Goal: Task Accomplishment & Management: Manage account settings

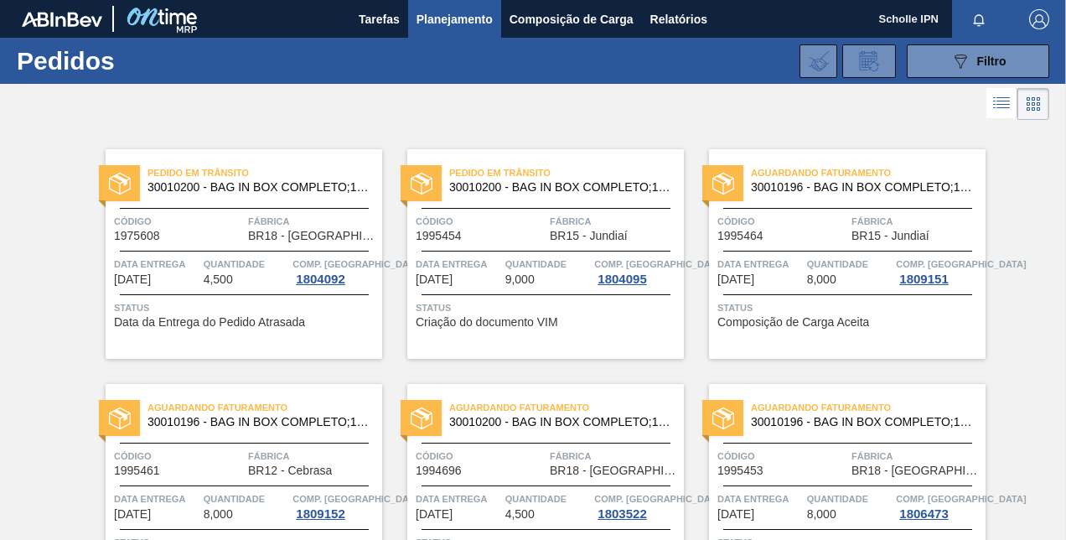
scroll to position [819, 0]
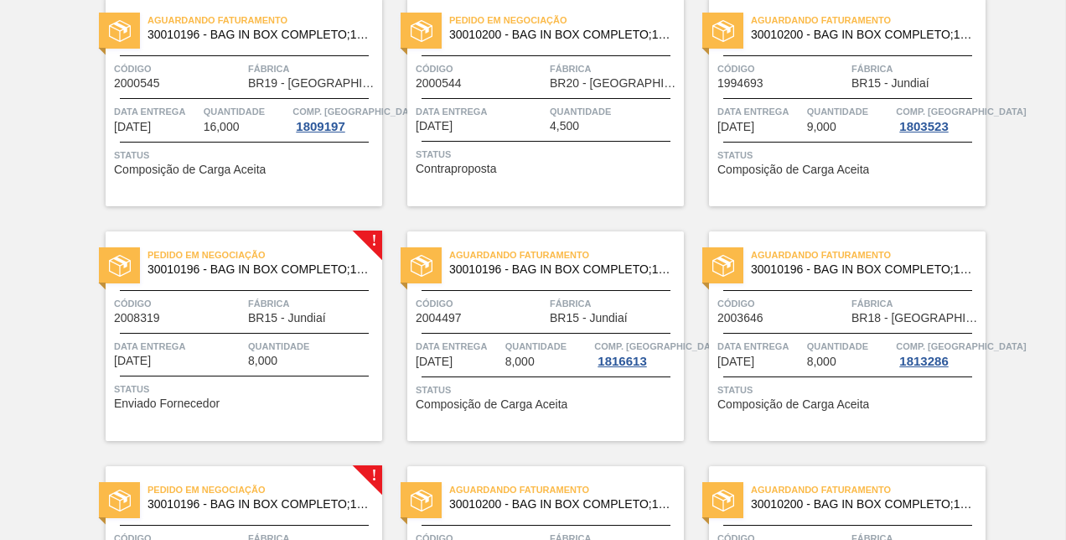
scroll to position [819, 0]
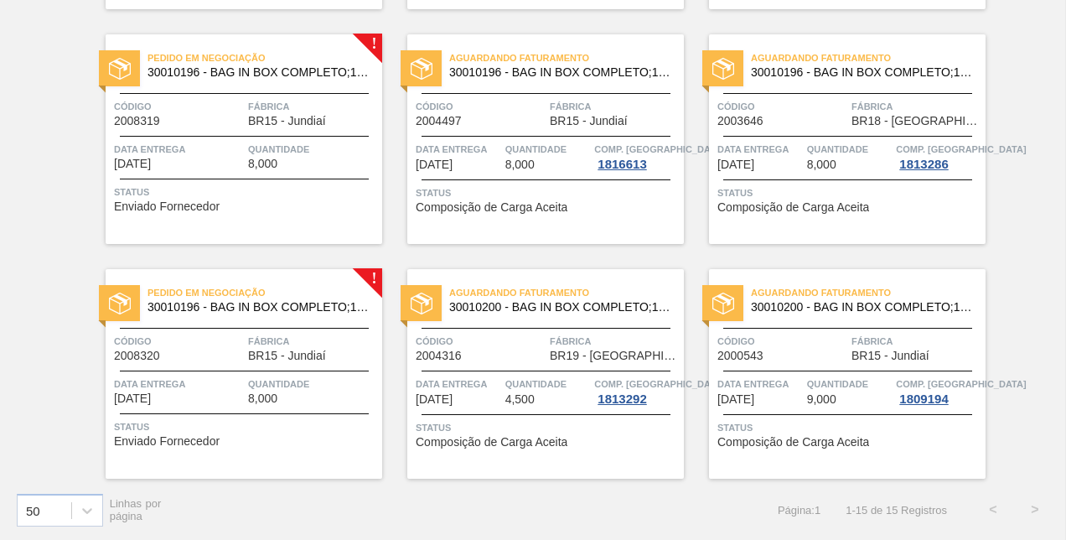
click at [231, 169] on div "Data entrega [DATE]" at bounding box center [179, 155] width 130 height 29
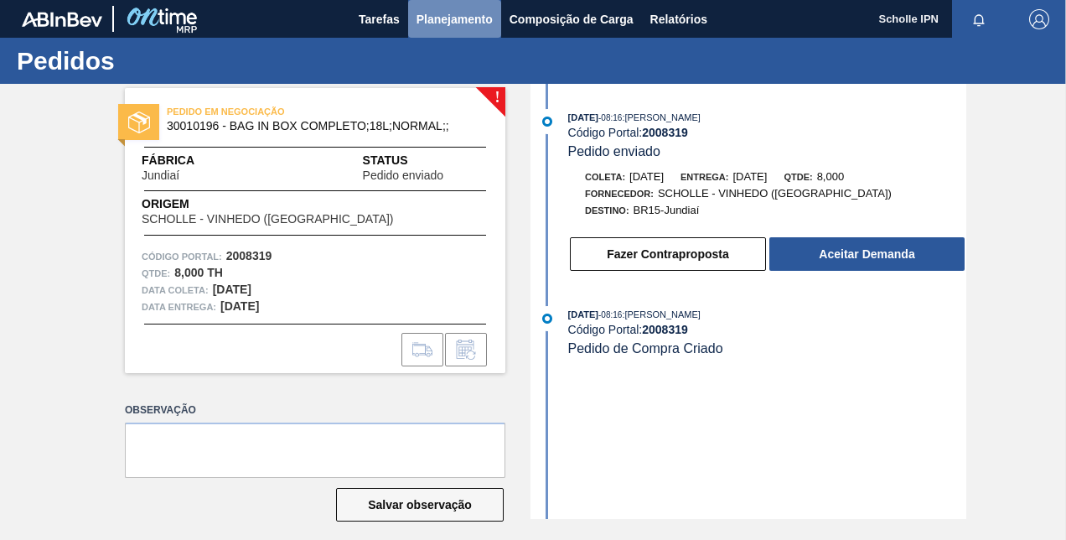
click at [449, 25] on span "Planejamento" at bounding box center [455, 19] width 76 height 20
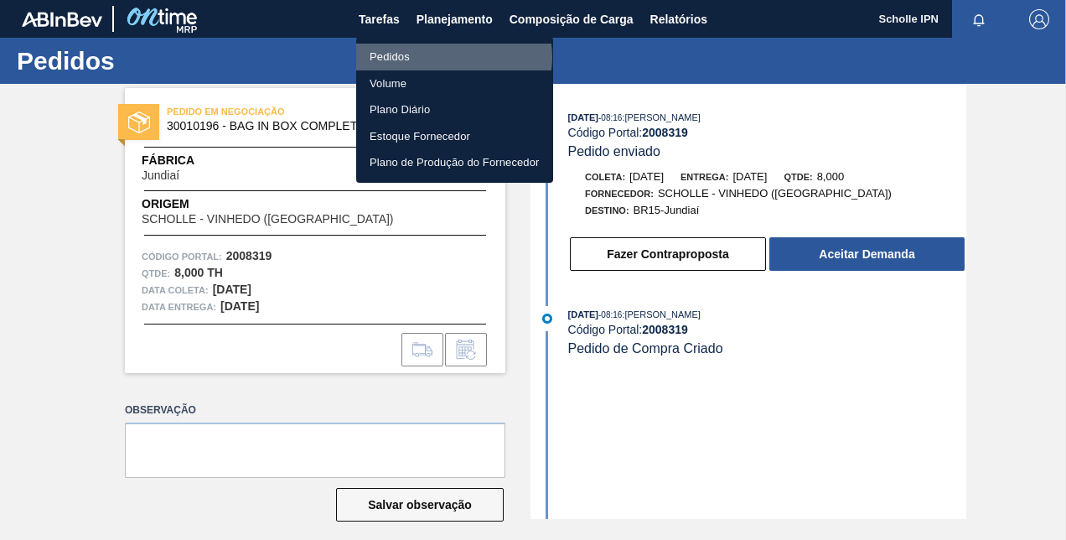
click at [453, 57] on li "Pedidos" at bounding box center [454, 57] width 197 height 27
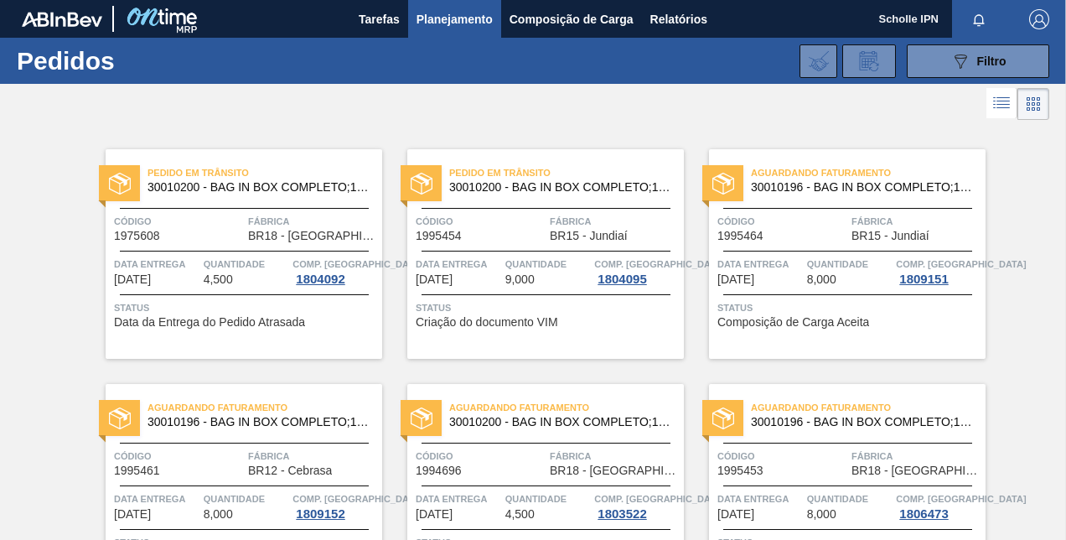
click at [143, 233] on span "1975608" at bounding box center [137, 236] width 46 height 13
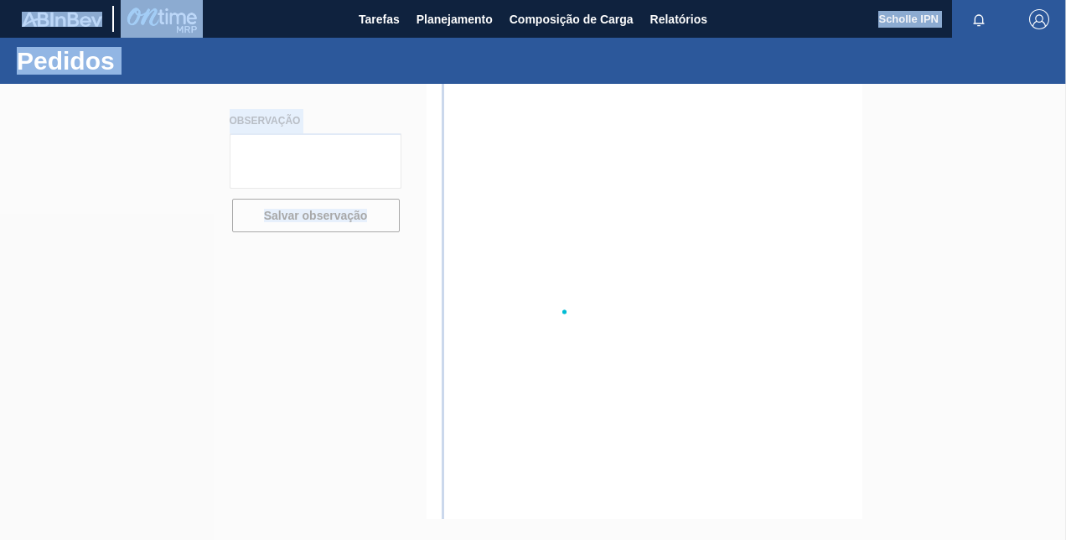
click at [143, 233] on div at bounding box center [533, 312] width 1066 height 456
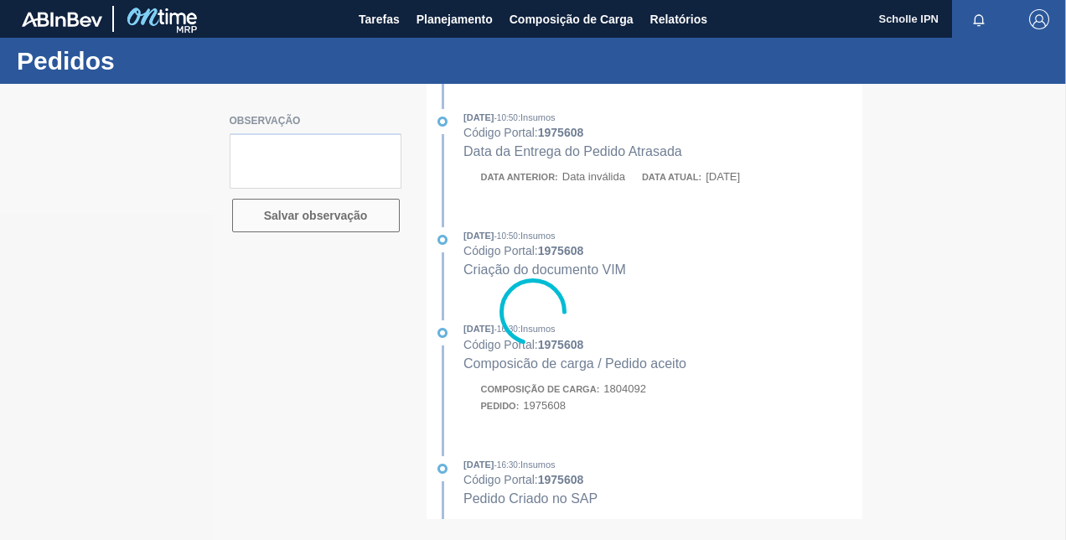
click at [656, 225] on div at bounding box center [533, 312] width 1066 height 456
type textarea "SALE 125002900"
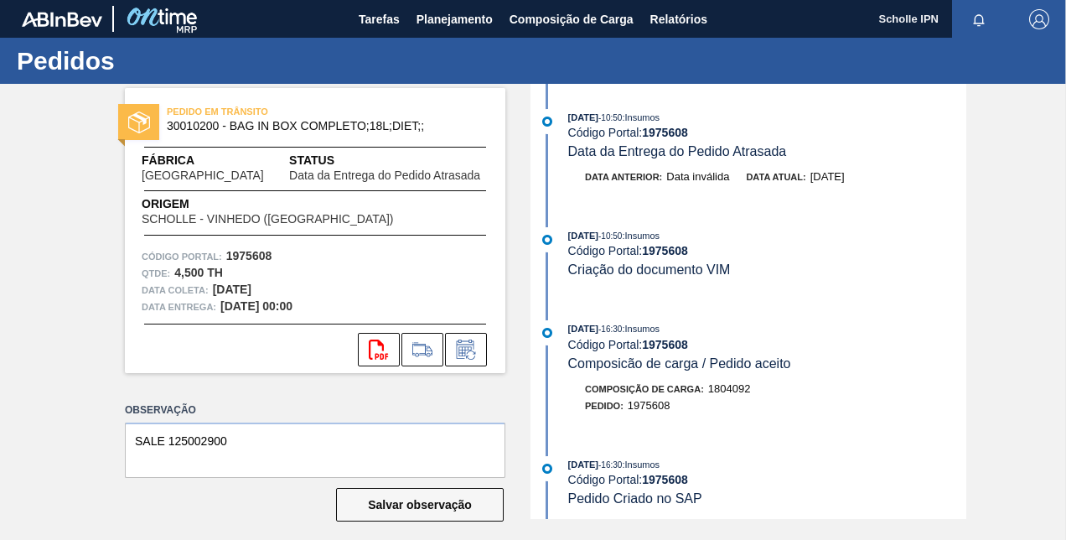
click at [678, 137] on strong "1975608" at bounding box center [665, 132] width 46 height 13
copy strong "1975608"
click at [460, 23] on span "Planejamento" at bounding box center [455, 19] width 76 height 20
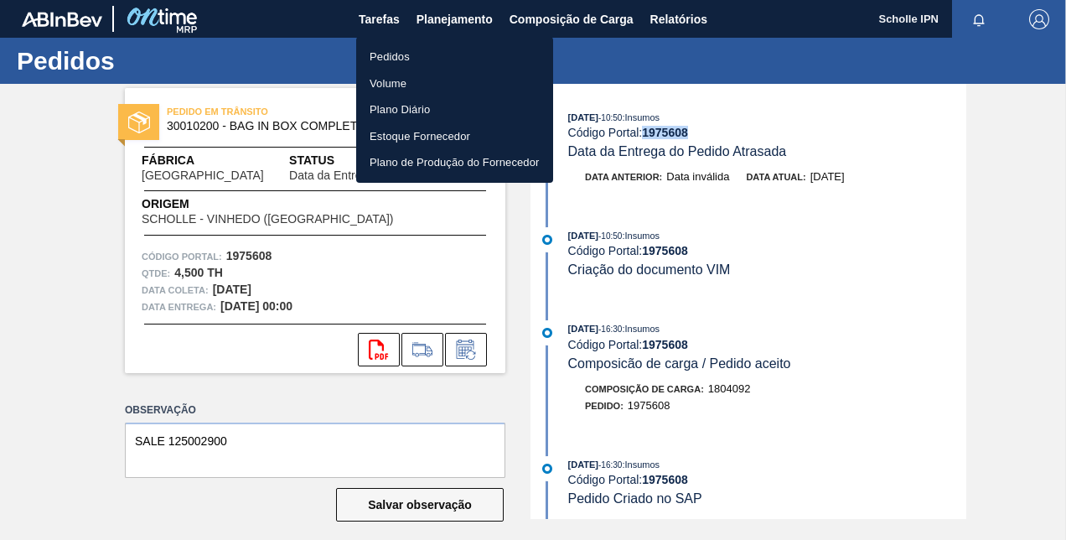
click at [428, 67] on li "Pedidos" at bounding box center [454, 57] width 197 height 27
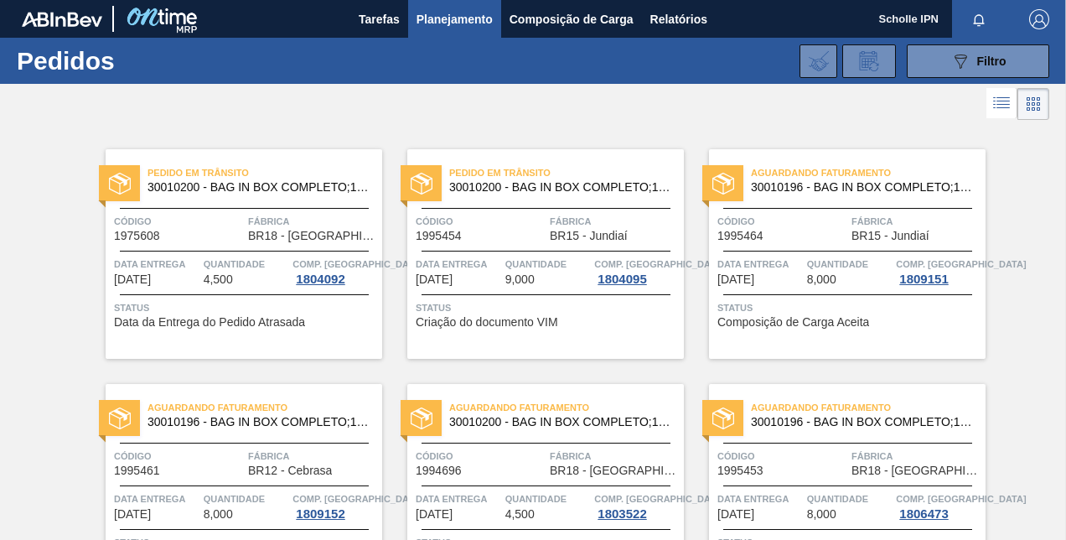
click at [549, 329] on div "Pedido em Trânsito 30010200 - BAG IN BOX COMPLETO;18L;DIET;; Código 1995454 Fáb…" at bounding box center [545, 254] width 277 height 210
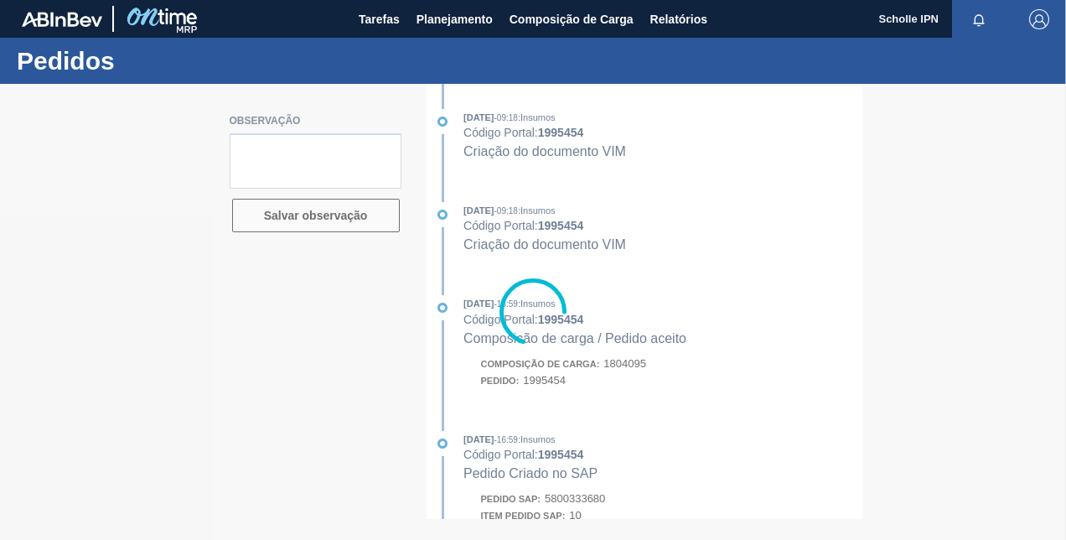
type textarea "Sales 125002899"
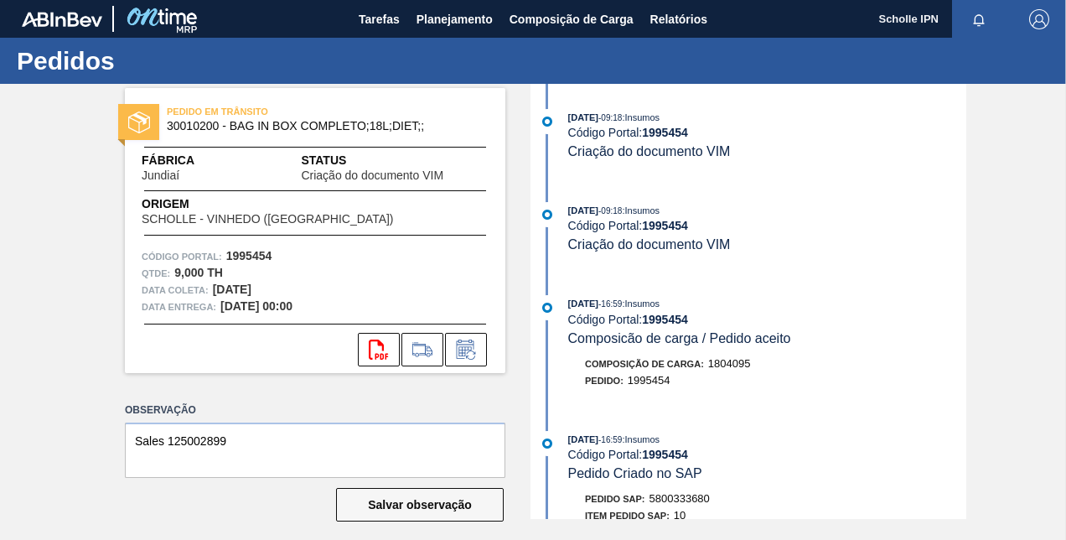
click at [678, 131] on strong "1995454" at bounding box center [665, 132] width 46 height 13
click at [660, 129] on strong "1995454" at bounding box center [665, 132] width 46 height 13
click at [446, 23] on span "Planejamento" at bounding box center [455, 19] width 76 height 20
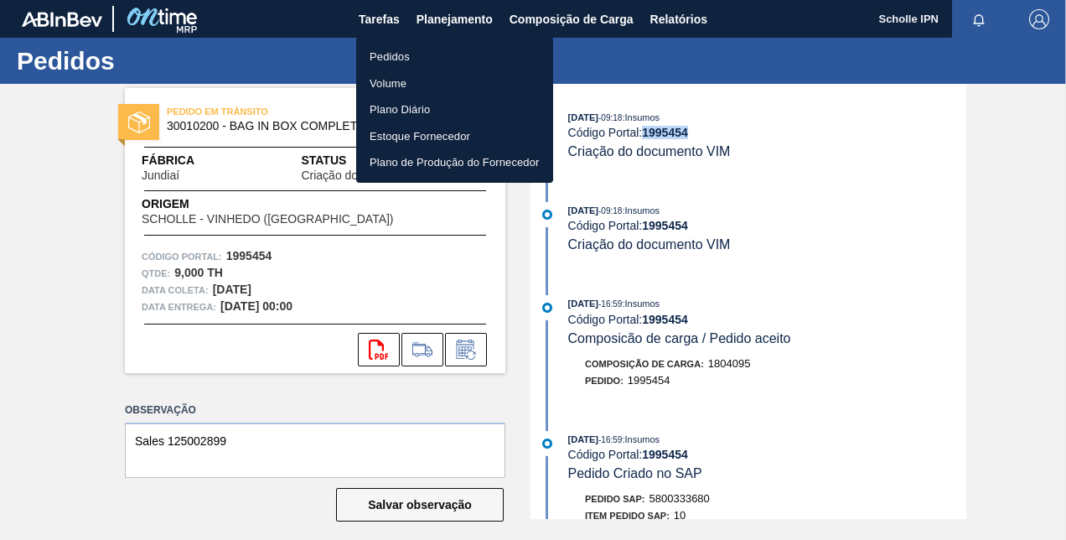
click at [455, 57] on li "Pedidos" at bounding box center [454, 57] width 197 height 27
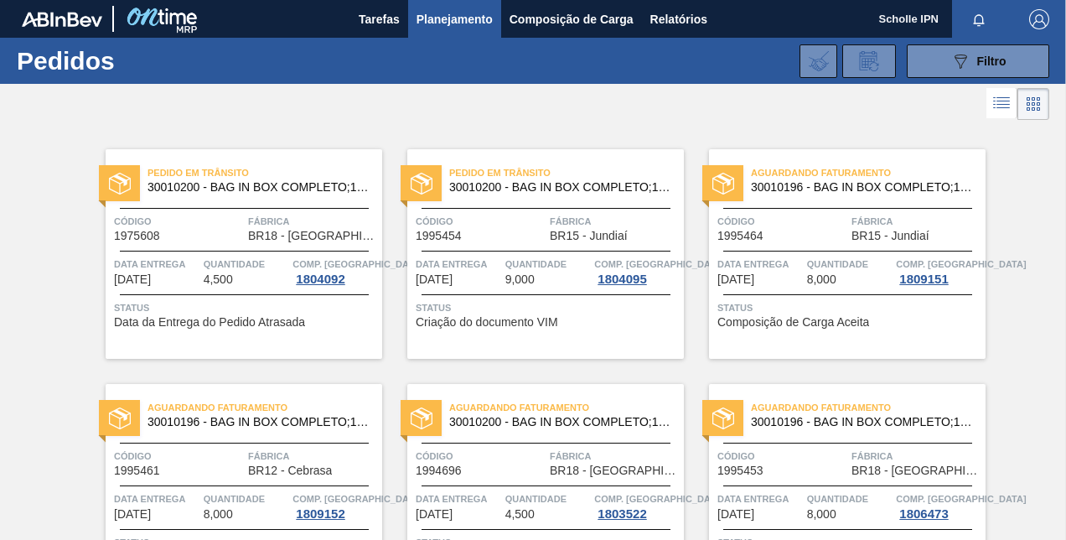
click at [773, 333] on div "Aguardando Faturamento 30010196 - BAG IN BOX COMPLETO;18L;NORMAL;; Código 19954…" at bounding box center [847, 254] width 277 height 210
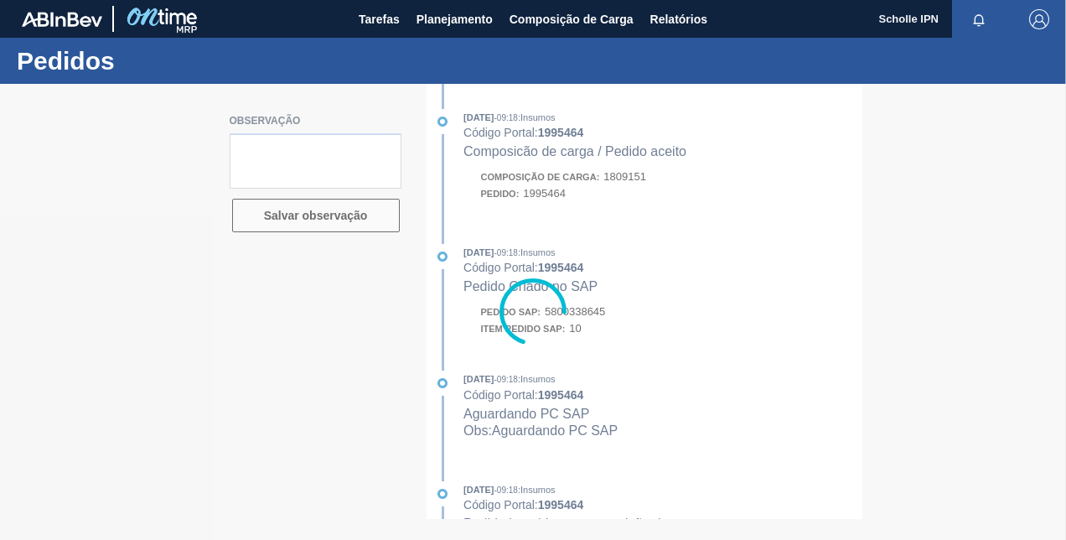
type textarea "Sales 125002939"
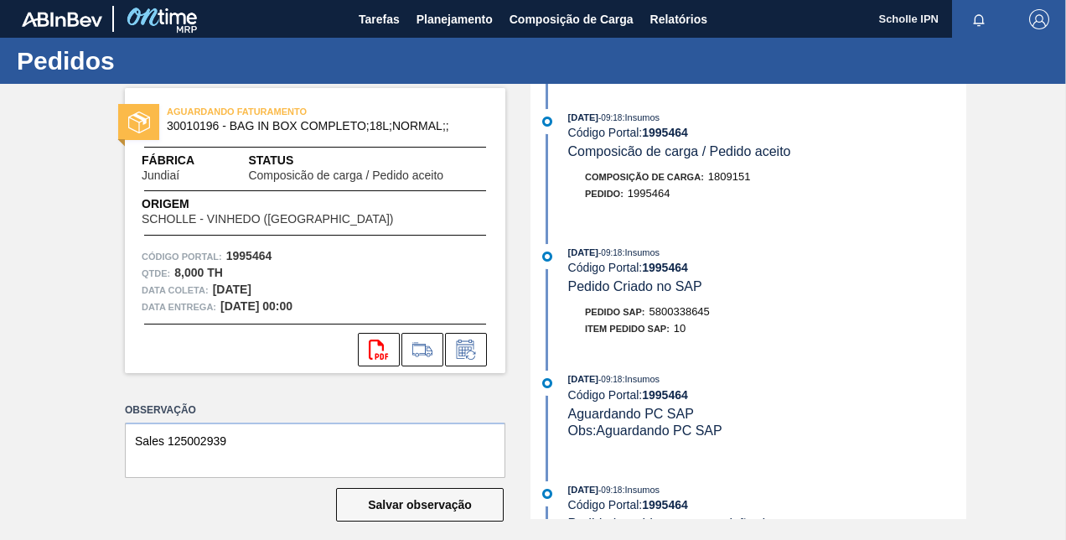
click at [684, 268] on strong "1995464" at bounding box center [665, 267] width 46 height 13
copy strong "1995464"
click at [451, 23] on span "Planejamento" at bounding box center [455, 19] width 76 height 20
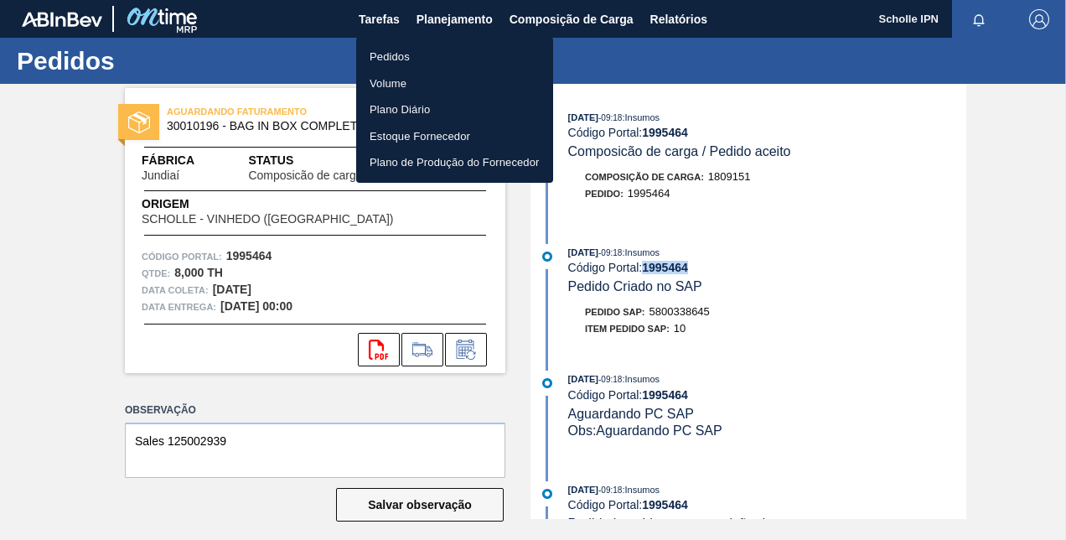
click at [449, 60] on li "Pedidos" at bounding box center [454, 57] width 197 height 27
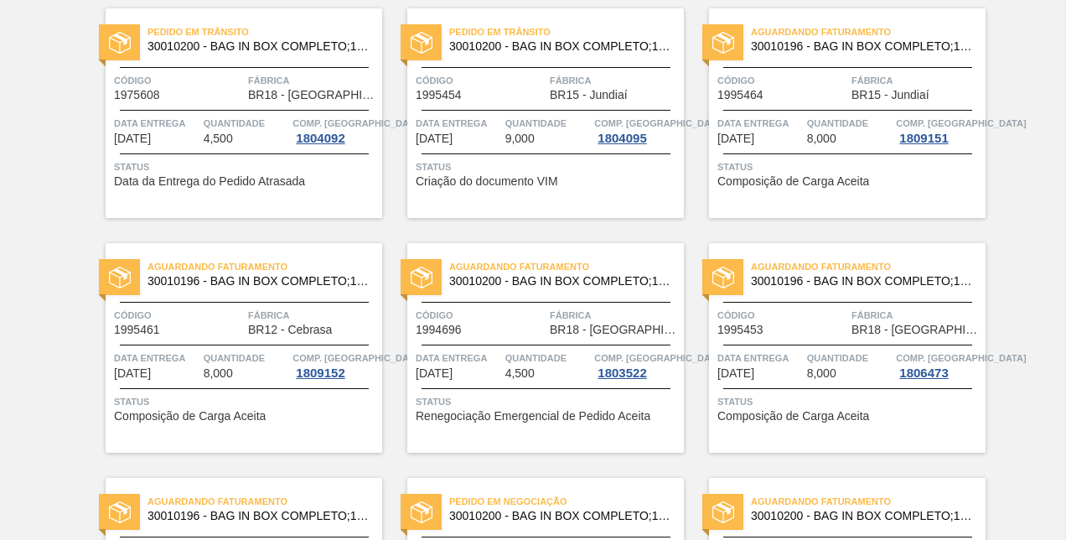
scroll to position [168, 0]
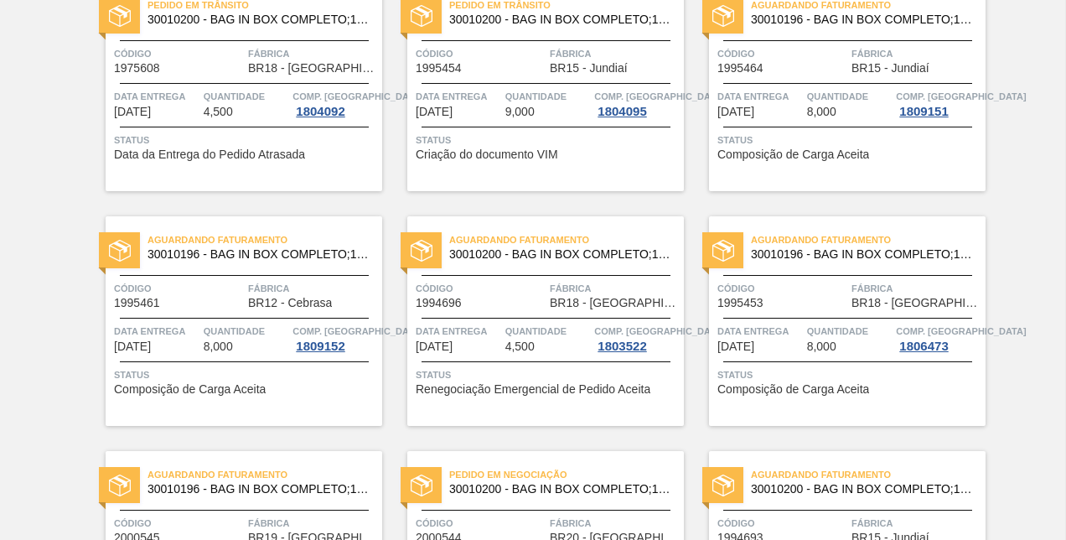
click at [252, 349] on div "Quantidade 8,000" at bounding box center [247, 338] width 86 height 30
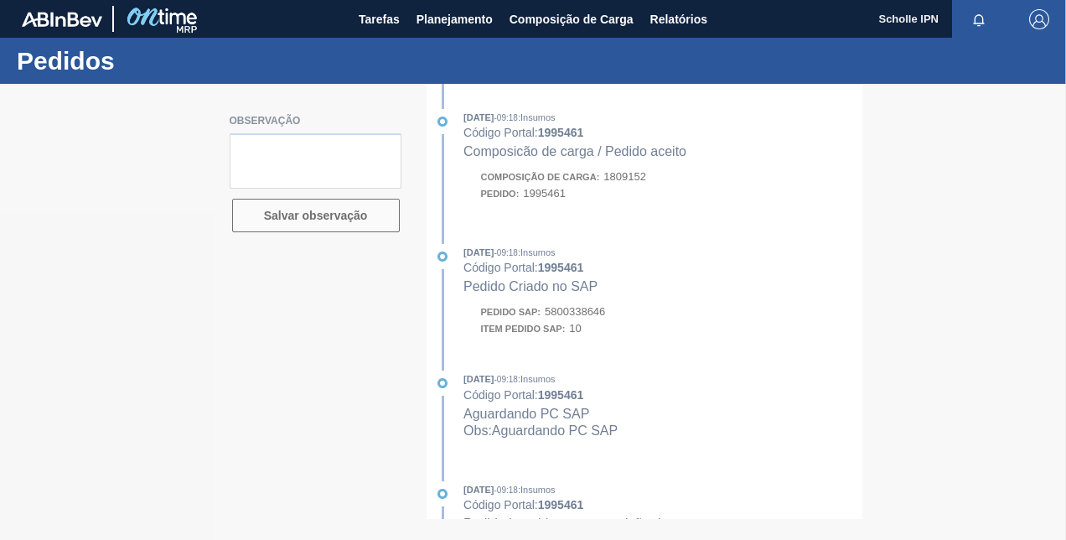
type textarea "SALES 125002940"
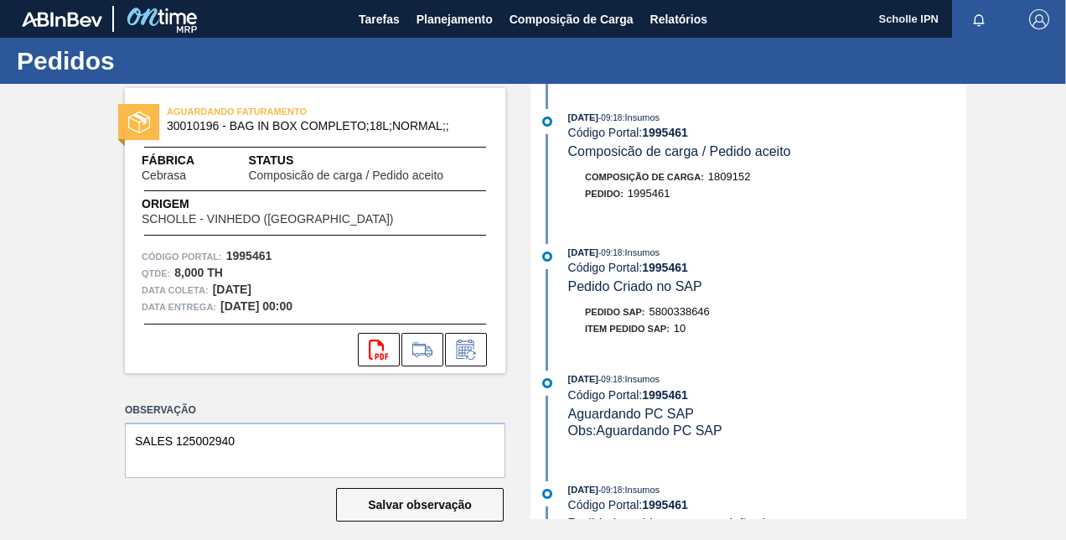
click at [666, 134] on strong "1995461" at bounding box center [665, 132] width 46 height 13
copy strong "1995461"
click at [454, 26] on span "Planejamento" at bounding box center [455, 19] width 76 height 20
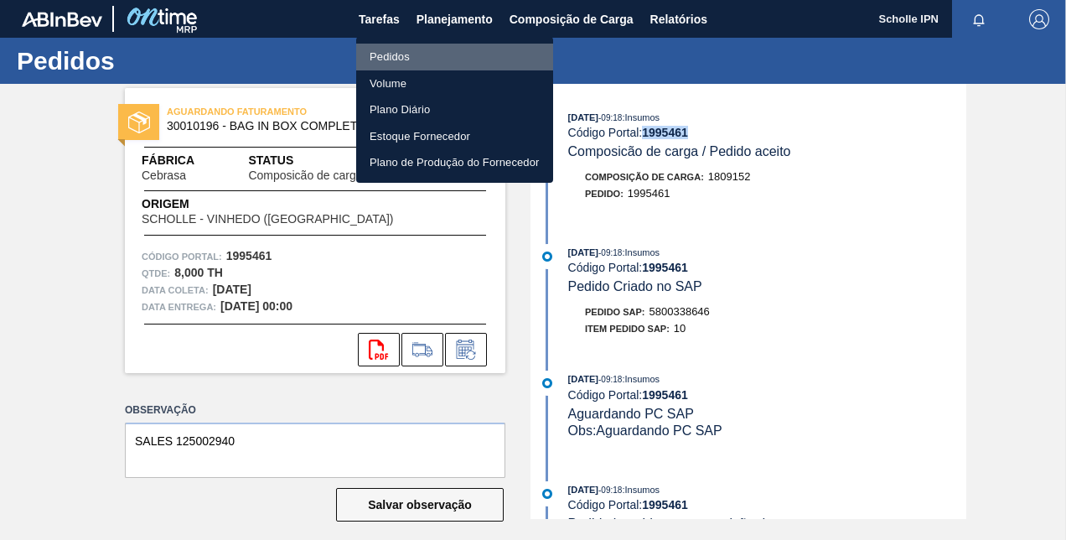
click at [464, 56] on li "Pedidos" at bounding box center [454, 57] width 197 height 27
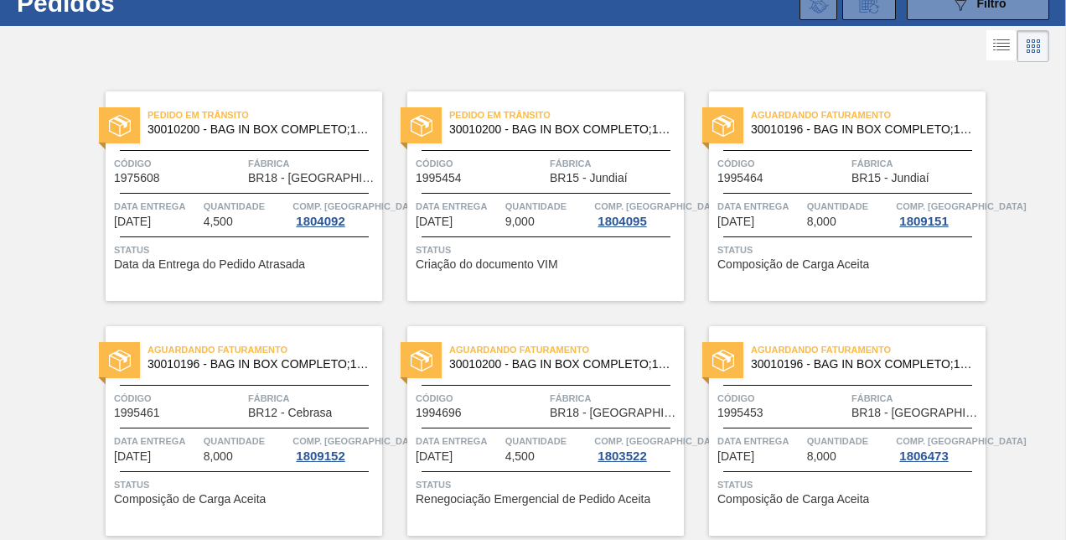
scroll to position [84, 0]
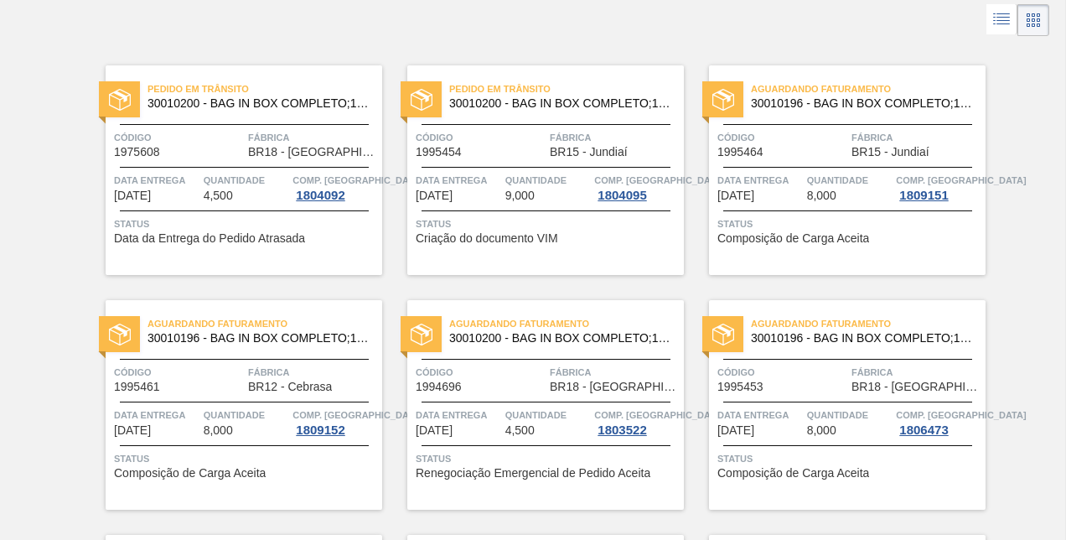
click at [443, 382] on span "1994696" at bounding box center [439, 387] width 46 height 13
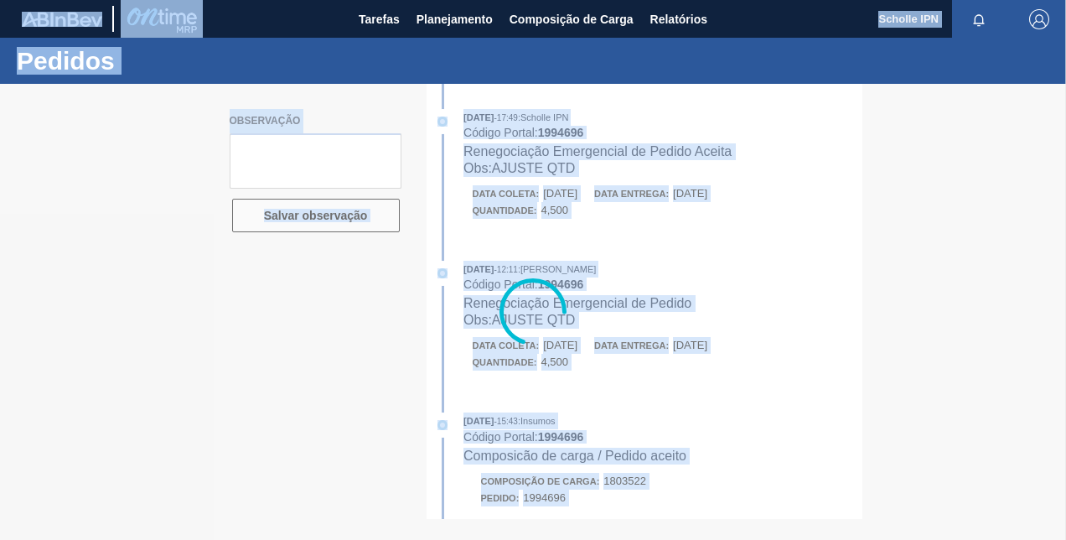
type textarea "Sales 125002933"
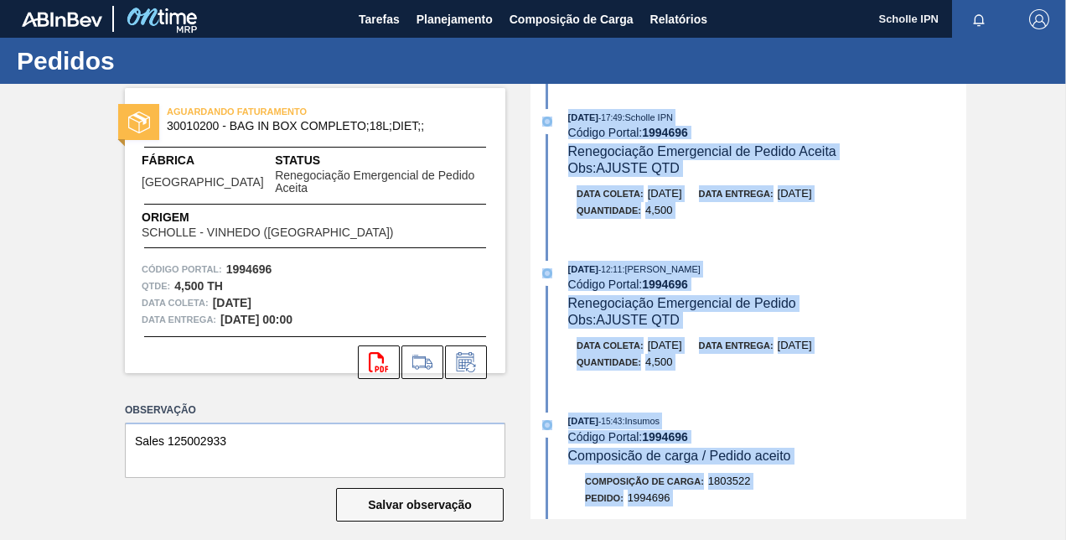
click at [733, 135] on div "Código Portal: 1994696" at bounding box center [767, 132] width 398 height 13
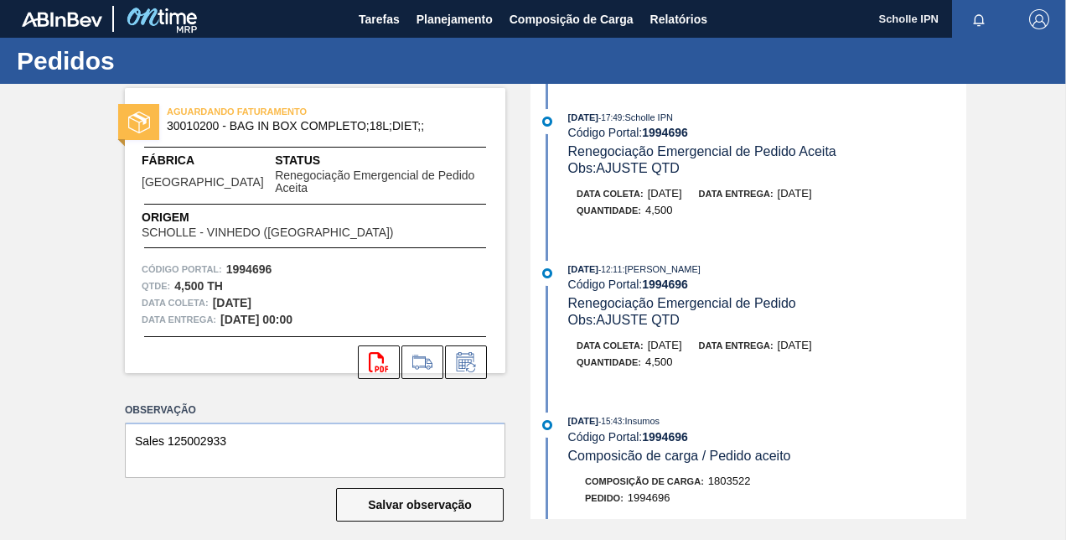
click at [679, 131] on strong "1994696" at bounding box center [665, 132] width 46 height 13
copy strong "1994696"
click at [439, 17] on span "Planejamento" at bounding box center [455, 19] width 76 height 20
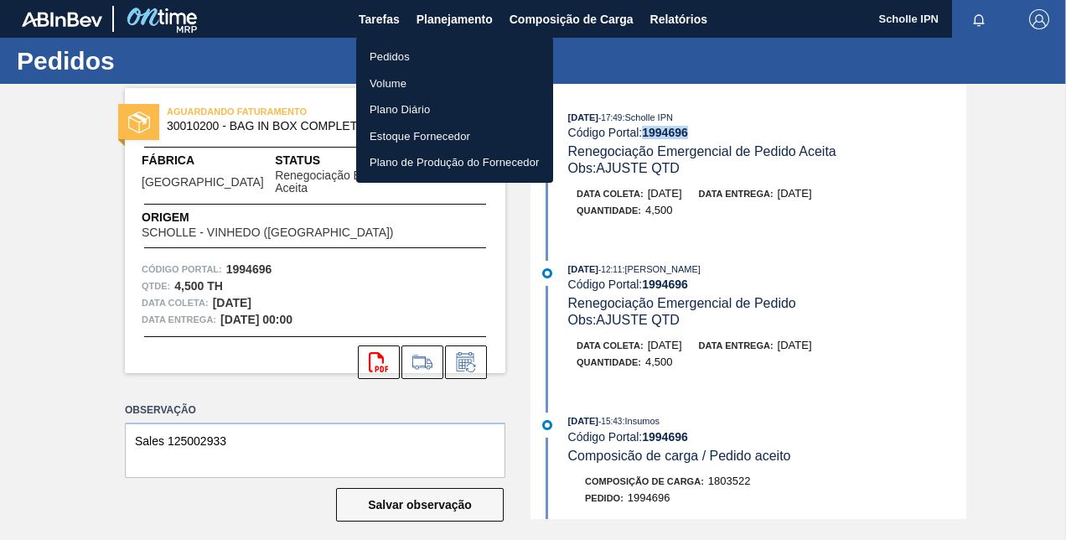
click at [443, 47] on li "Pedidos" at bounding box center [454, 57] width 197 height 27
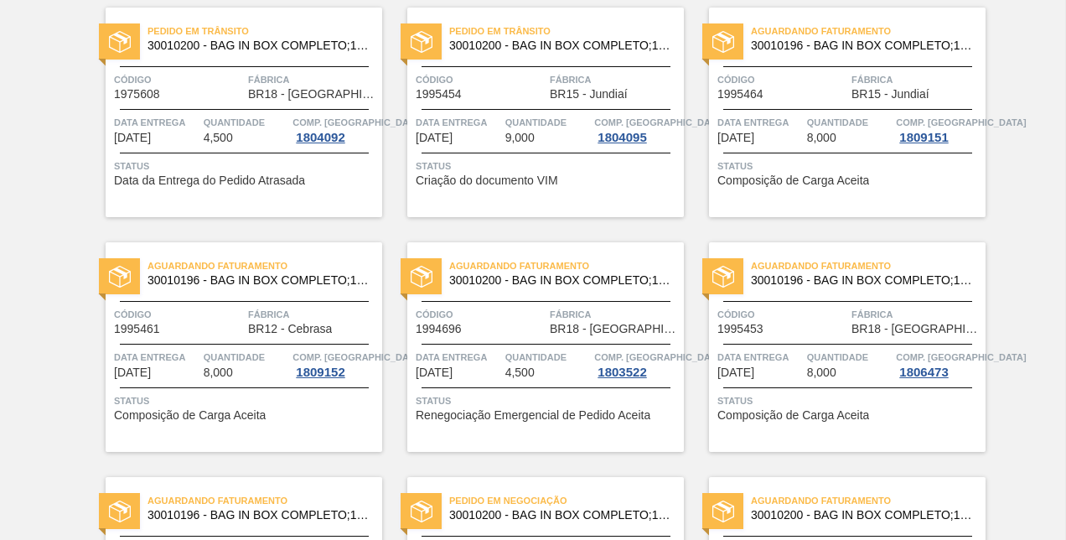
scroll to position [168, 0]
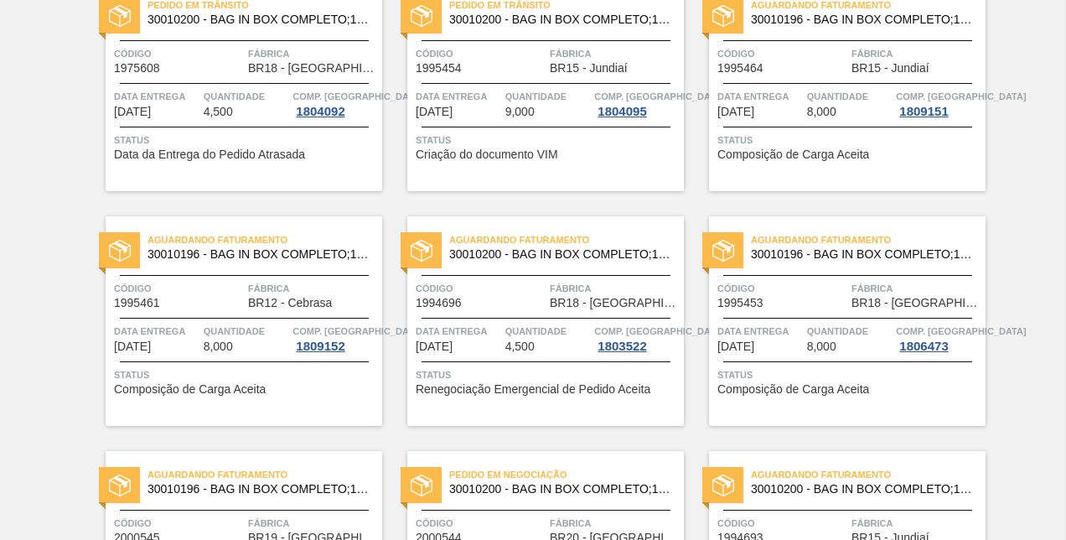
click at [743, 297] on span "1995453" at bounding box center [741, 303] width 46 height 13
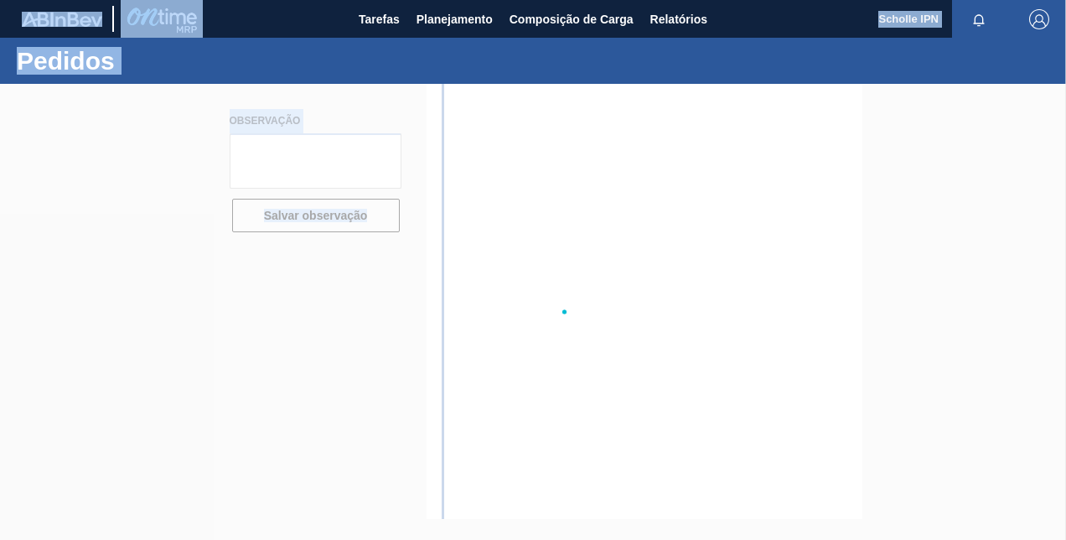
click at [743, 297] on div at bounding box center [533, 312] width 1066 height 456
type textarea "SALES 125002941"
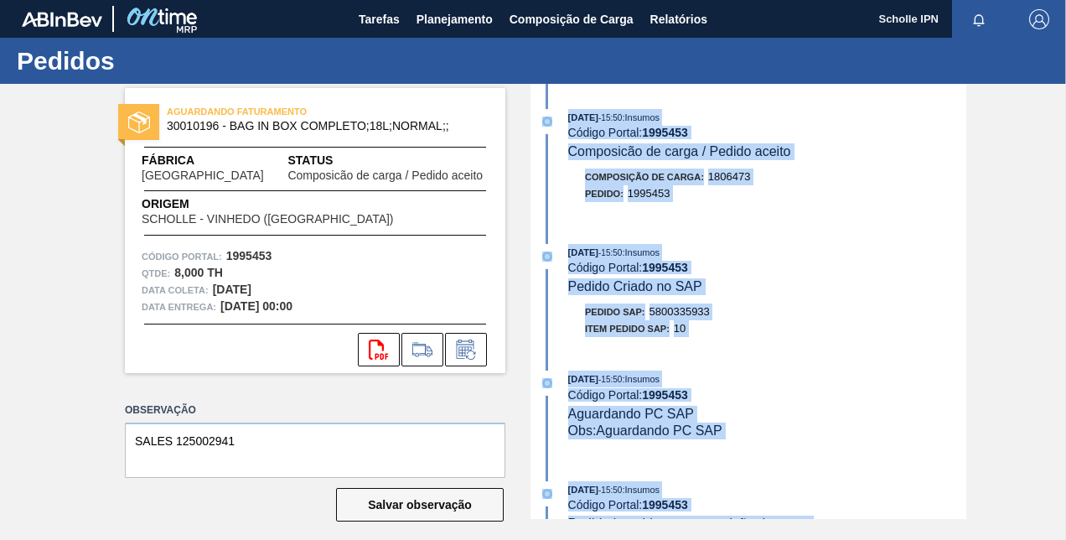
click at [573, 221] on div "[DATE] 15:50 : Insumos Código Portal: 1995453 Composicão de carga / Pedido acei…" at bounding box center [751, 301] width 432 height 435
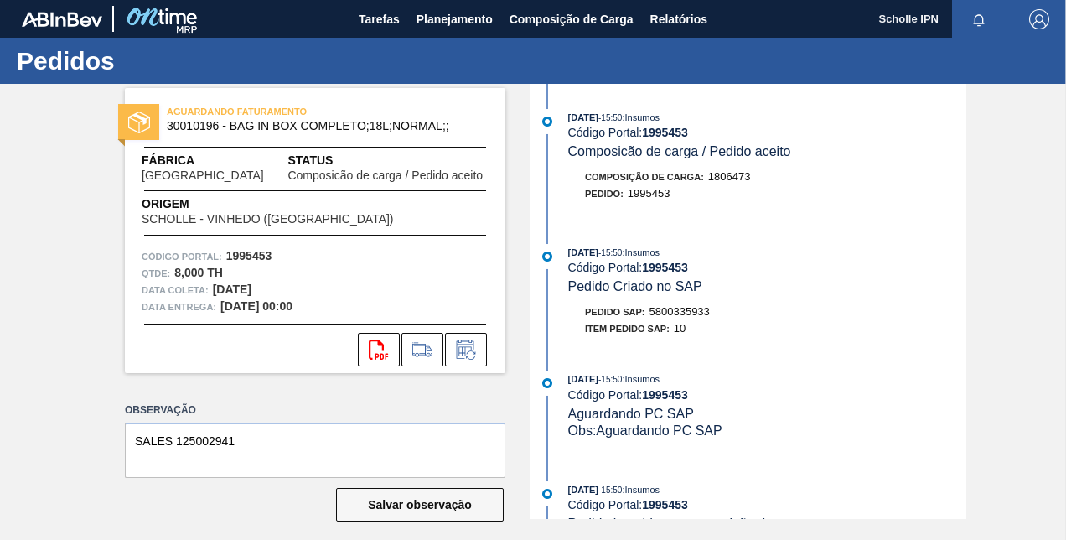
click at [671, 131] on strong "1995453" at bounding box center [665, 132] width 46 height 13
copy strong "1995453"
click at [468, 25] on span "Planejamento" at bounding box center [455, 19] width 76 height 20
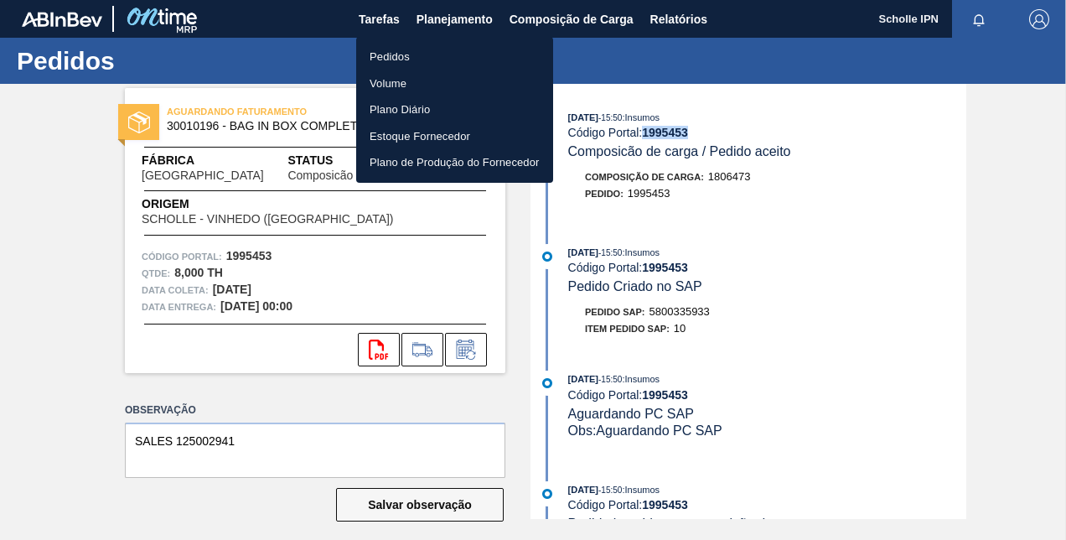
click at [435, 59] on li "Pedidos" at bounding box center [454, 57] width 197 height 27
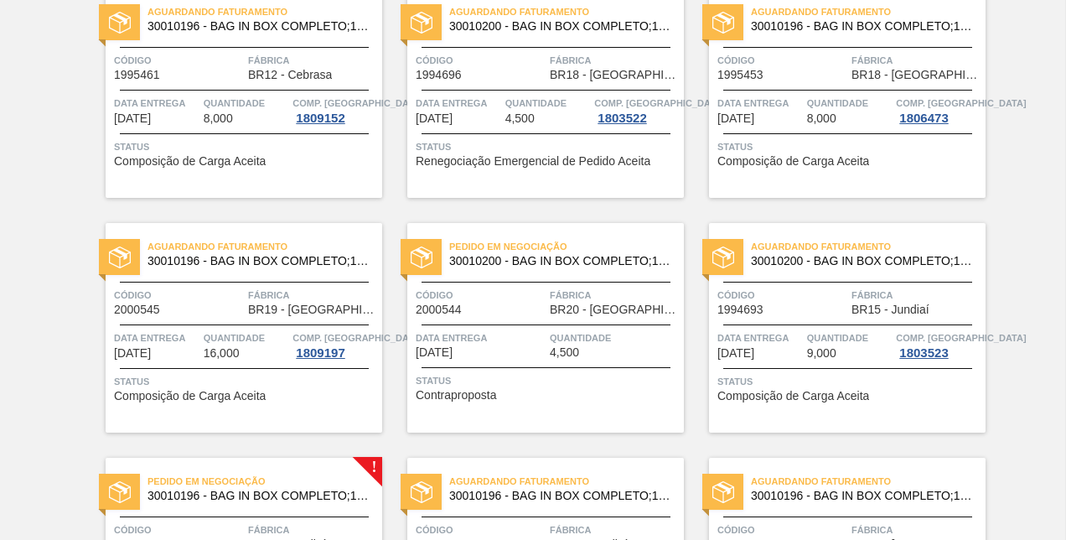
scroll to position [419, 0]
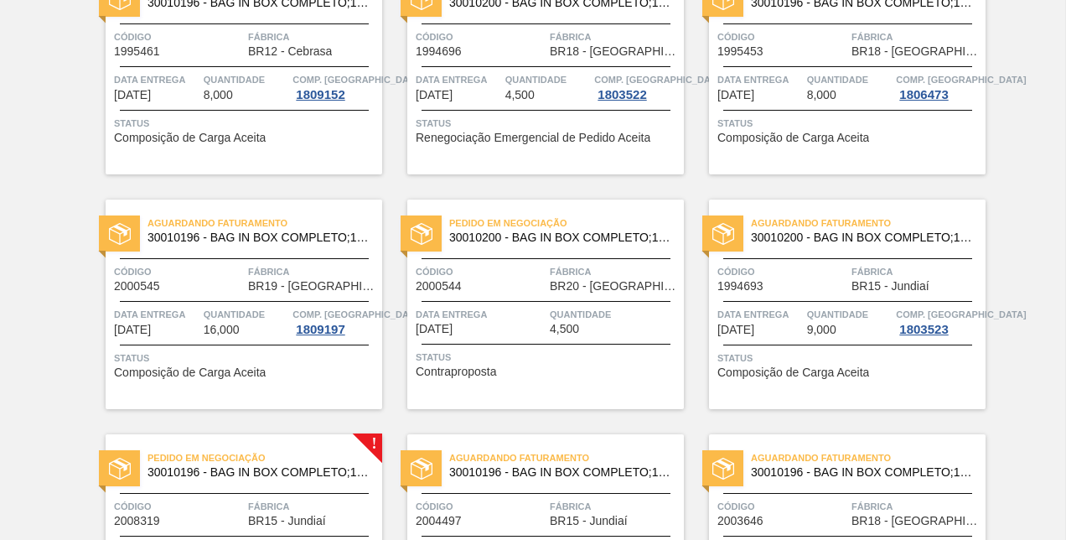
click at [216, 290] on div "Código 2000545" at bounding box center [179, 277] width 130 height 29
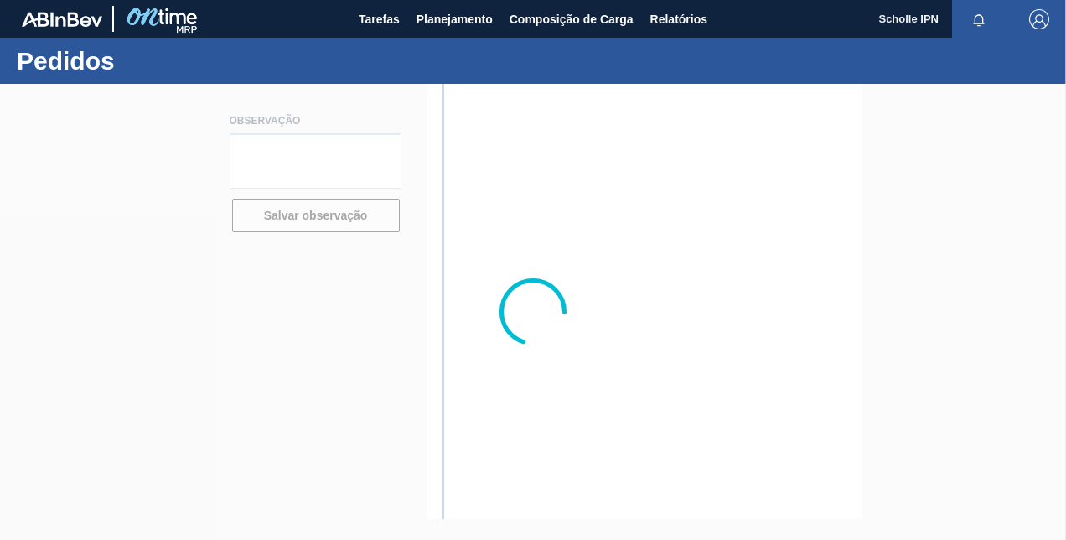
type textarea "SALES 125002968 - 8 PALLETS"
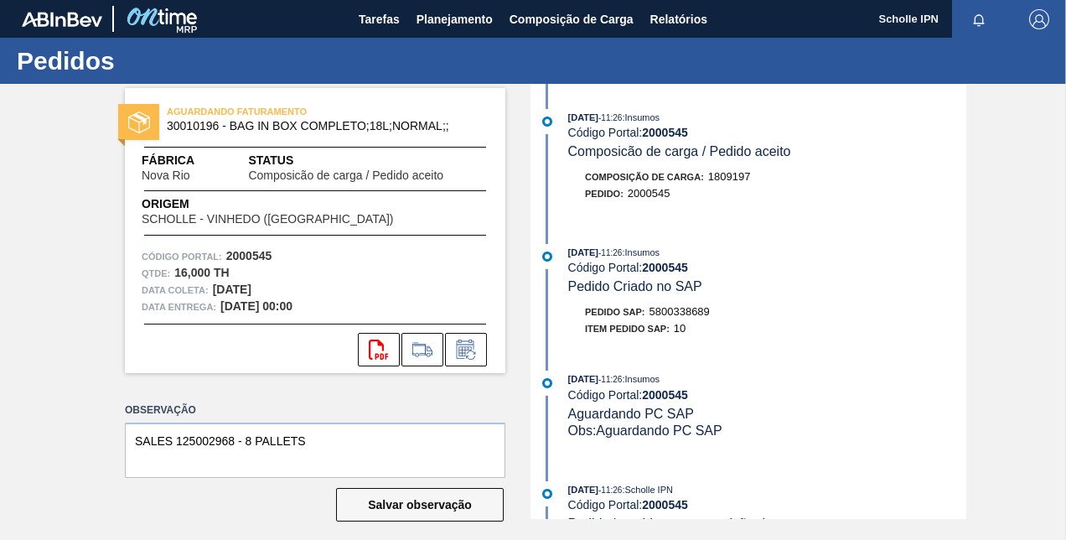
click at [656, 132] on strong "2000545" at bounding box center [665, 132] width 46 height 13
drag, startPoint x: 648, startPoint y: 229, endPoint x: 706, endPoint y: 192, distance: 68.6
click at [650, 228] on div "[DATE] 11:26 : Insumos Código Portal: 2000545 Composicão de carga / Pedido acei…" at bounding box center [751, 301] width 432 height 435
click at [723, 175] on span "1809197" at bounding box center [729, 176] width 43 height 13
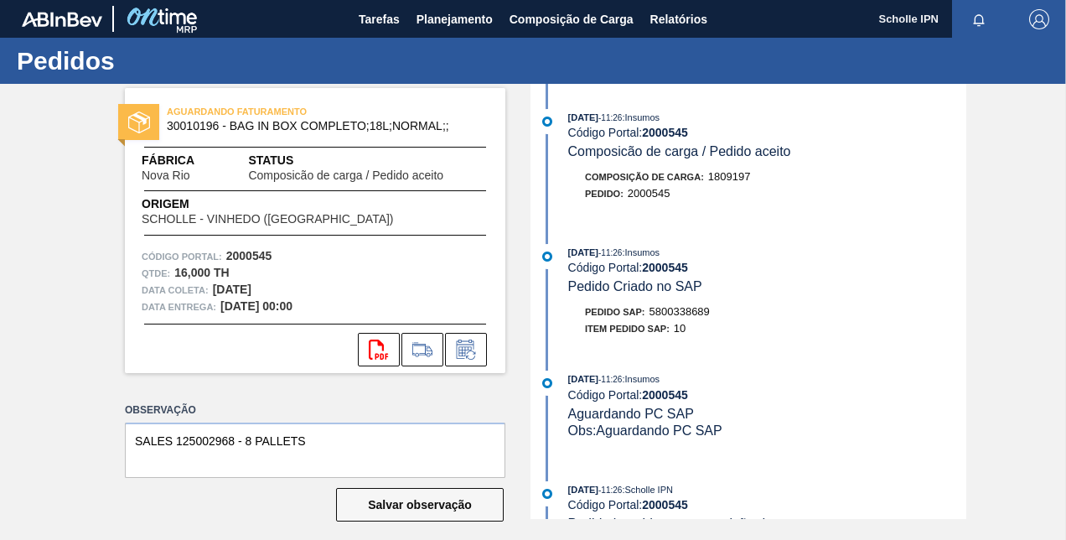
click at [709, 194] on div "Pedido : 2000545" at bounding box center [767, 193] width 398 height 17
click at [661, 136] on strong "2000545" at bounding box center [665, 132] width 46 height 13
copy strong "2000545"
click at [443, 9] on span "Planejamento" at bounding box center [455, 19] width 76 height 20
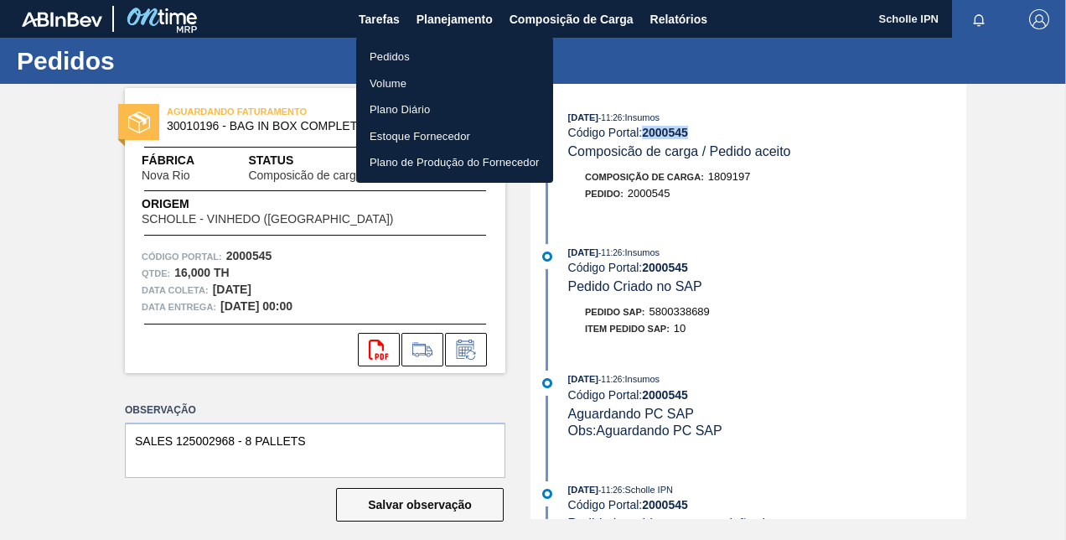
click at [443, 59] on li "Pedidos" at bounding box center [454, 57] width 197 height 27
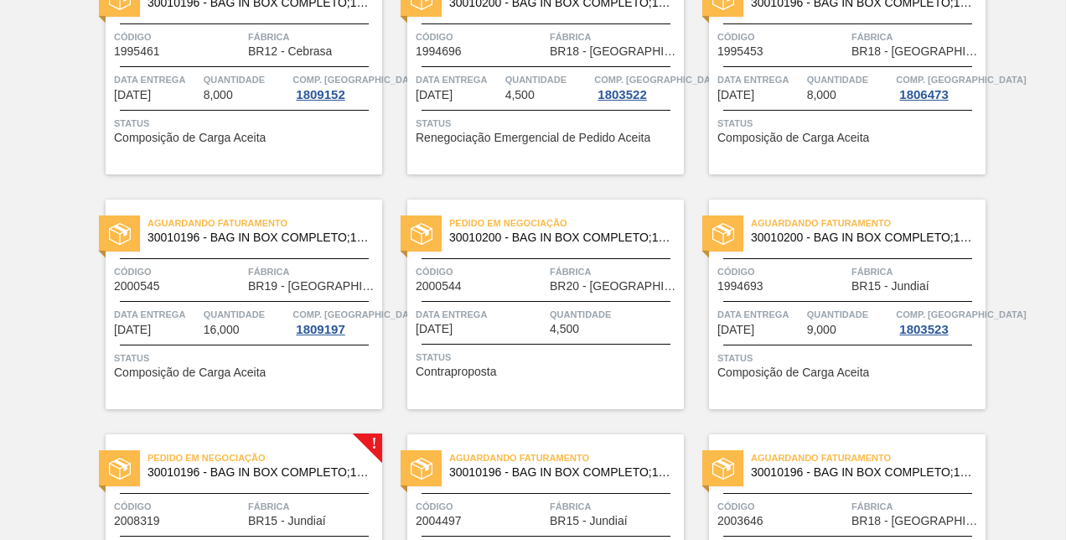
scroll to position [503, 0]
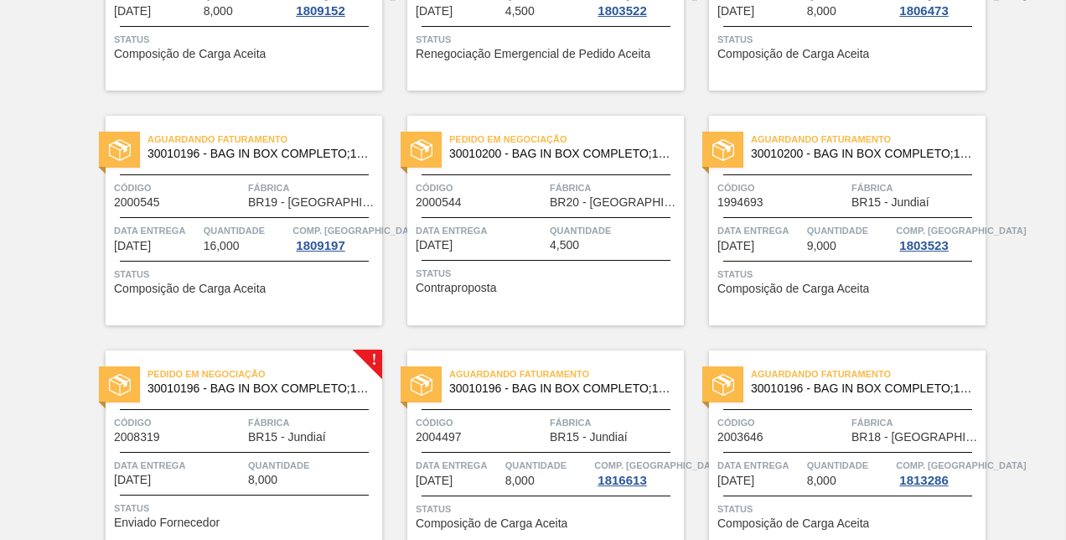
click at [454, 203] on span "2000544" at bounding box center [439, 202] width 46 height 13
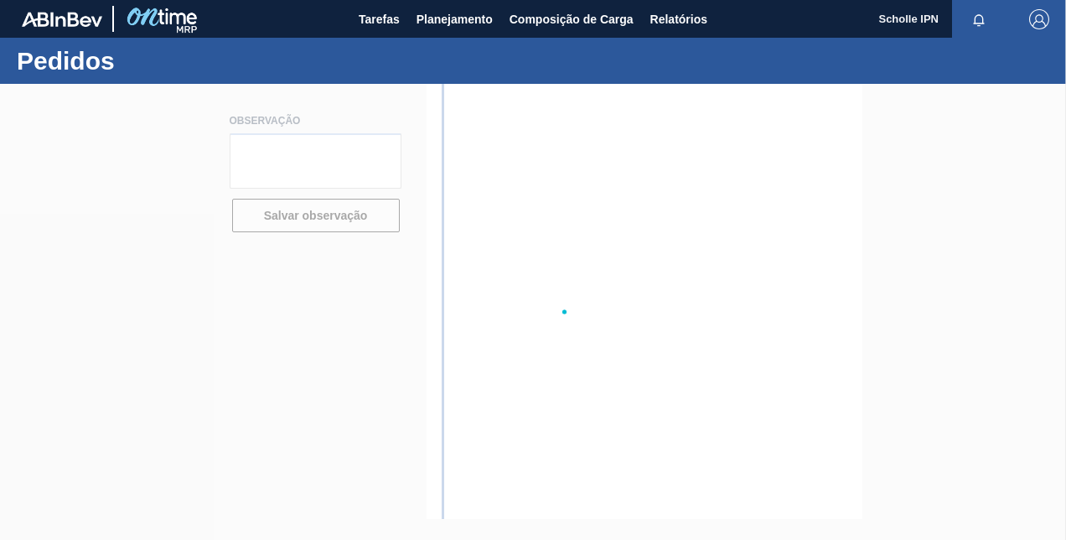
click at [454, 203] on div at bounding box center [533, 312] width 1066 height 456
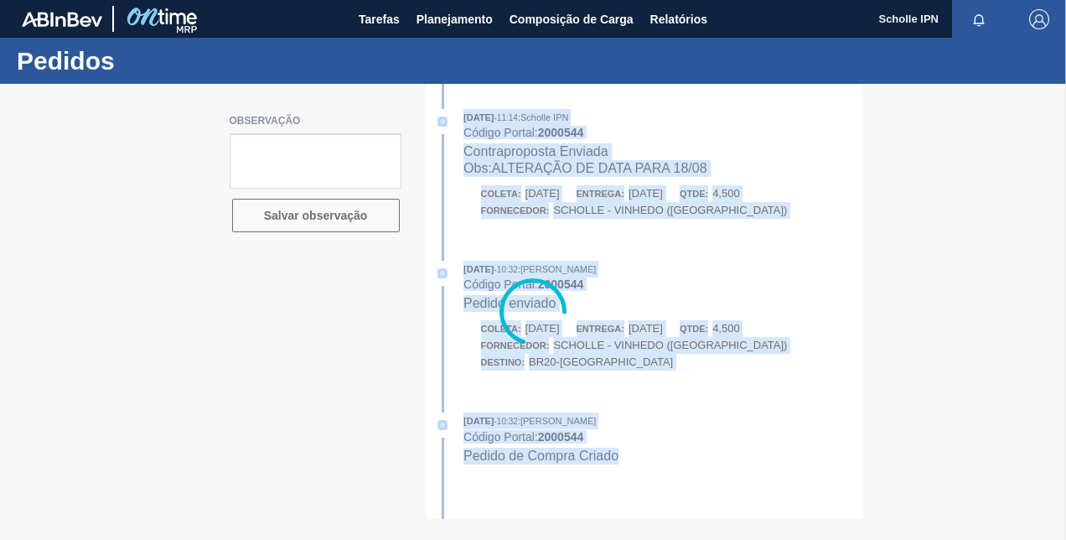
type textarea "SALES 125002967 - 2 PALLETS"
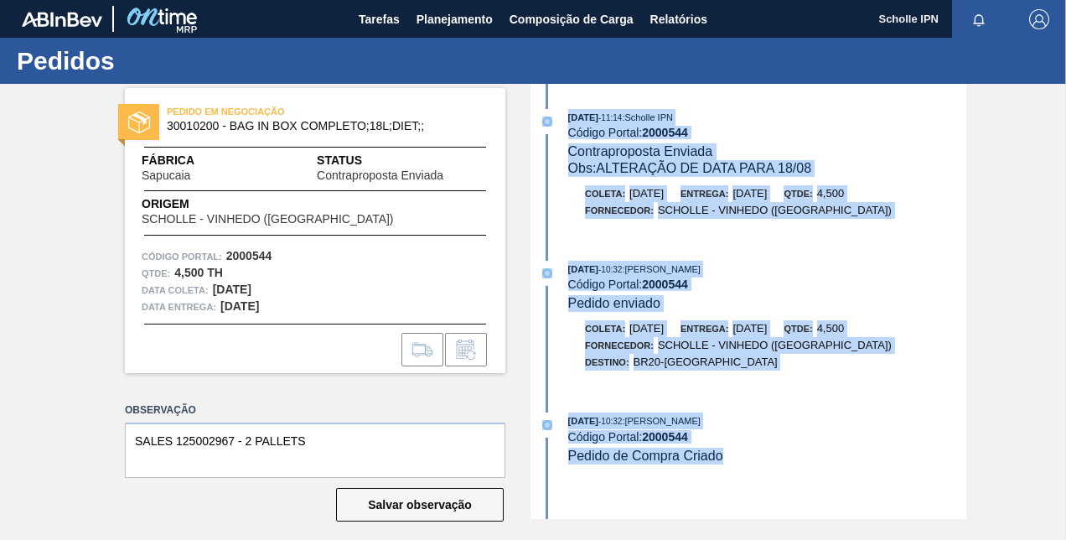
click at [558, 230] on div "[DATE] 11:14 : Scholle IPN Código Portal: 2000544 Contraproposta Enviada Obs: A…" at bounding box center [751, 172] width 432 height 127
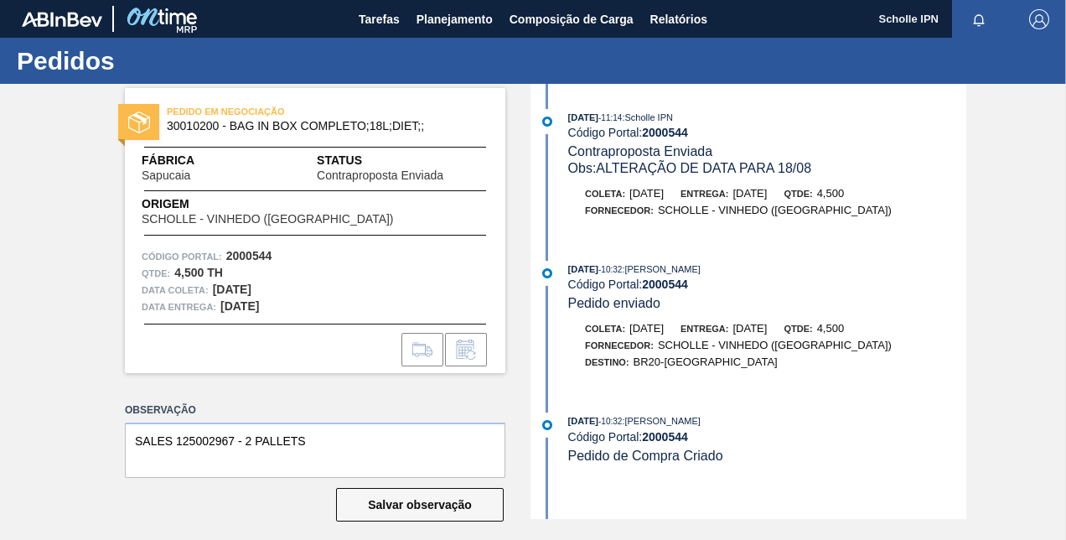
click at [662, 127] on strong "2000544" at bounding box center [665, 132] width 46 height 13
copy strong "2000544"
click at [578, 397] on div "[DATE] 11:14 : Scholle IPN Código Portal: 2000544 Contraproposta Enviada Obs: A…" at bounding box center [751, 301] width 432 height 435
click at [1006, 252] on div "PEDIDO EM NEGOCIAÇÃO 30010200 - BAG IN BOX COMPLETO;18L;DIET;; Fábrica Sapucaia…" at bounding box center [533, 301] width 1066 height 435
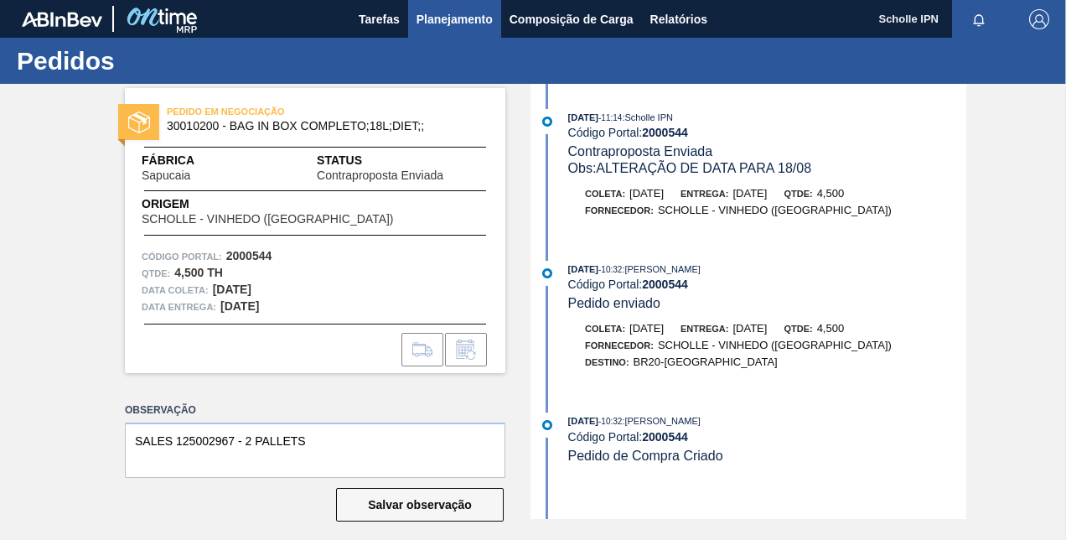
click at [469, 27] on span "Planejamento" at bounding box center [455, 19] width 76 height 20
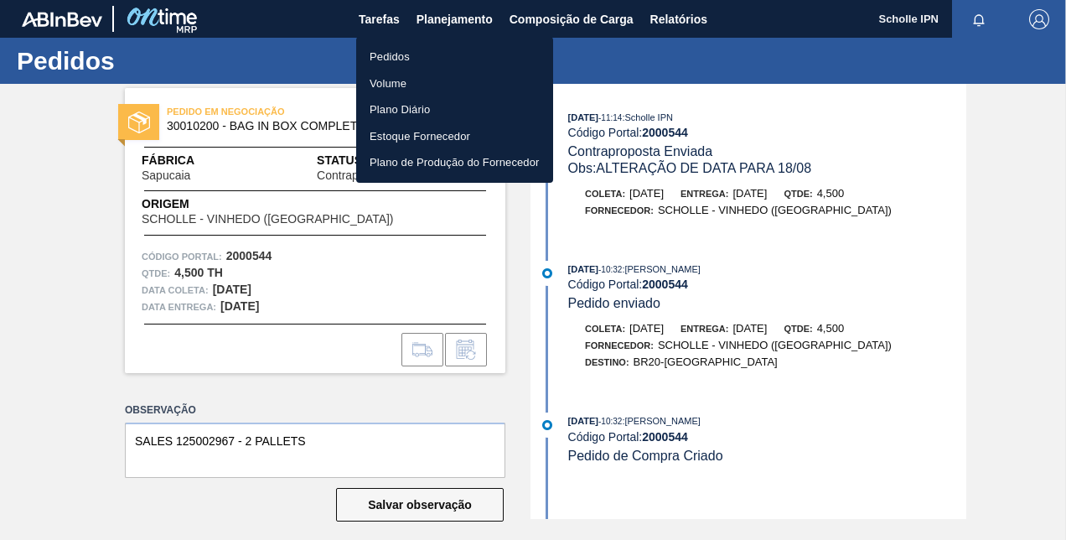
click at [469, 60] on li "Pedidos" at bounding box center [454, 57] width 197 height 27
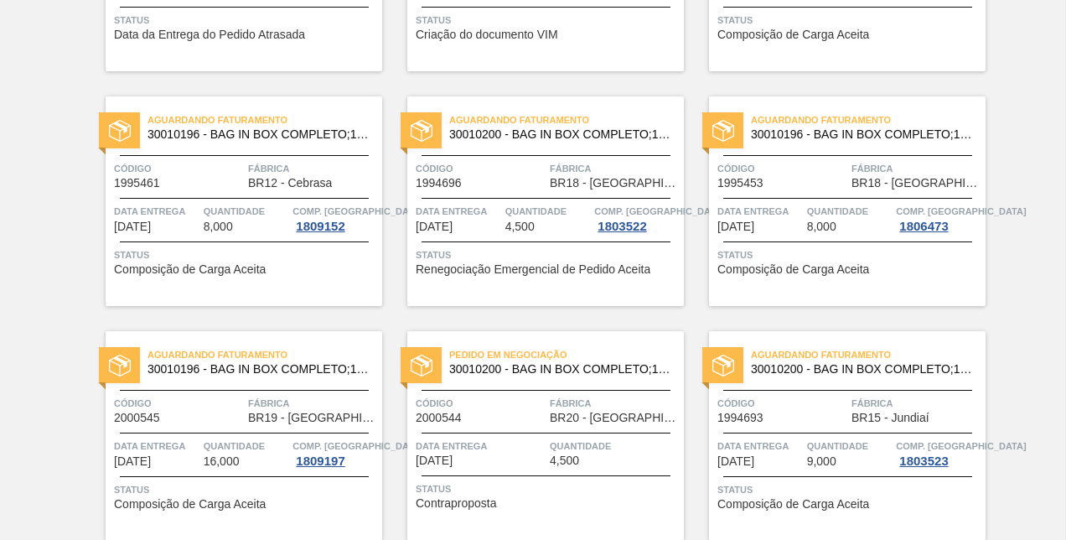
scroll to position [503, 0]
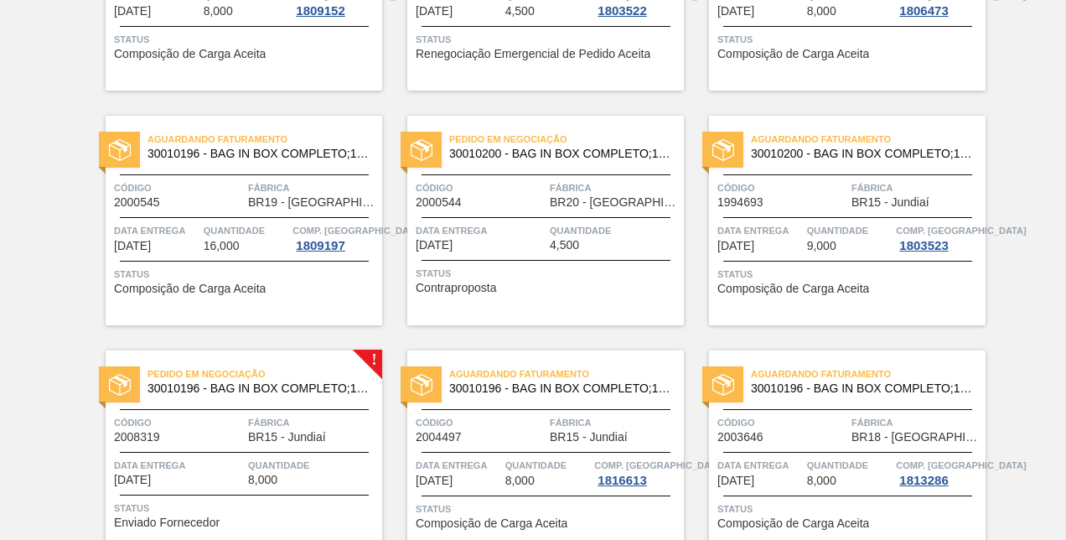
click at [744, 205] on span "1994693" at bounding box center [741, 202] width 46 height 13
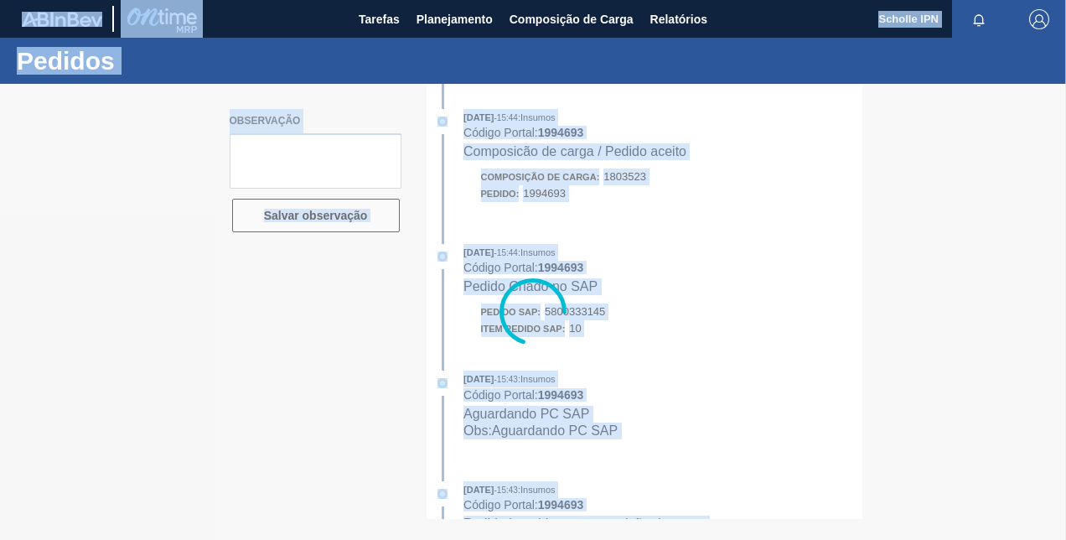
type textarea "sales 125002934"
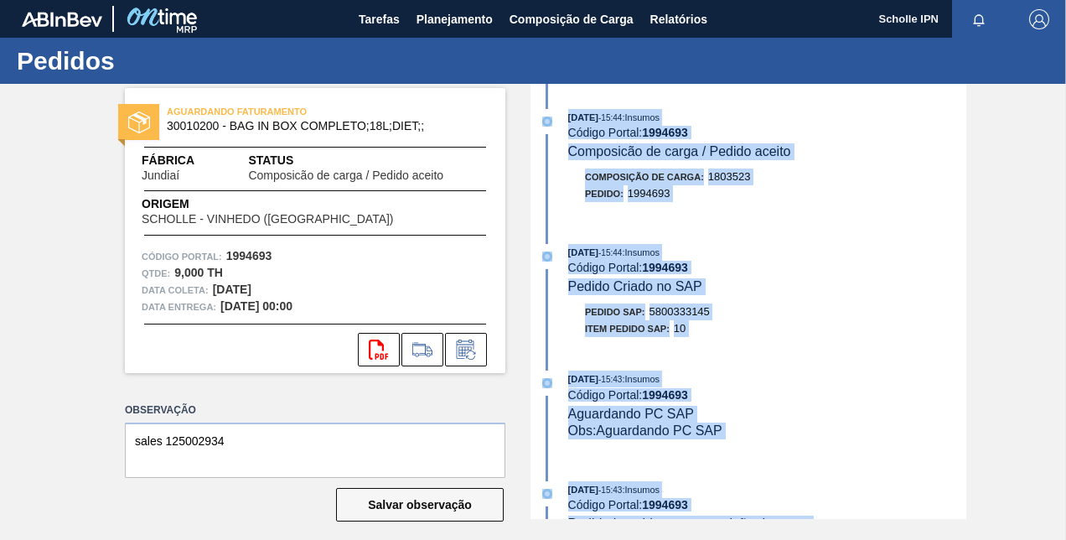
click at [770, 215] on div "[DATE] 15:44 : Insumos Código Portal: 1994693 Composicão de carga / Pedido acei…" at bounding box center [751, 164] width 432 height 110
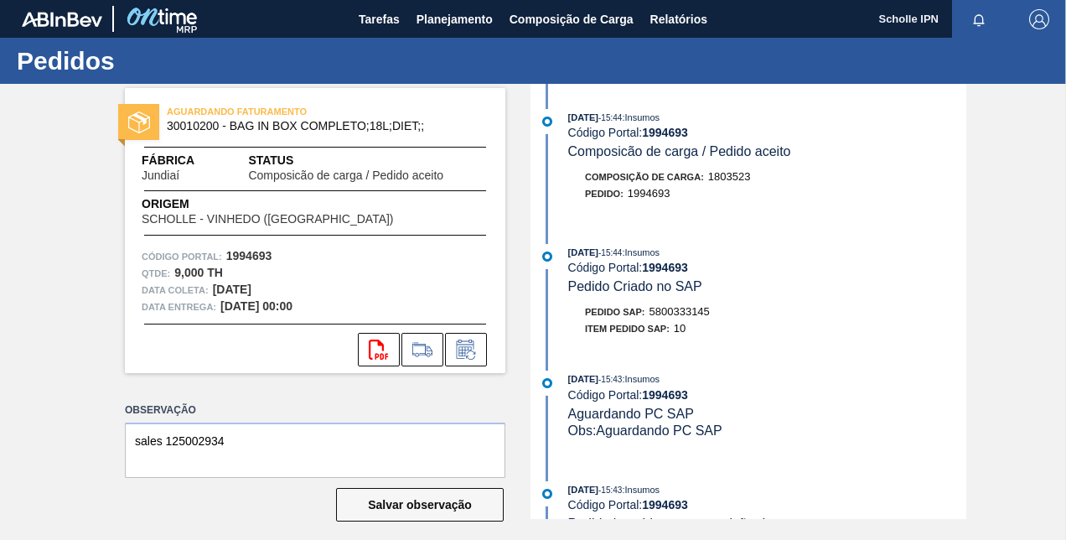
click at [672, 134] on strong "1994693" at bounding box center [665, 132] width 46 height 13
copy strong "1994693"
click at [456, 30] on button "Planejamento" at bounding box center [454, 19] width 93 height 38
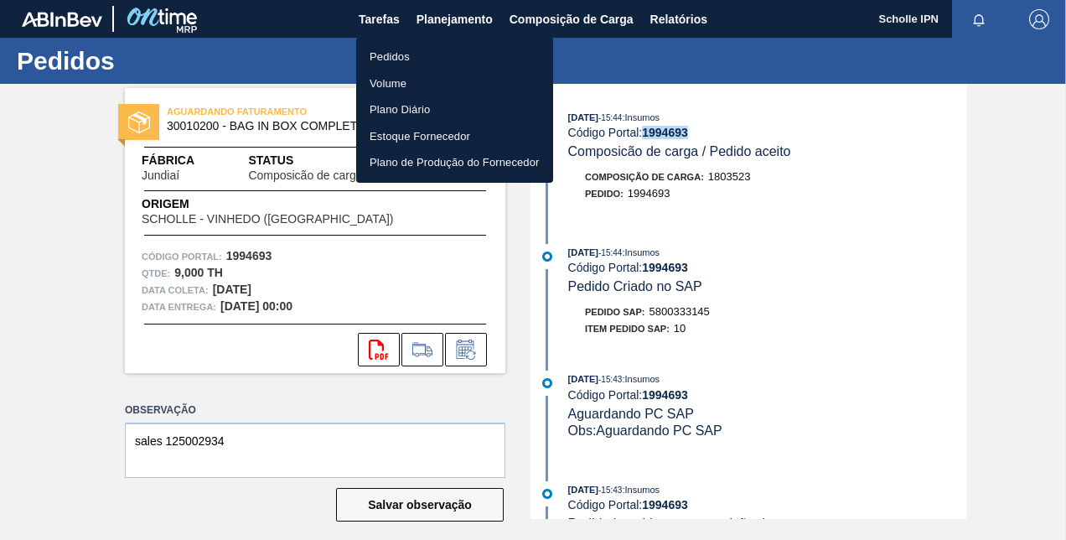
drag, startPoint x: 446, startPoint y: 54, endPoint x: 553, endPoint y: 116, distance: 124.0
click at [446, 54] on li "Pedidos" at bounding box center [454, 57] width 197 height 27
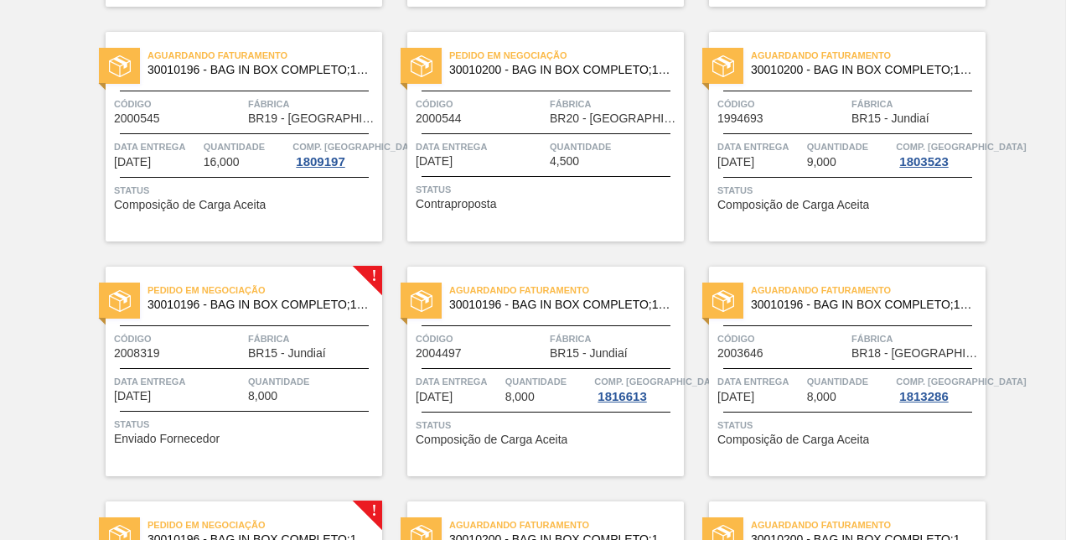
scroll to position [671, 0]
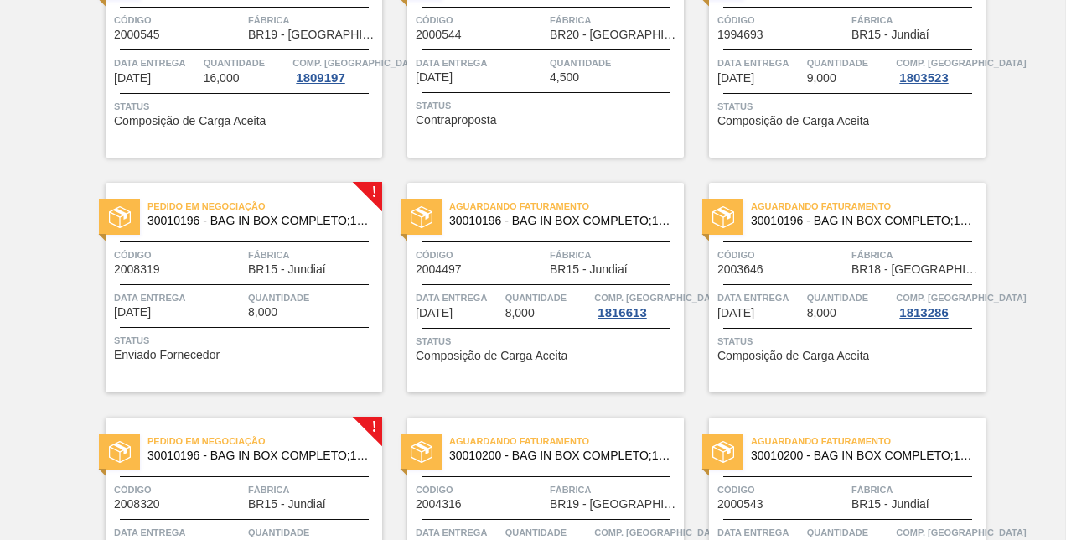
click at [445, 271] on span "2004497" at bounding box center [439, 269] width 46 height 13
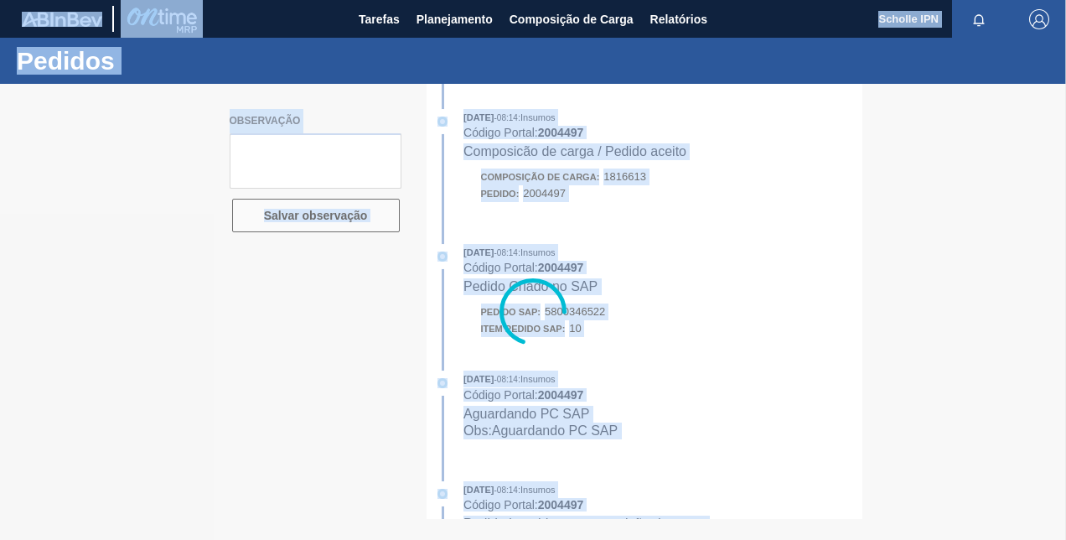
type textarea "SALES 125002996"
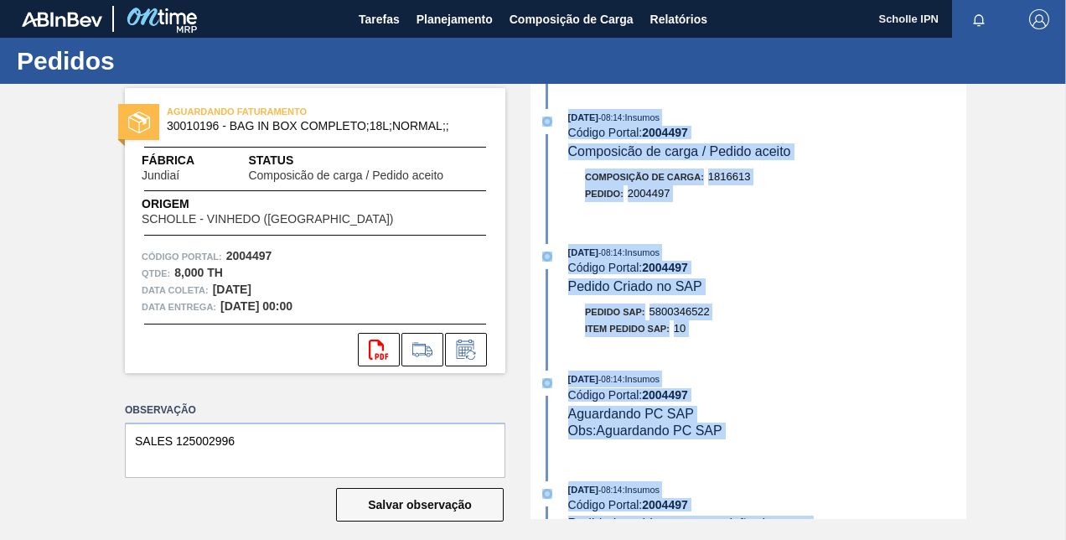
click at [632, 210] on div "Composição de Carga : 1816613 Pedido : 2004497" at bounding box center [751, 190] width 432 height 42
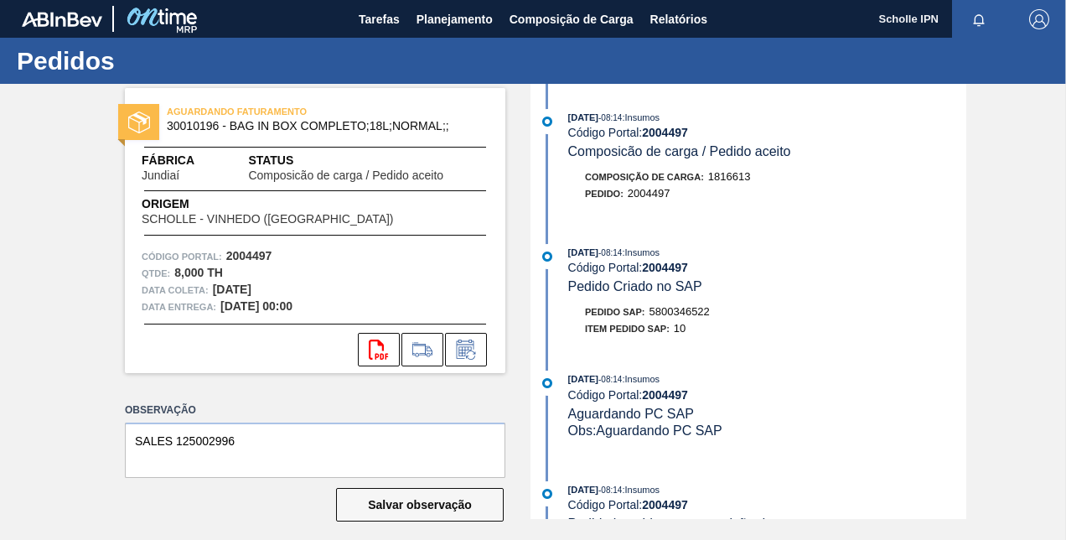
click at [675, 127] on strong "2004497" at bounding box center [665, 132] width 46 height 13
copy strong "2004497"
click at [683, 316] on span "5800346522" at bounding box center [680, 311] width 60 height 13
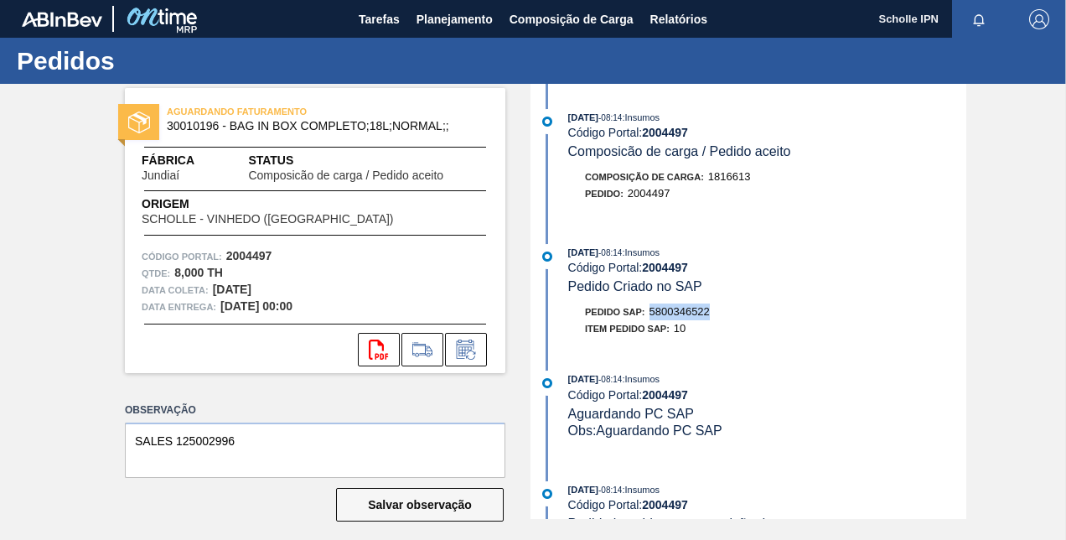
copy span "5800346522"
click at [444, 13] on span "Planejamento" at bounding box center [455, 19] width 76 height 20
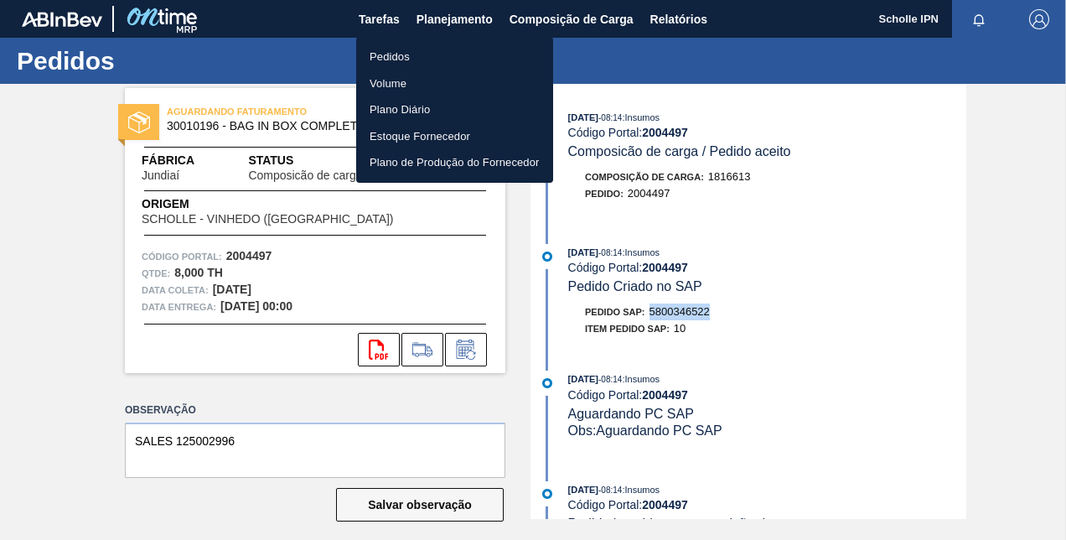
click at [431, 53] on li "Pedidos" at bounding box center [454, 57] width 197 height 27
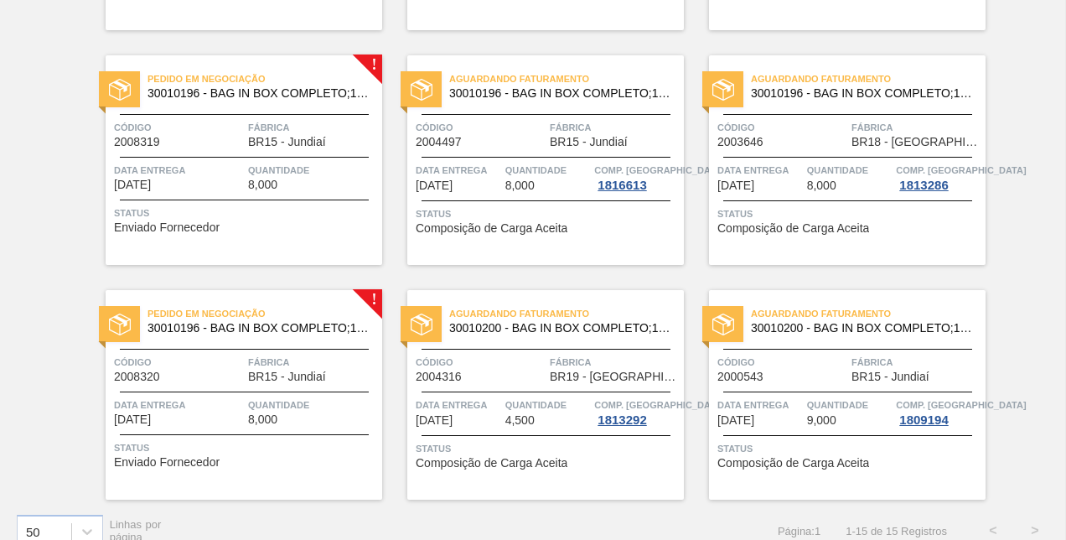
scroll to position [819, 0]
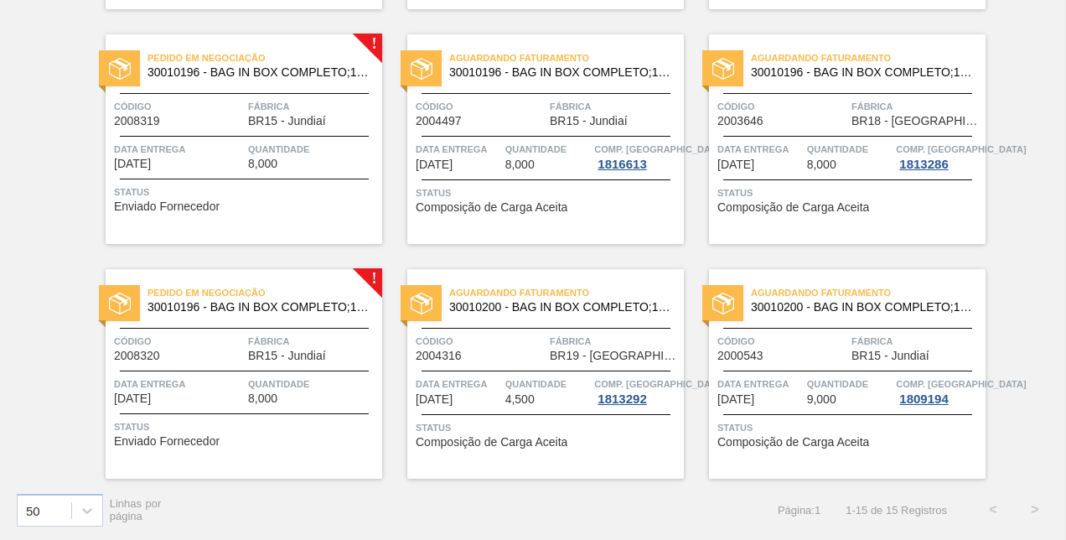
click at [739, 123] on span "2003646" at bounding box center [741, 121] width 46 height 13
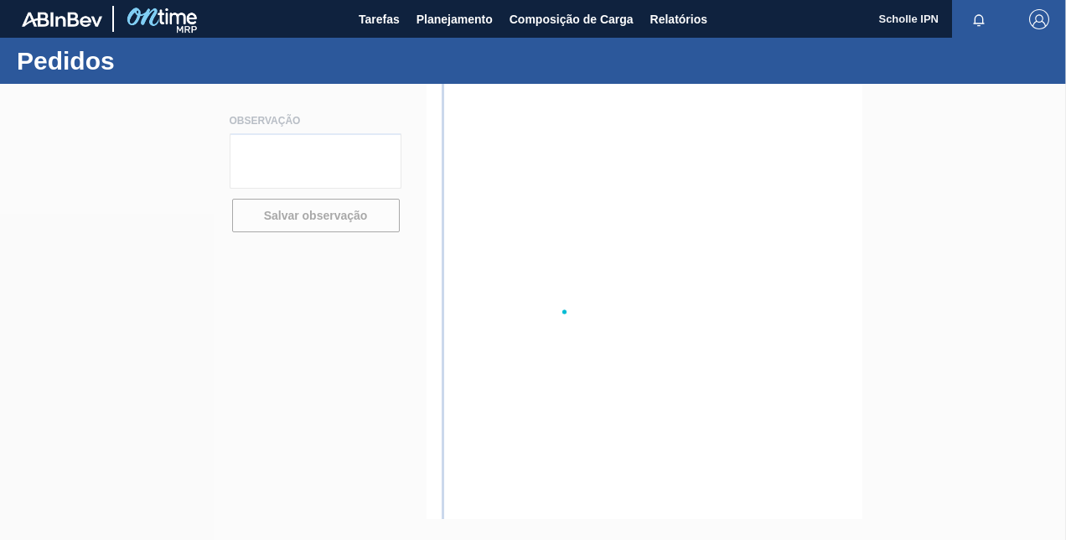
click at [739, 123] on div at bounding box center [533, 312] width 1066 height 456
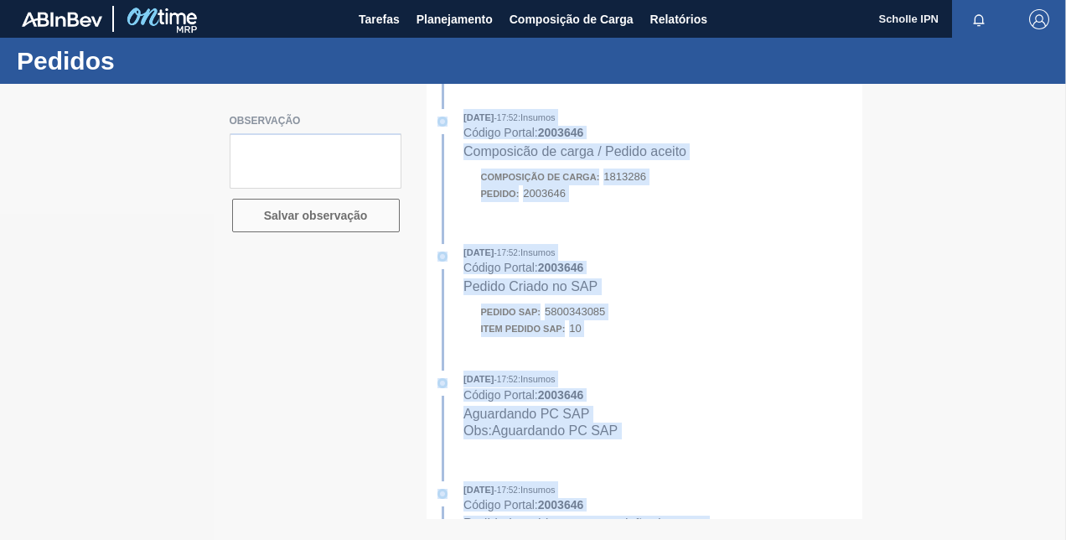
type textarea "Sales 125002997"
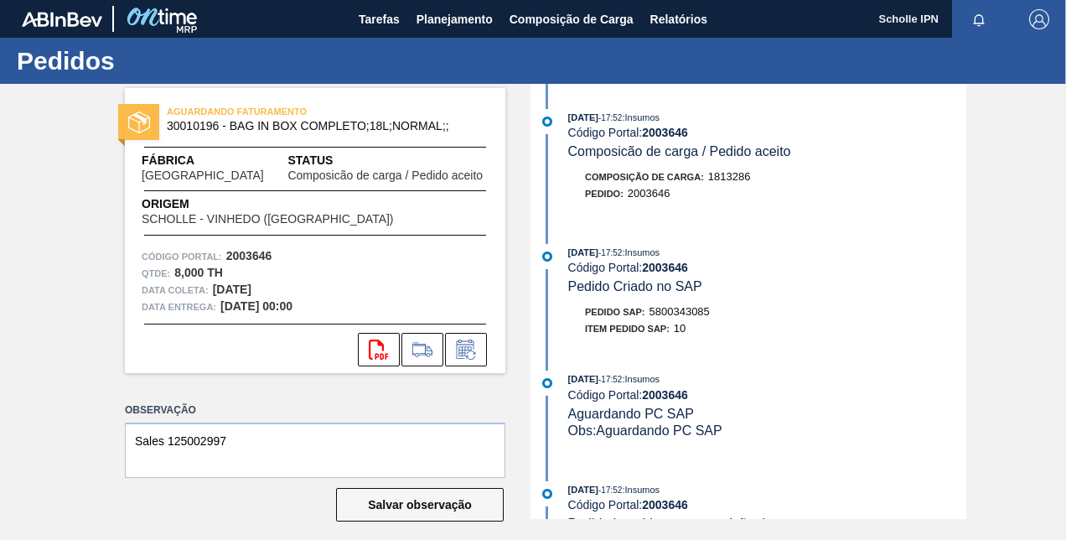
click at [672, 133] on strong "2003646" at bounding box center [665, 132] width 46 height 13
click at [476, 26] on span "Planejamento" at bounding box center [455, 19] width 76 height 20
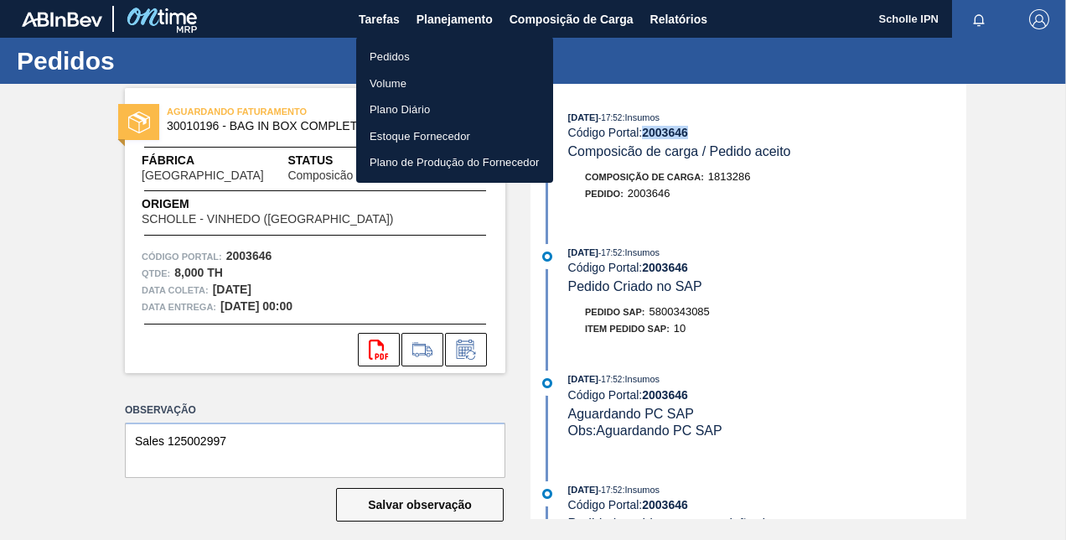
click at [439, 54] on li "Pedidos" at bounding box center [454, 57] width 197 height 27
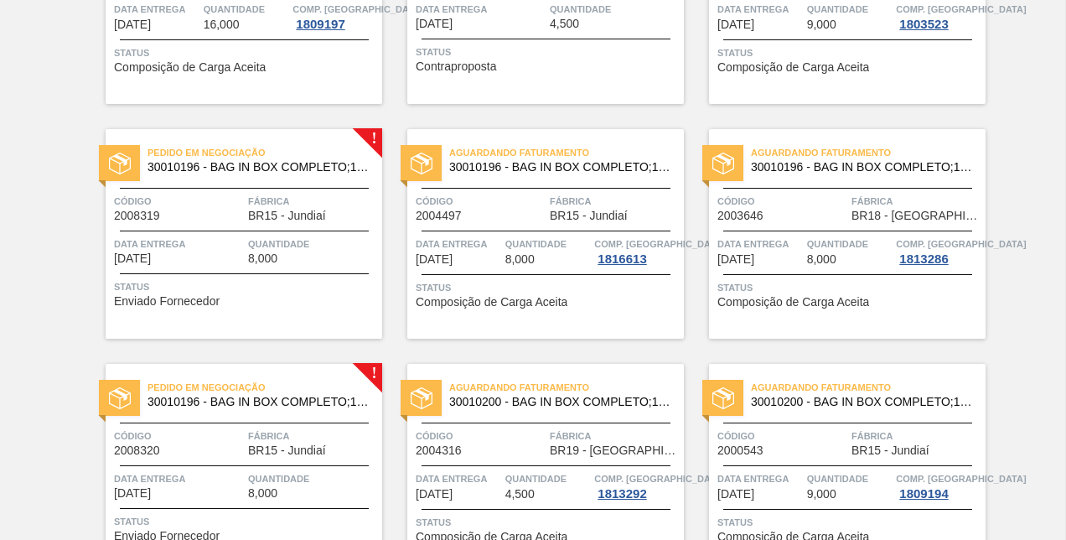
scroll to position [819, 0]
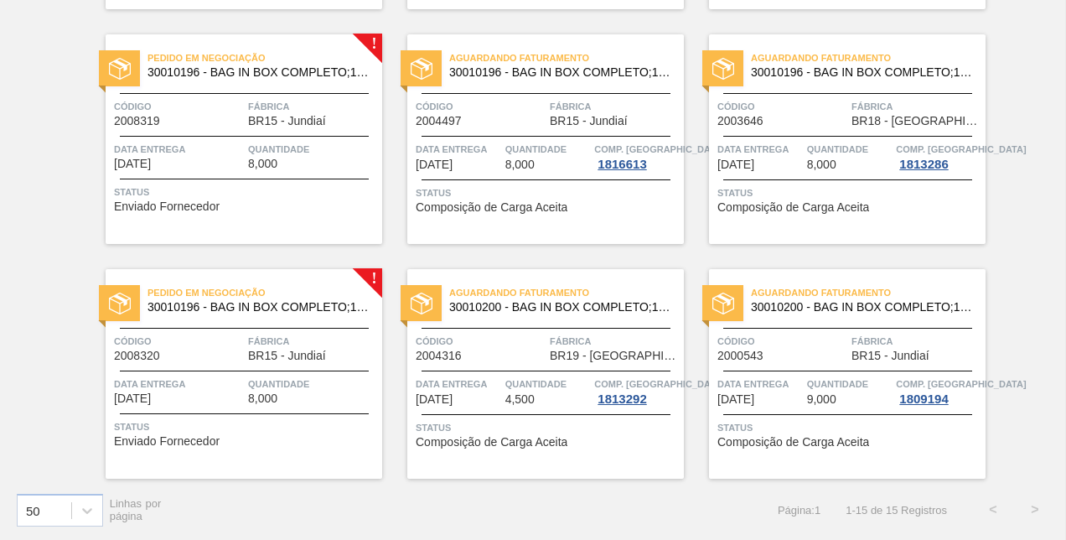
click at [446, 372] on div "Aguardando Faturamento 30010200 - BAG IN BOX COMPLETO;18L;DIET;; Código 2004316…" at bounding box center [545, 374] width 277 height 210
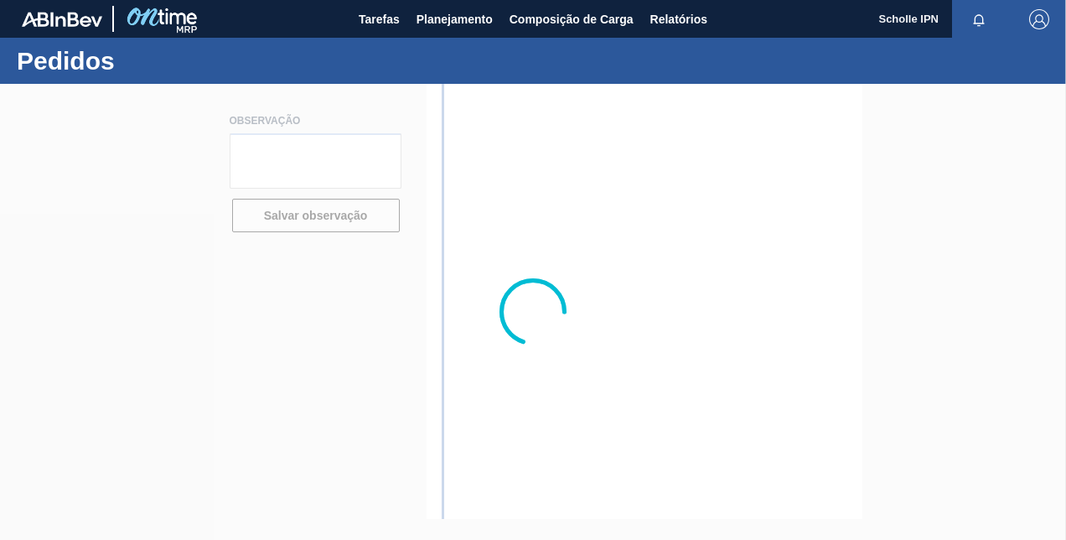
type textarea "Sales 125002998"
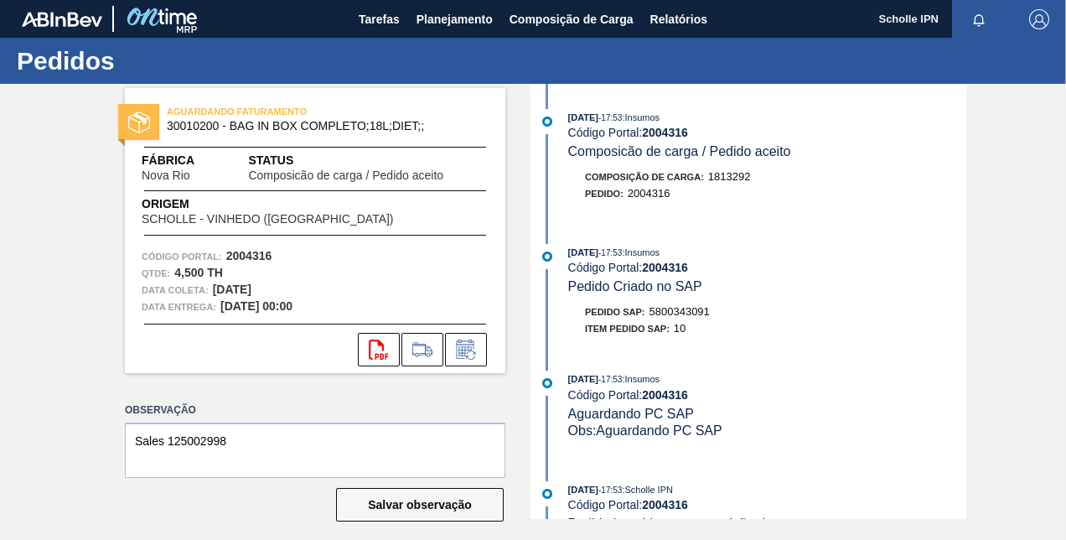
click at [672, 132] on strong "2004316" at bounding box center [665, 132] width 46 height 13
click at [487, 29] on button "Planejamento" at bounding box center [454, 19] width 93 height 38
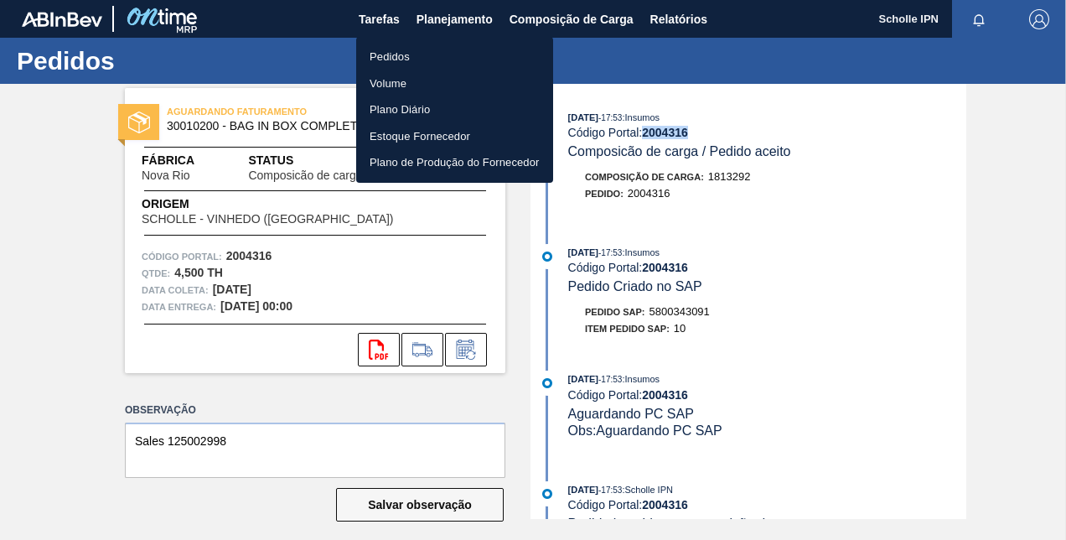
click at [476, 57] on li "Pedidos" at bounding box center [454, 57] width 197 height 27
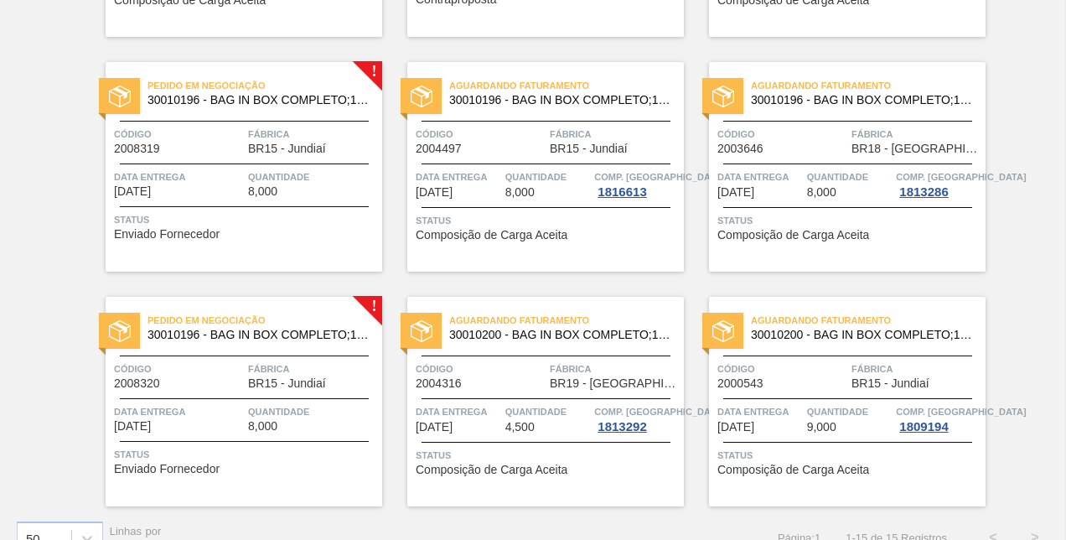
scroll to position [819, 0]
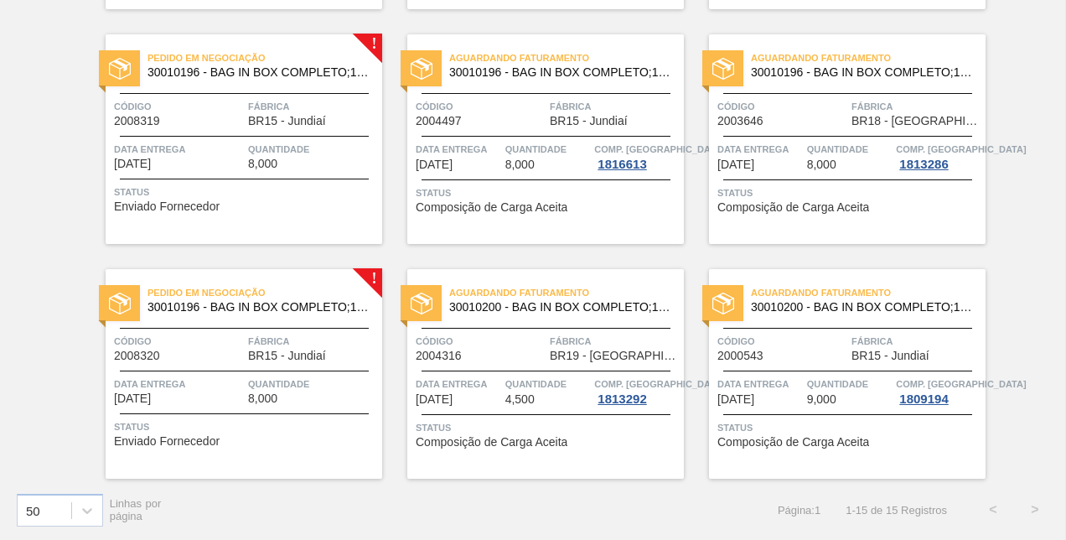
click at [838, 322] on div "Aguardando Faturamento 30010200 - BAG IN BOX COMPLETO;18L;DIET;; Código 2000543…" at bounding box center [847, 374] width 277 height 210
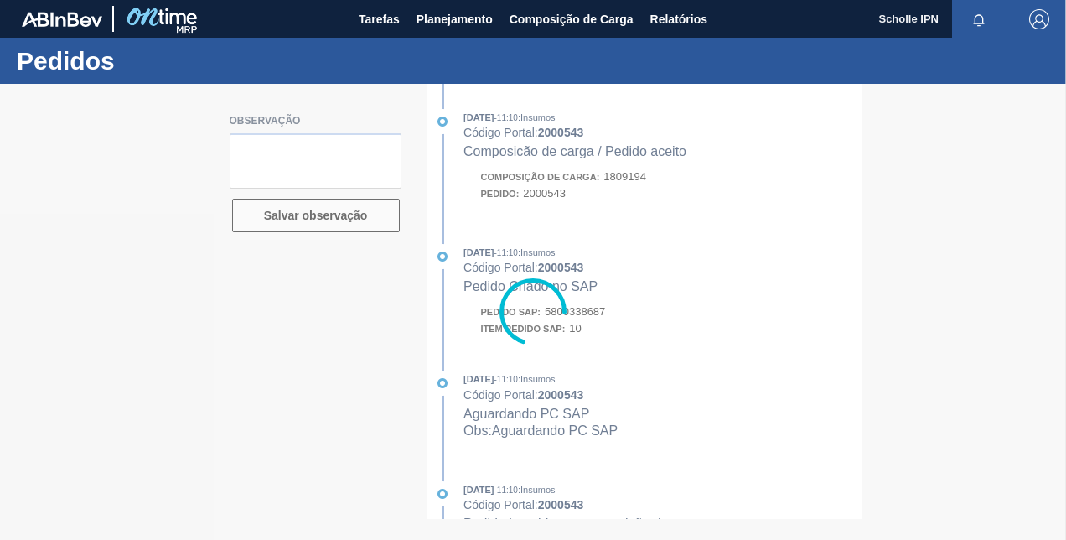
type textarea "SALES 125002966 - 4 PALLETS"
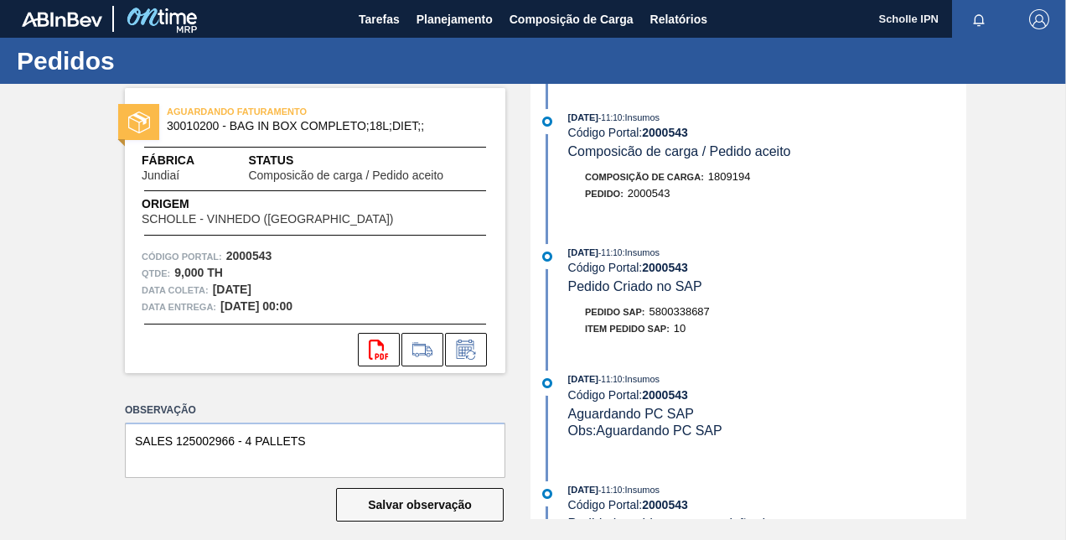
click at [667, 129] on strong "2000543" at bounding box center [665, 132] width 46 height 13
click at [669, 131] on strong "2000543" at bounding box center [665, 132] width 46 height 13
click at [661, 127] on strong "2000543" at bounding box center [665, 132] width 46 height 13
click at [661, 126] on strong "2000543" at bounding box center [665, 132] width 46 height 13
click at [436, 28] on span "Planejamento" at bounding box center [455, 19] width 76 height 20
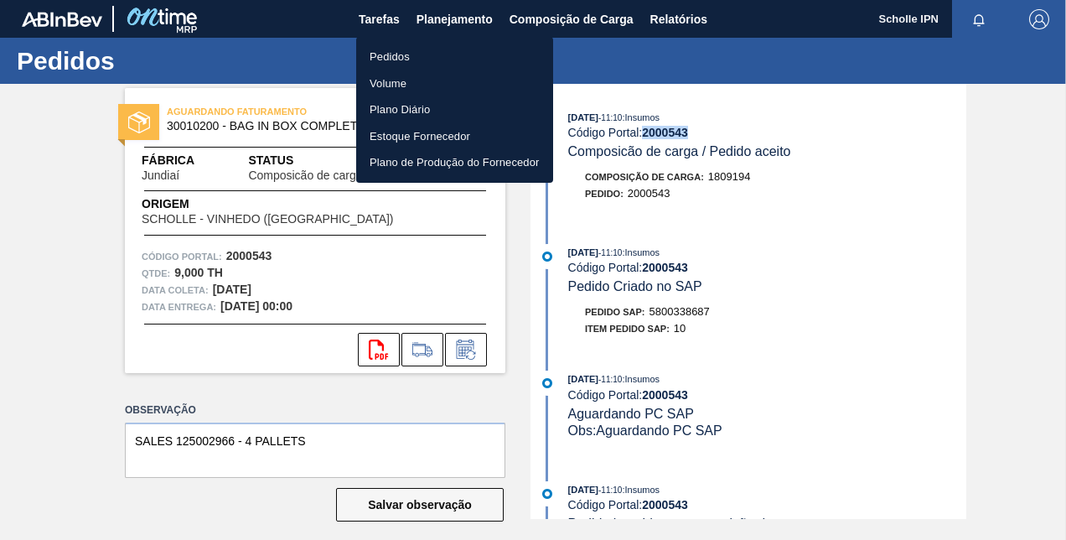
click at [440, 59] on li "Pedidos" at bounding box center [454, 57] width 197 height 27
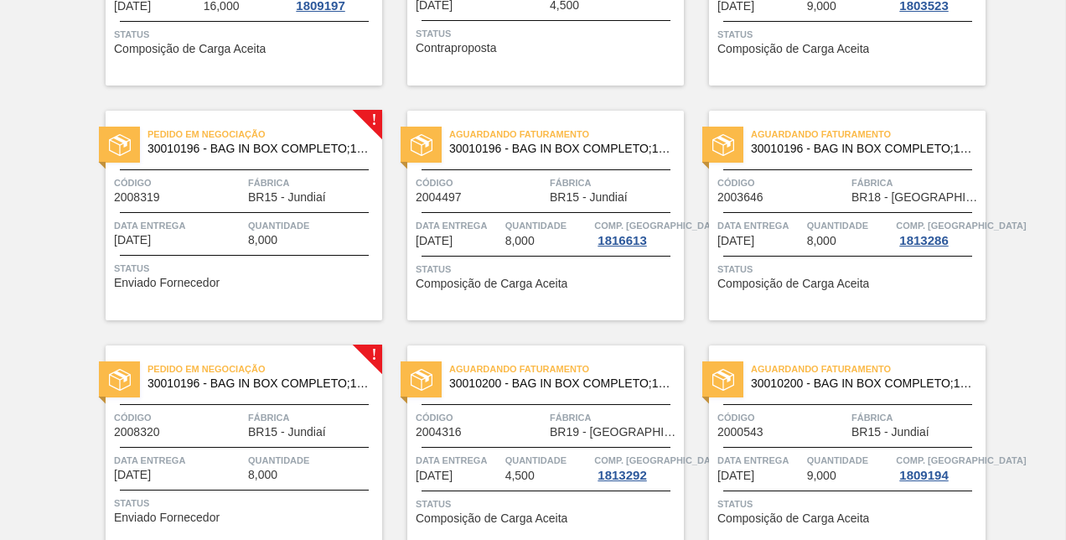
scroll to position [819, 0]
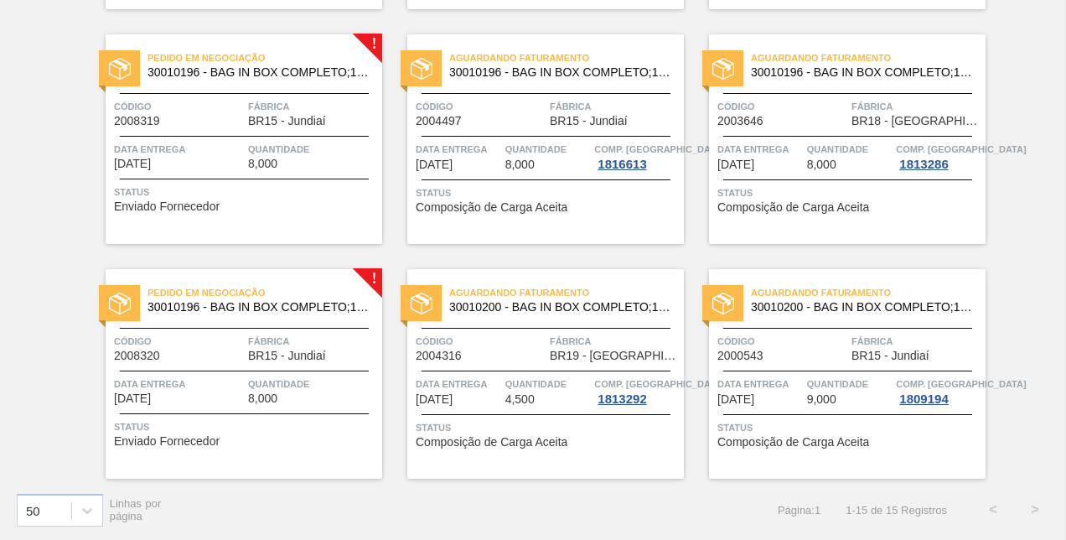
click at [256, 184] on span "Status" at bounding box center [246, 192] width 264 height 17
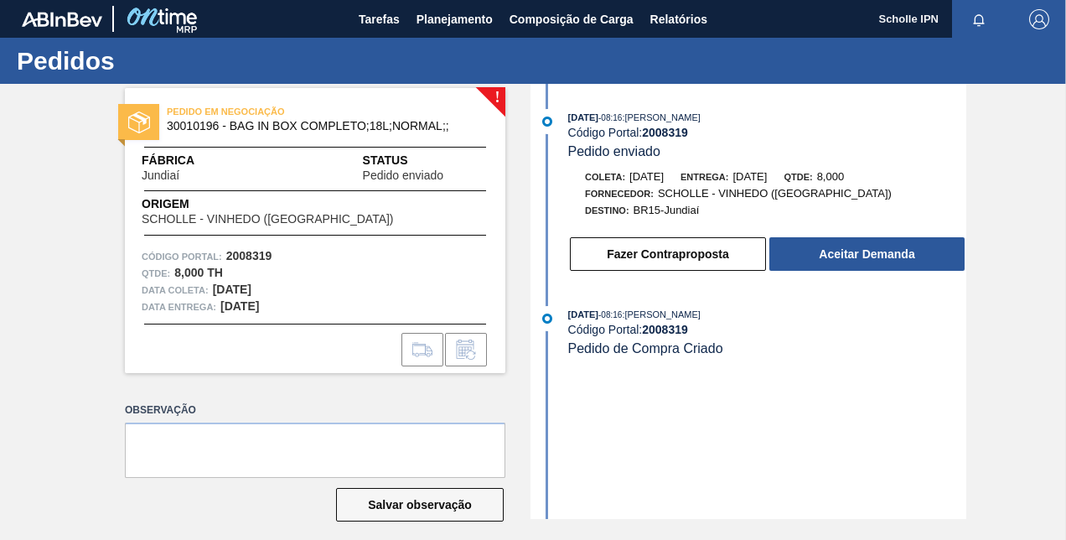
click at [649, 135] on strong "2008319" at bounding box center [665, 132] width 46 height 13
click at [302, 428] on textarea at bounding box center [315, 450] width 381 height 55
paste textarea "125003009"
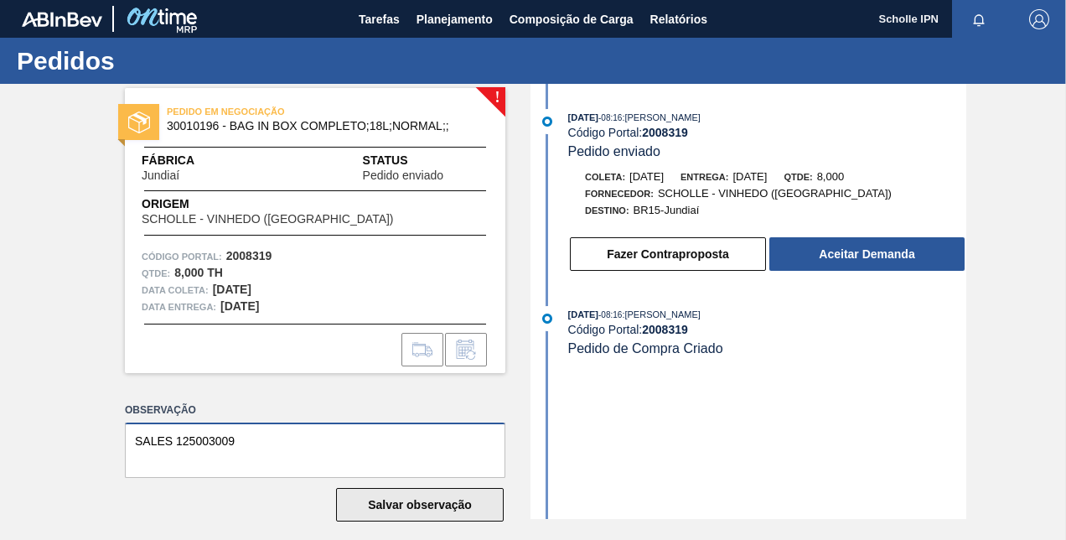
type textarea "SALES 125003009"
click at [392, 506] on button "Salvar observação" at bounding box center [420, 505] width 168 height 34
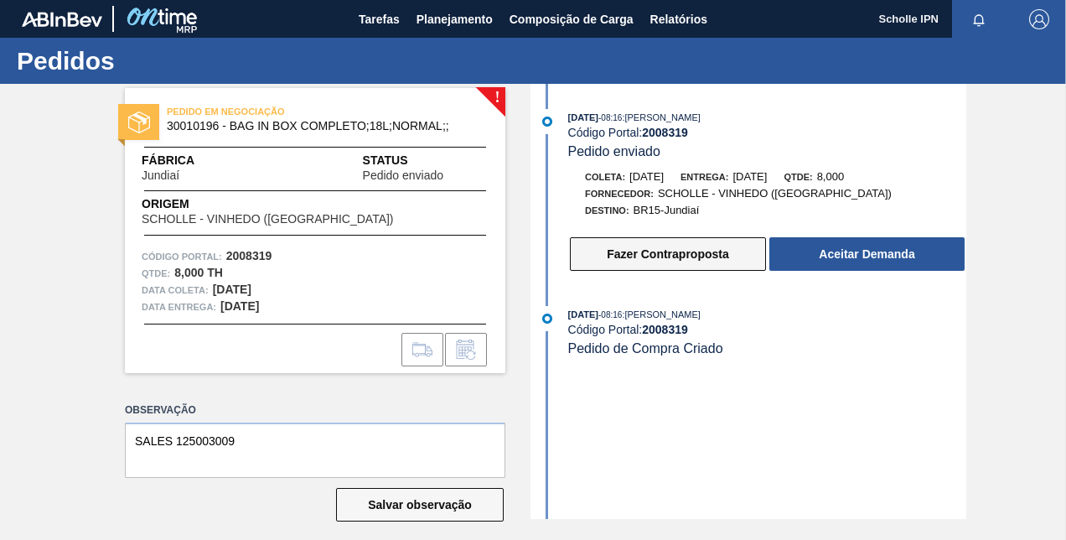
click at [703, 255] on button "Fazer Contraproposta" at bounding box center [668, 254] width 196 height 34
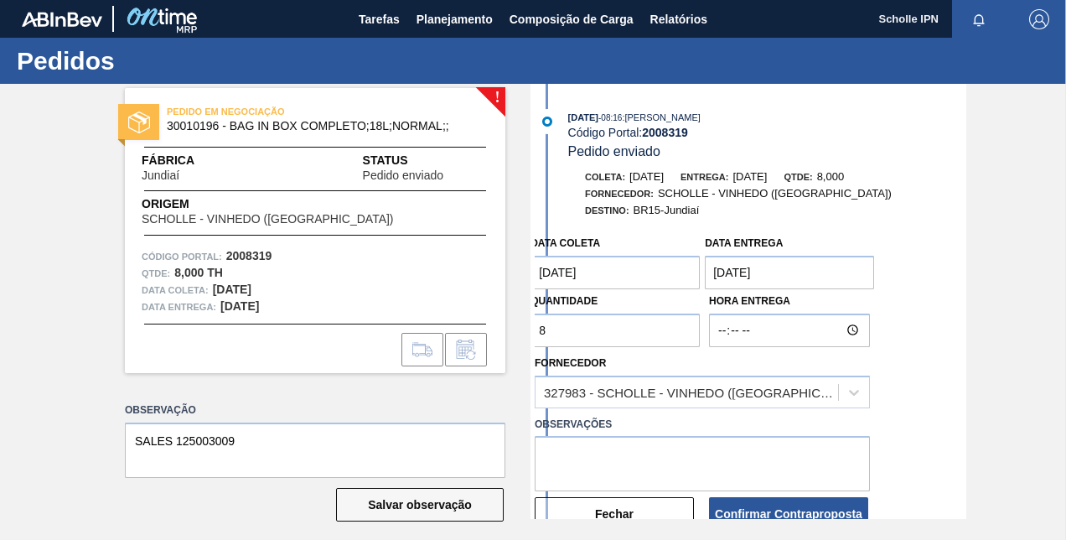
click at [644, 282] on coleta "[DATE]" at bounding box center [615, 273] width 169 height 34
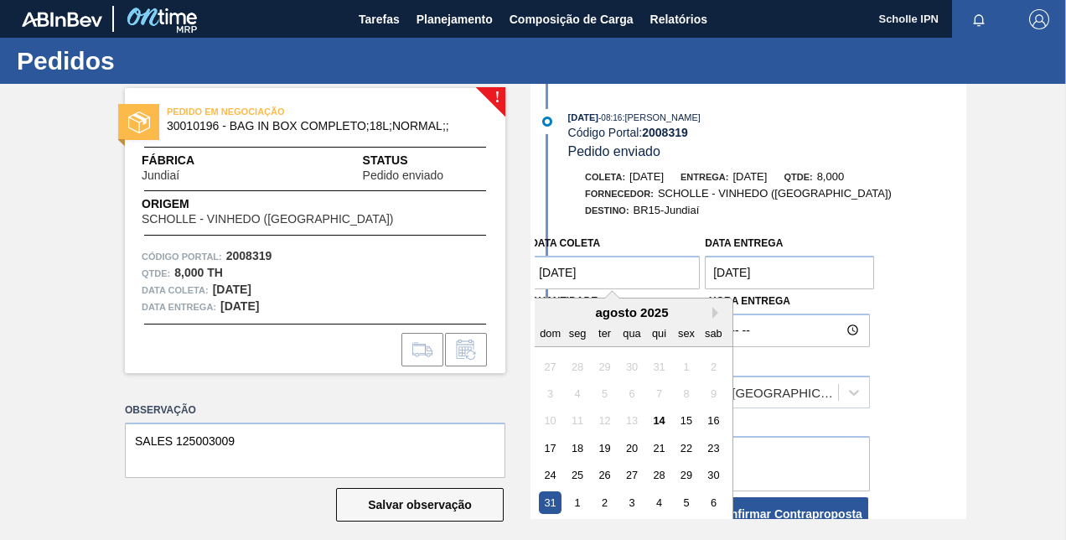
click at [686, 474] on div "29" at bounding box center [687, 475] width 23 height 23
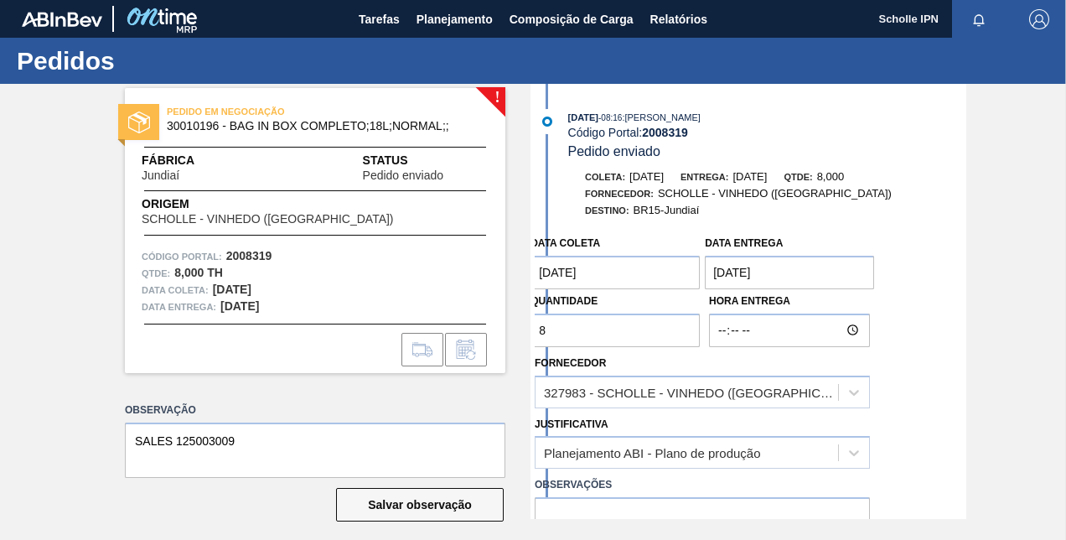
click at [770, 275] on entrega "[DATE]" at bounding box center [789, 273] width 169 height 34
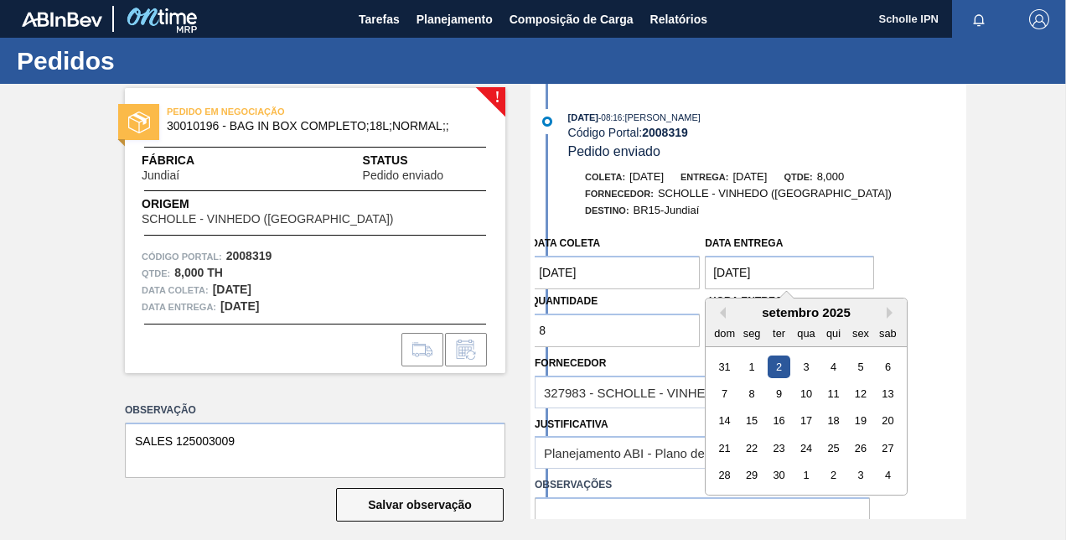
click at [637, 277] on coleta "[DATE]" at bounding box center [615, 273] width 169 height 34
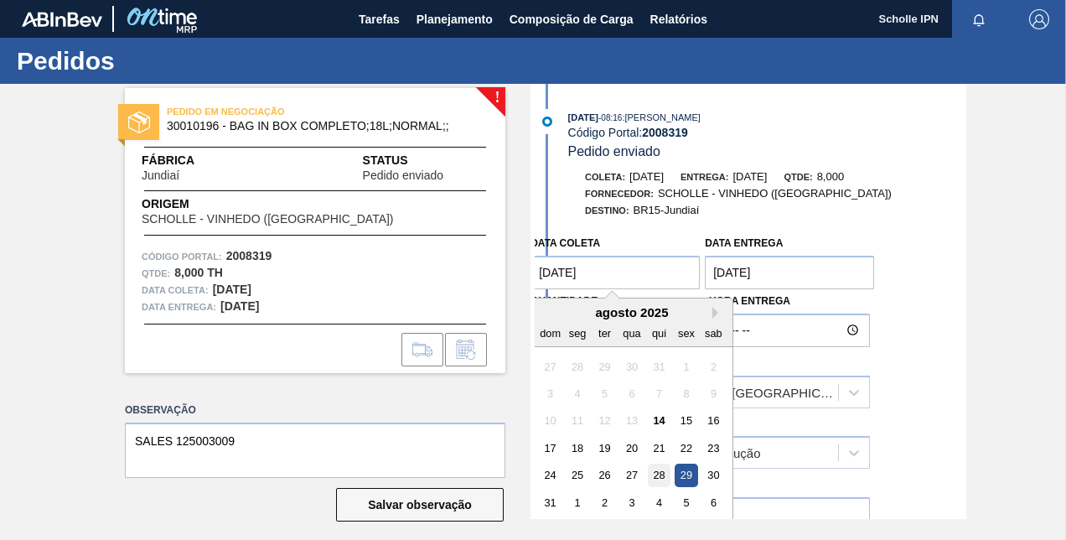
click at [656, 486] on div "28" at bounding box center [659, 475] width 23 height 23
type coleta "[DATE]"
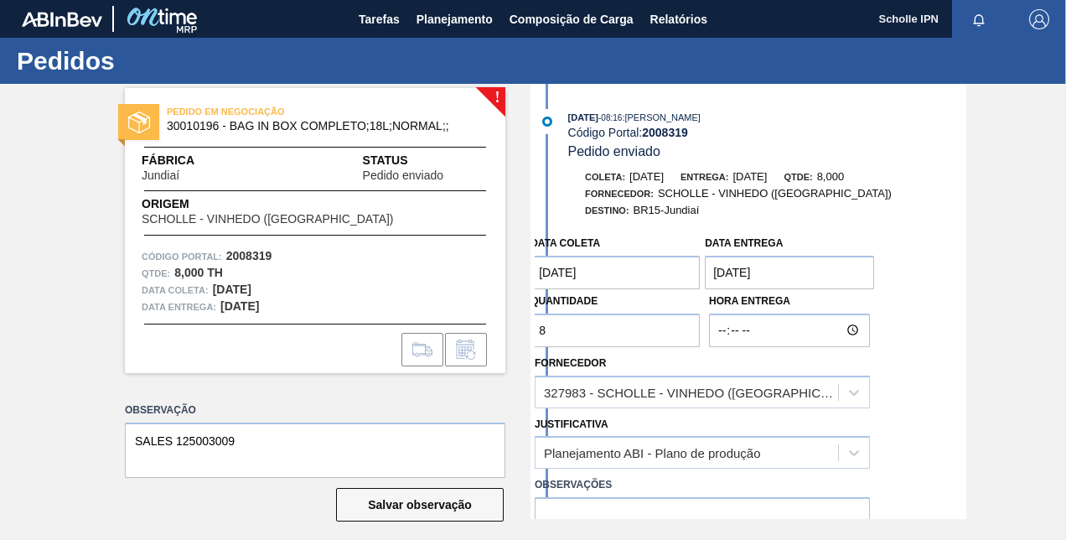
click at [778, 278] on entrega "[DATE]" at bounding box center [789, 273] width 169 height 34
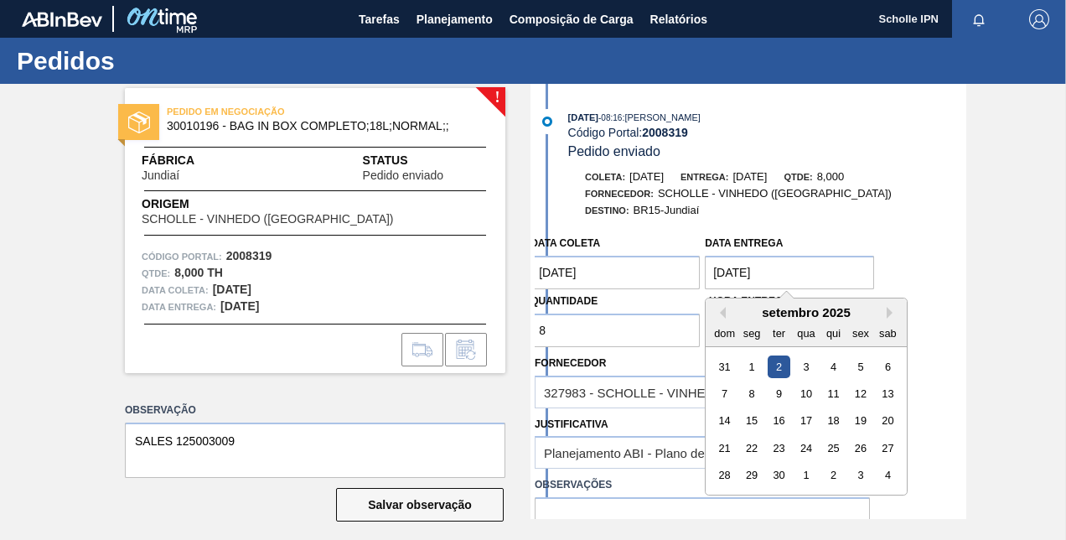
click at [921, 243] on div "Data coleta [DATE] Data entrega [DATE] Previous Month Next Month [DATE] dom seg…" at bounding box center [751, 410] width 432 height 366
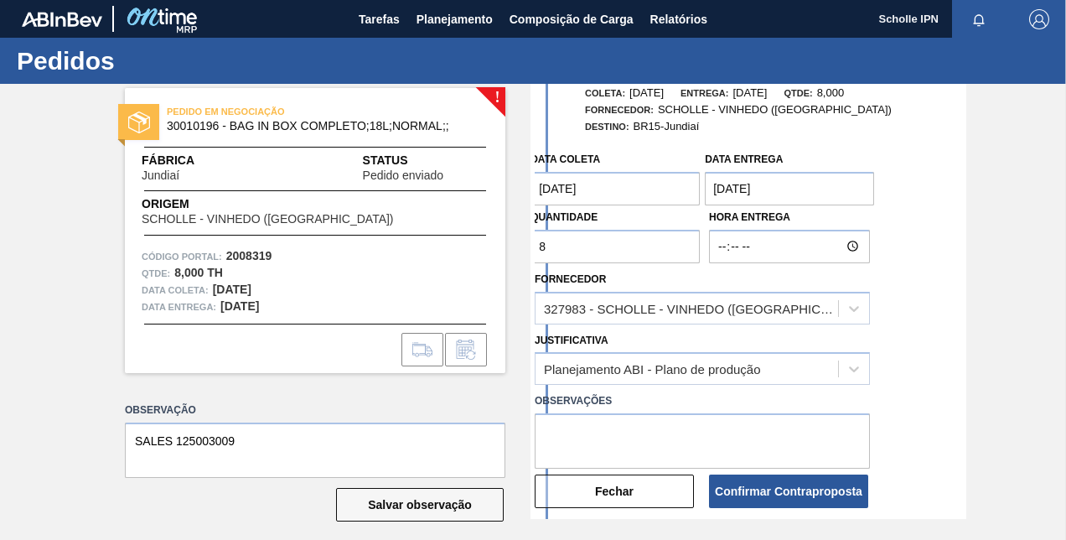
scroll to position [168, 0]
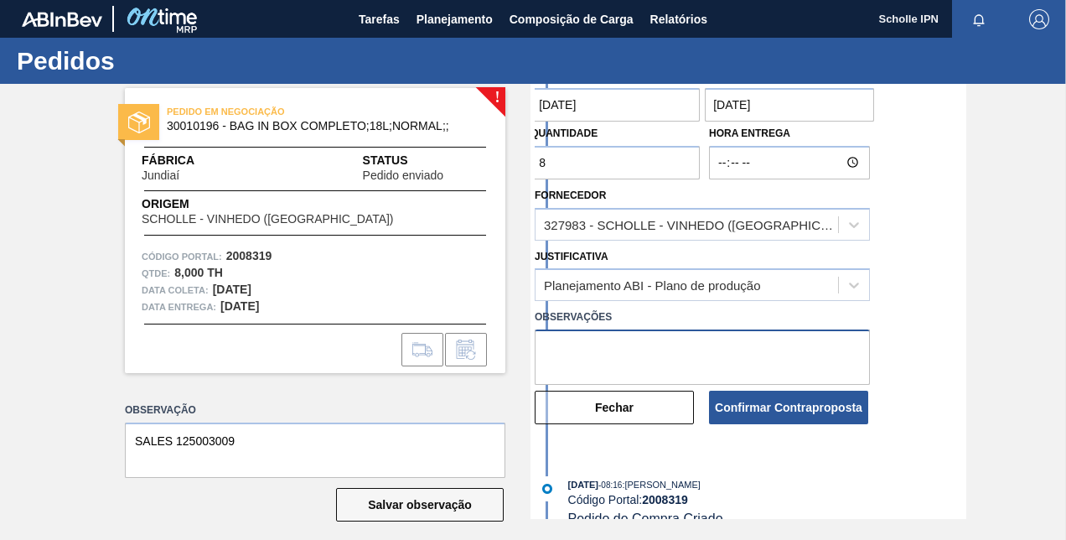
click at [749, 347] on textarea at bounding box center [702, 356] width 335 height 55
click at [791, 291] on div "Data coleta [DATE] Data entrega [DATE] Quantidade 8 Hora Entrega Fornecedor 327…" at bounding box center [751, 243] width 432 height 366
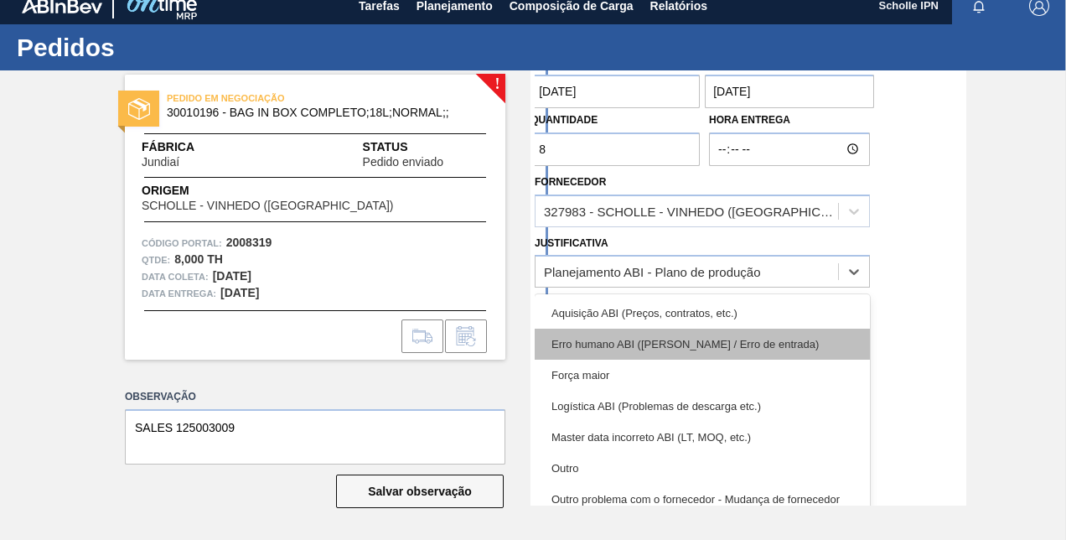
click at [748, 336] on div "Erro humano ABI ([PERSON_NAME] / Erro de entrada)" at bounding box center [702, 344] width 335 height 31
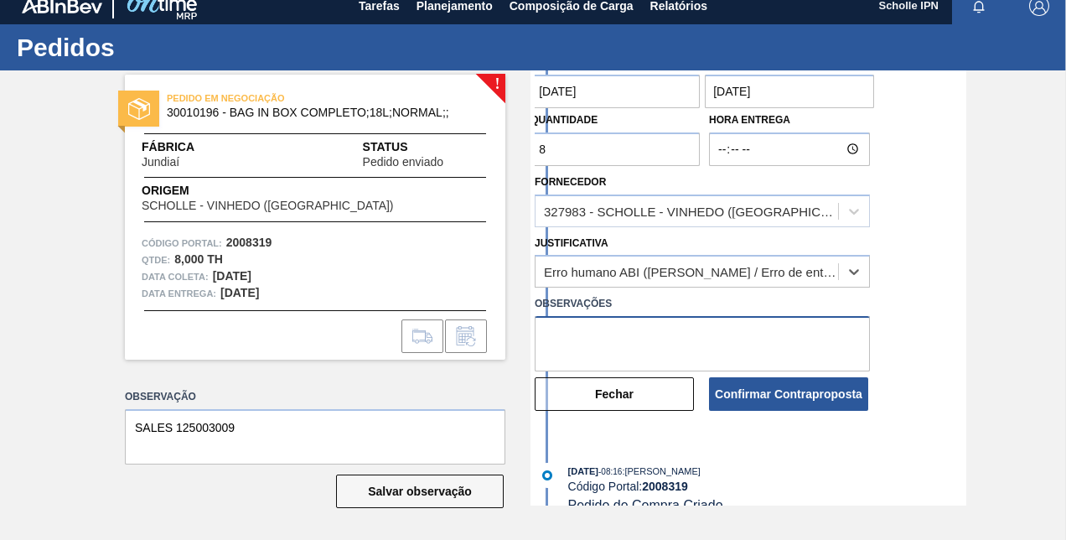
click at [672, 353] on textarea at bounding box center [702, 343] width 335 height 55
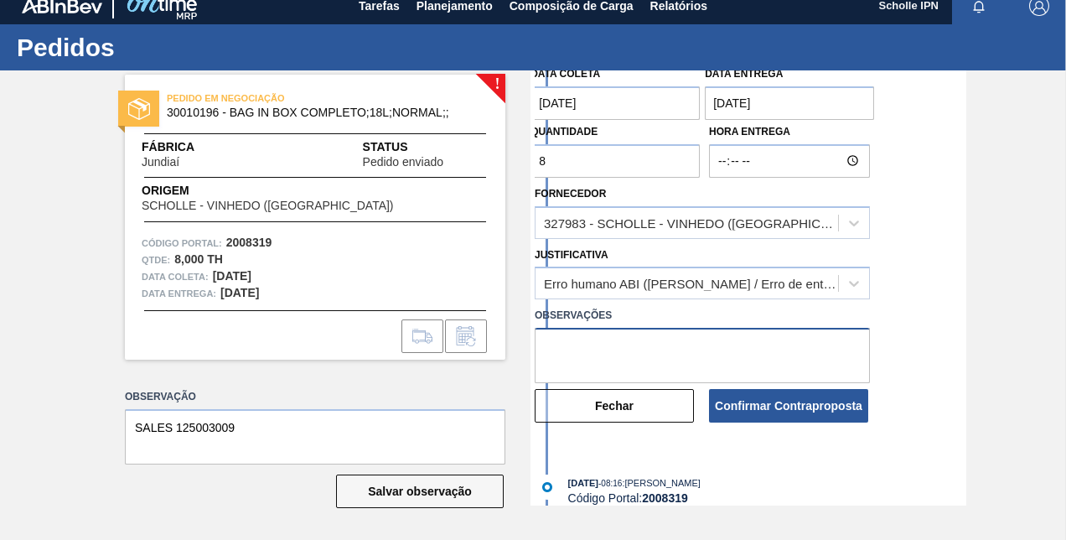
scroll to position [194, 0]
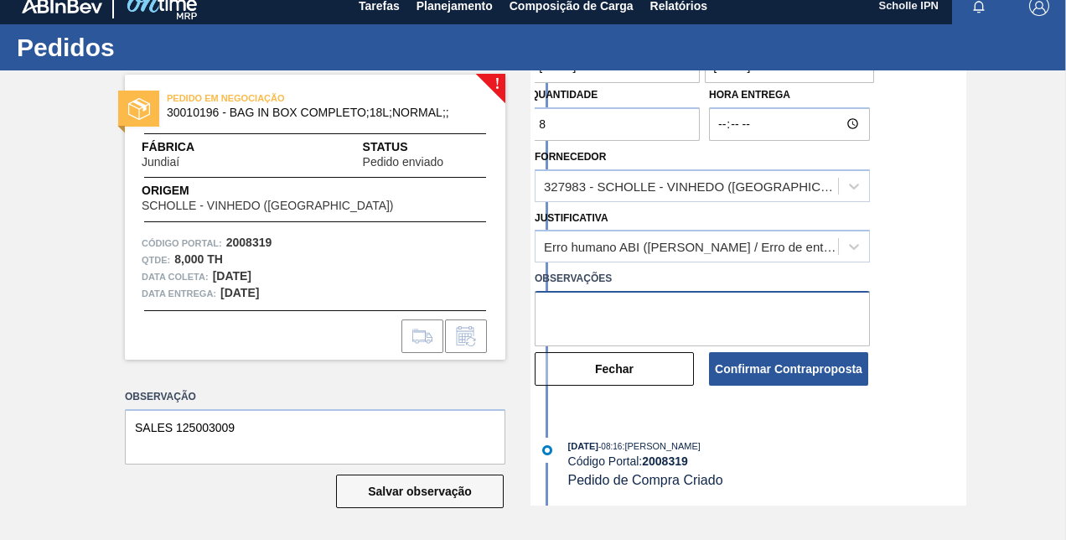
click at [767, 320] on textarea at bounding box center [702, 318] width 335 height 55
type textarea "l"
type textarea "a"
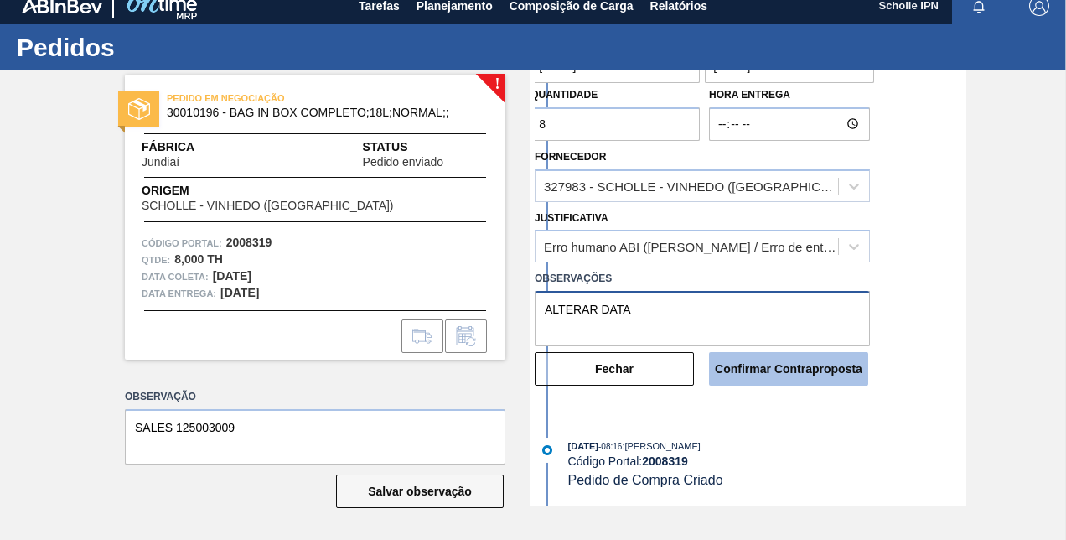
type textarea "ALTERAR DATA"
click at [798, 366] on button "Confirmar Contraproposta" at bounding box center [788, 369] width 159 height 34
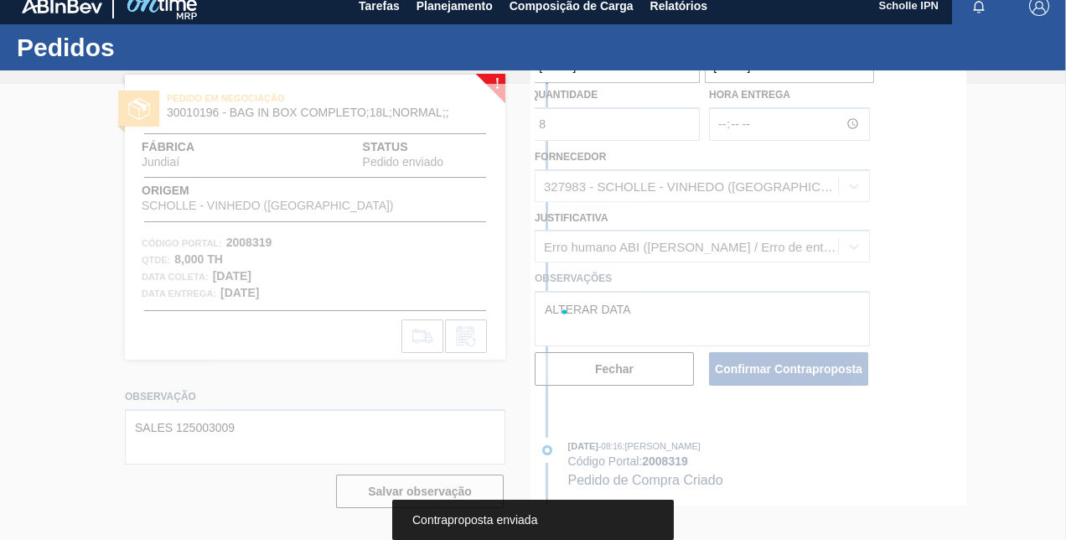
scroll to position [0, 0]
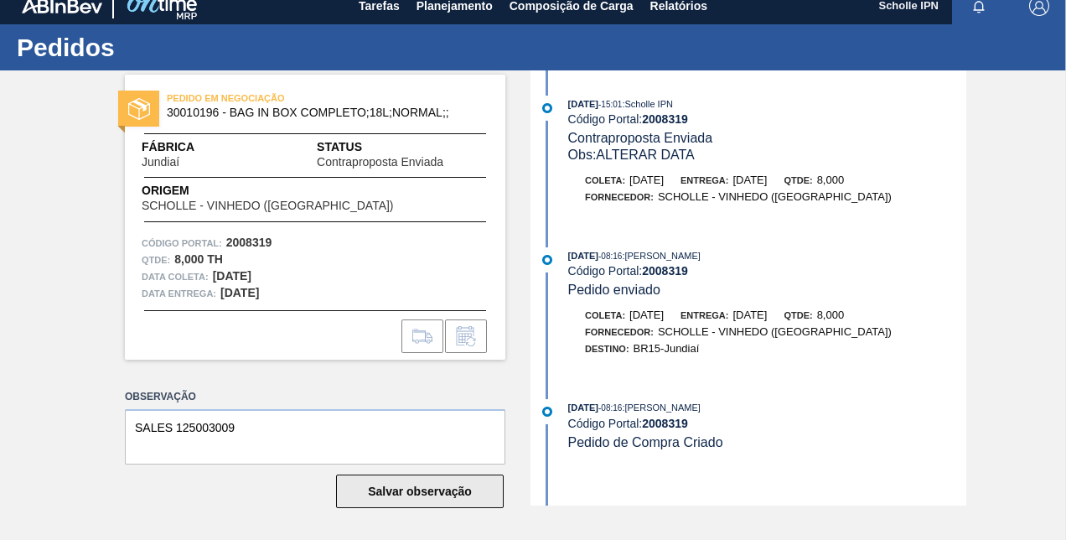
click at [392, 492] on button "Salvar observação" at bounding box center [420, 492] width 168 height 34
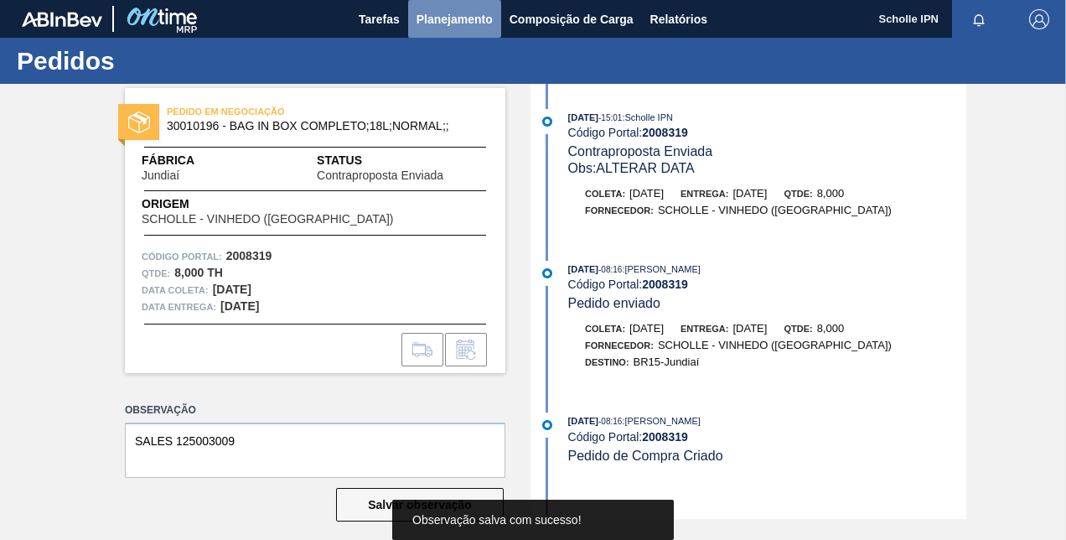
click at [439, 30] on button "Planejamento" at bounding box center [454, 19] width 93 height 38
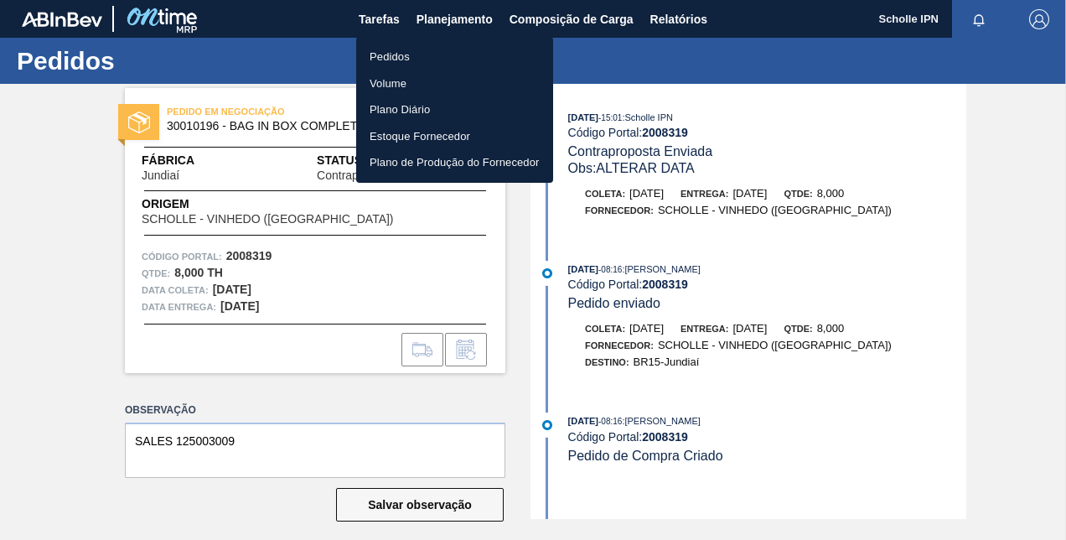
click at [430, 60] on li "Pedidos" at bounding box center [454, 57] width 197 height 27
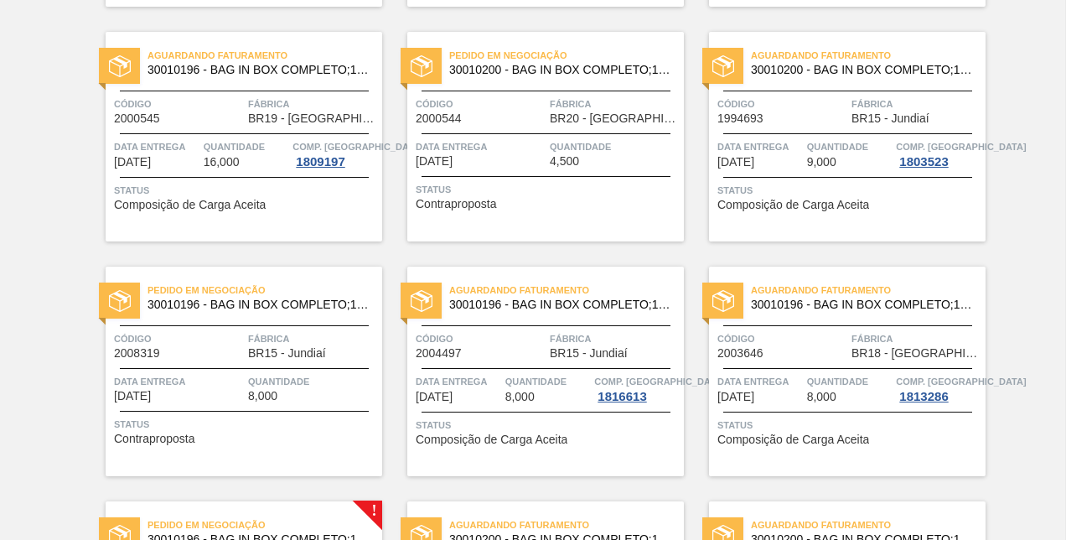
scroll to position [819, 0]
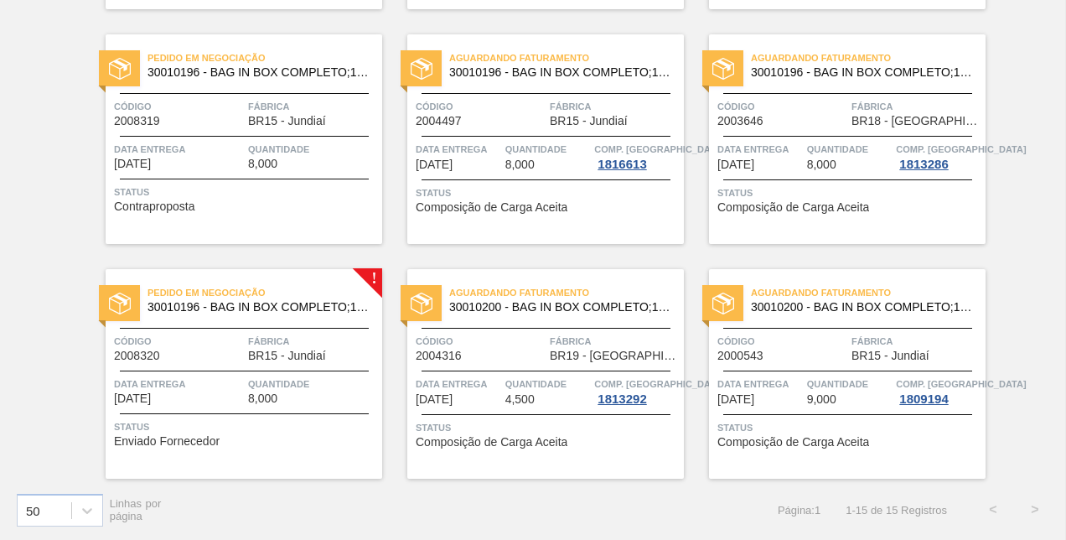
click at [210, 360] on div "Código 2008320" at bounding box center [179, 347] width 130 height 29
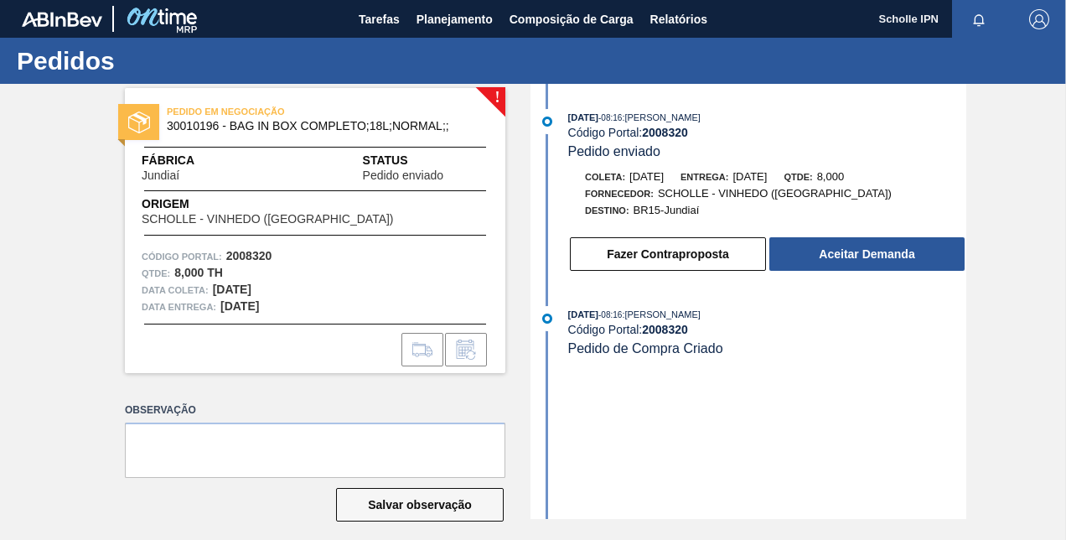
click at [672, 134] on strong "2008320" at bounding box center [665, 132] width 46 height 13
click at [231, 439] on textarea at bounding box center [315, 450] width 381 height 55
paste textarea "125003010"
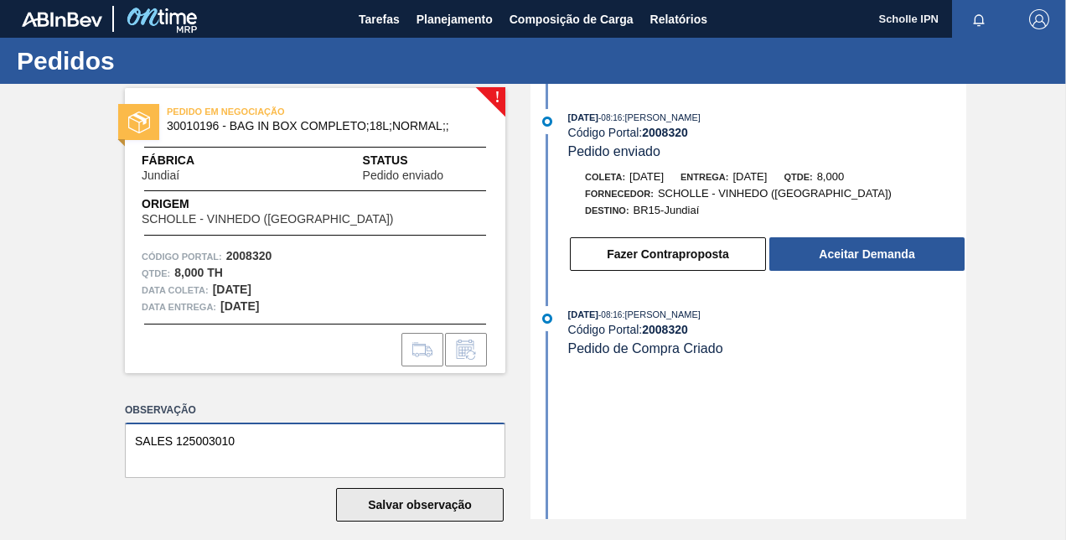
type textarea "SALES 125003010"
click at [416, 501] on button "Salvar observação" at bounding box center [420, 505] width 168 height 34
click at [464, 502] on button "Salvar observação" at bounding box center [420, 505] width 168 height 34
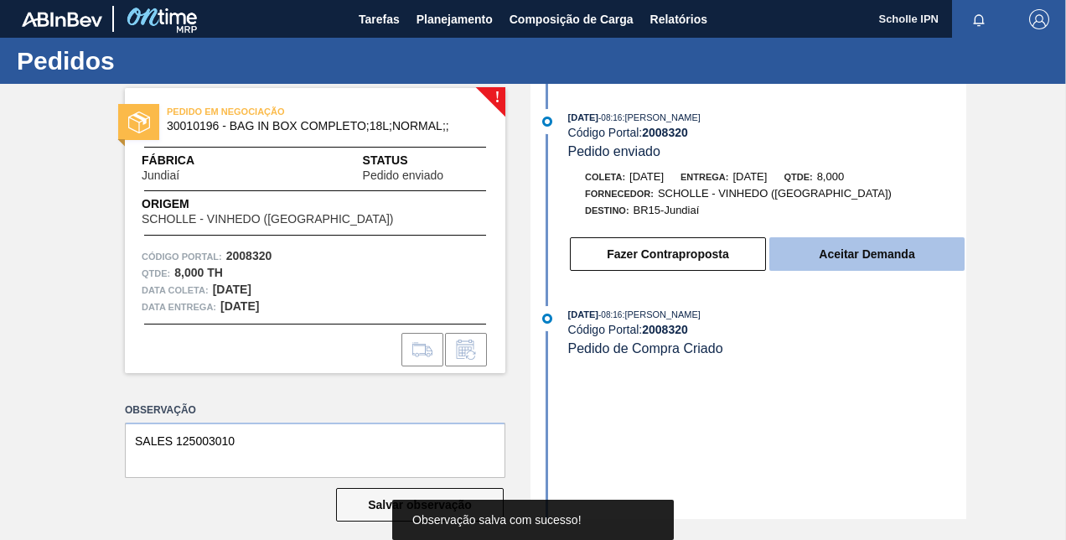
click at [865, 263] on button "Aceitar Demanda" at bounding box center [867, 254] width 195 height 34
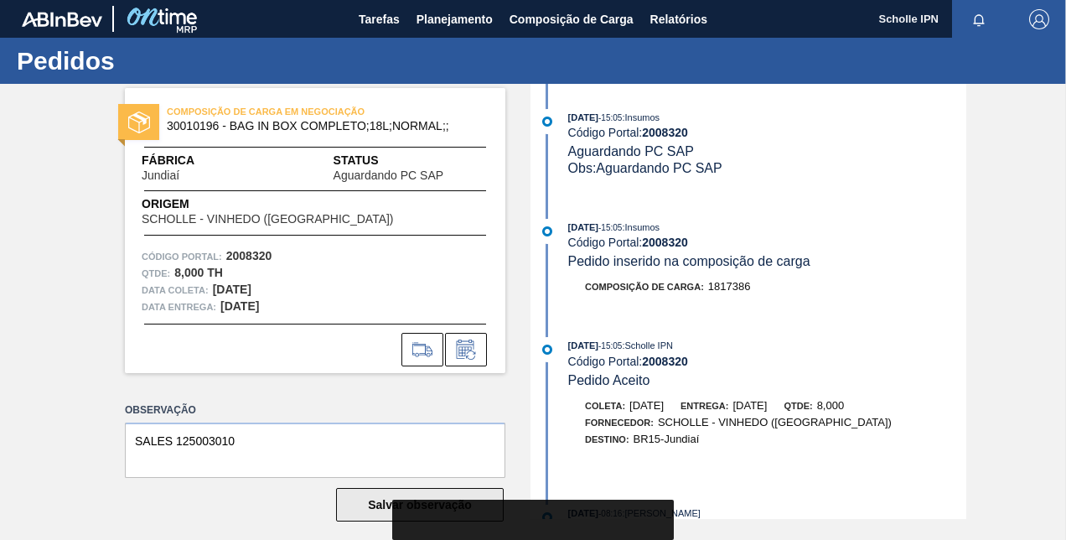
click at [361, 500] on button "Salvar observação" at bounding box center [420, 505] width 168 height 34
click at [362, 498] on button "Salvar observação" at bounding box center [420, 505] width 168 height 34
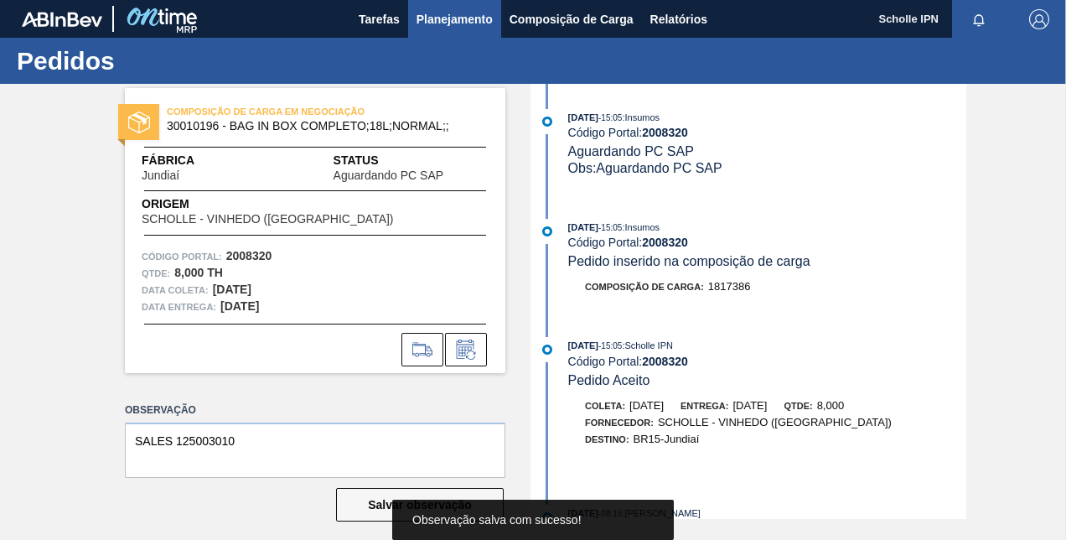
click at [453, 22] on span "Planejamento" at bounding box center [455, 19] width 76 height 20
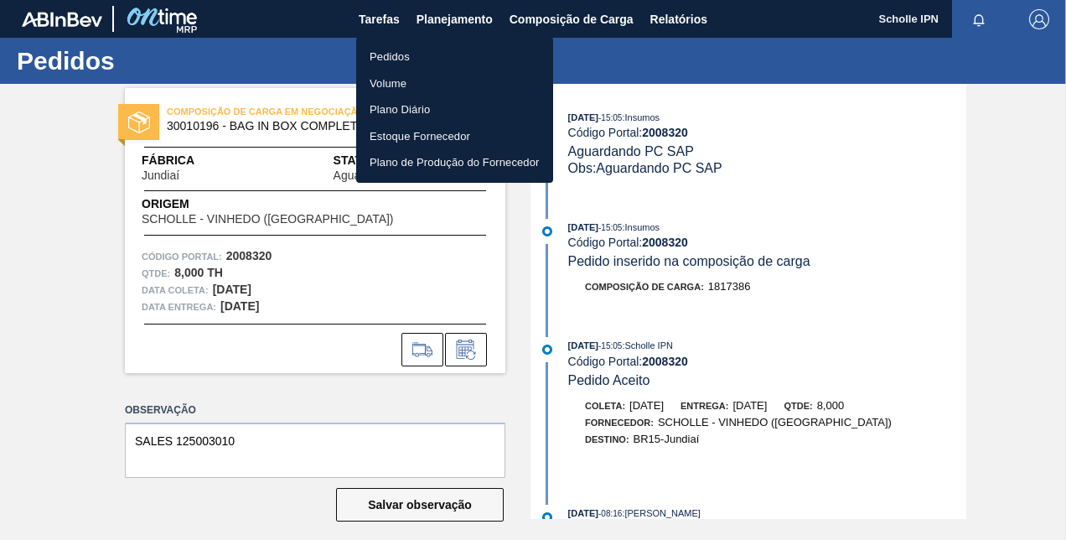
click at [657, 93] on div at bounding box center [533, 270] width 1066 height 540
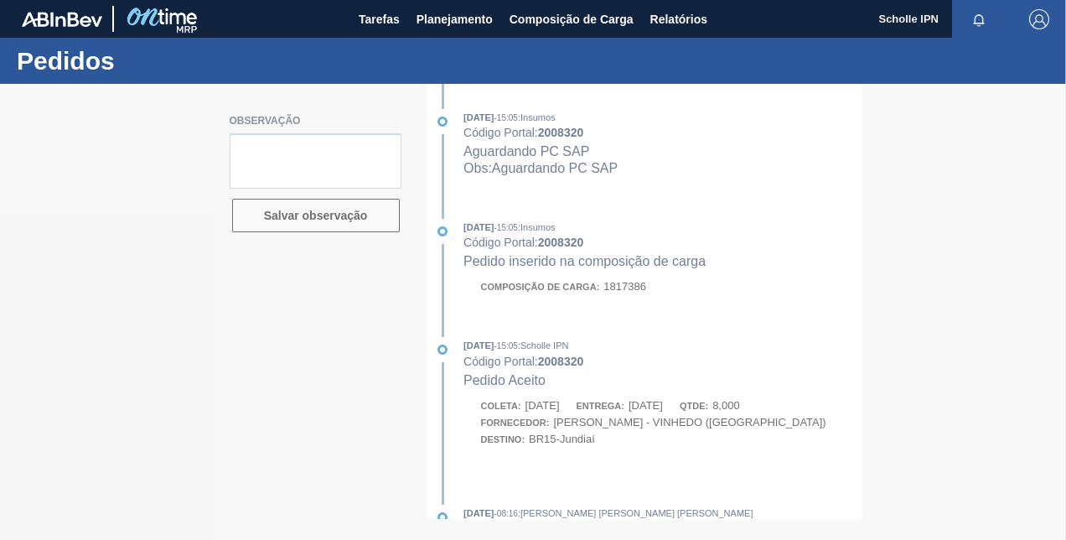
type textarea "SALES 125003010"
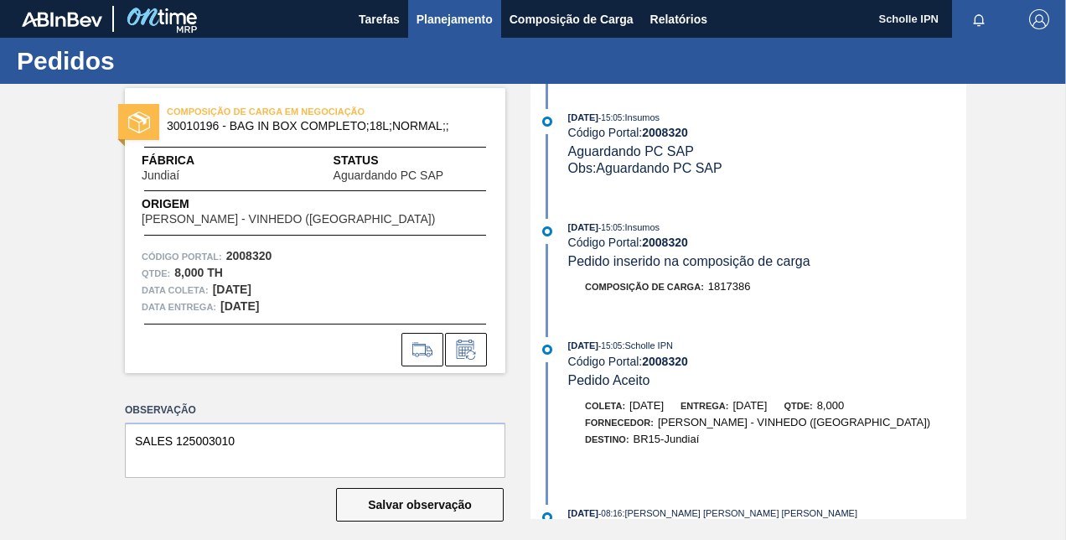
click at [448, 12] on span "Planejamento" at bounding box center [455, 19] width 76 height 20
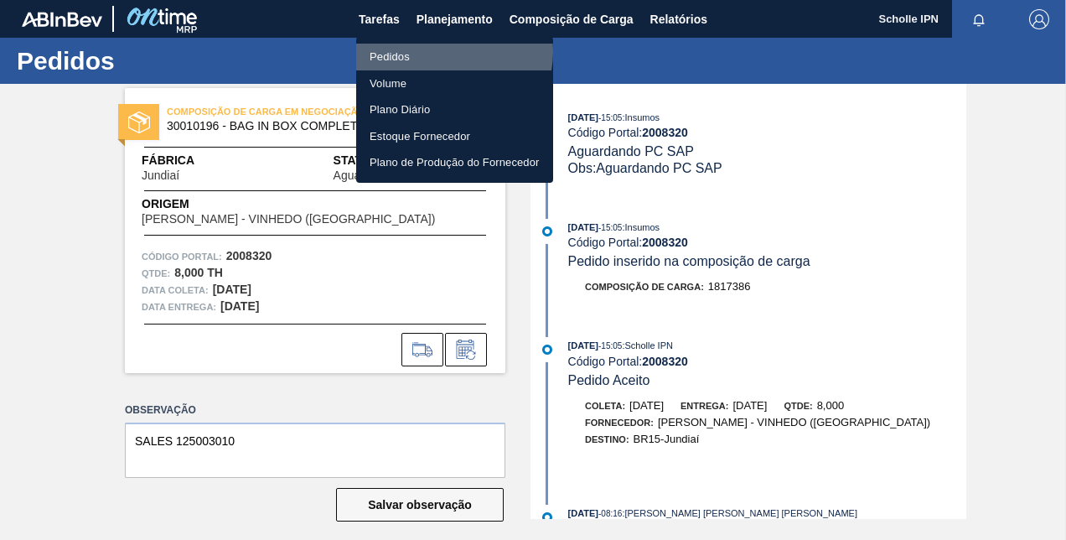
click at [448, 52] on li "Pedidos" at bounding box center [454, 57] width 197 height 27
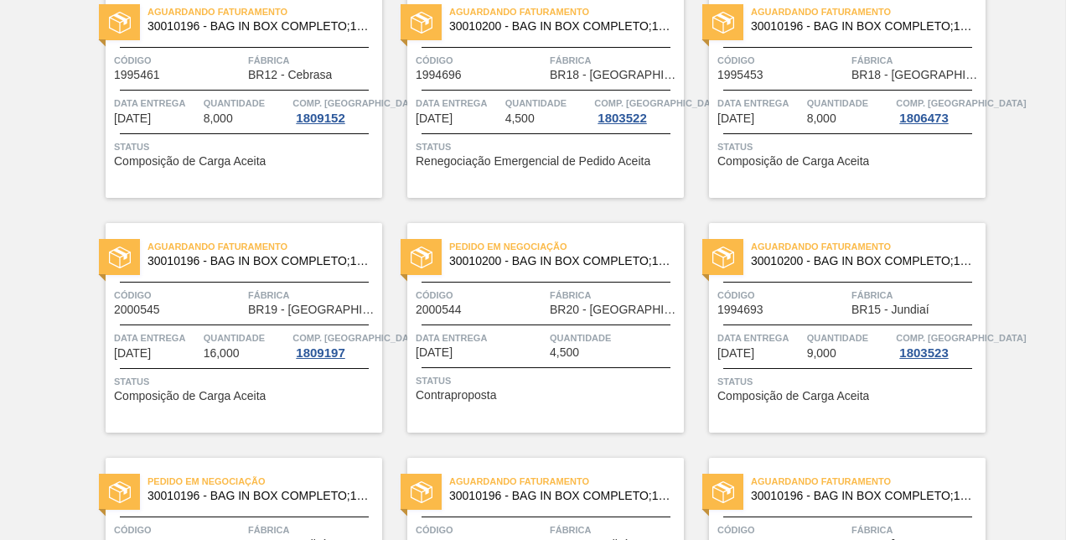
scroll to position [819, 0]
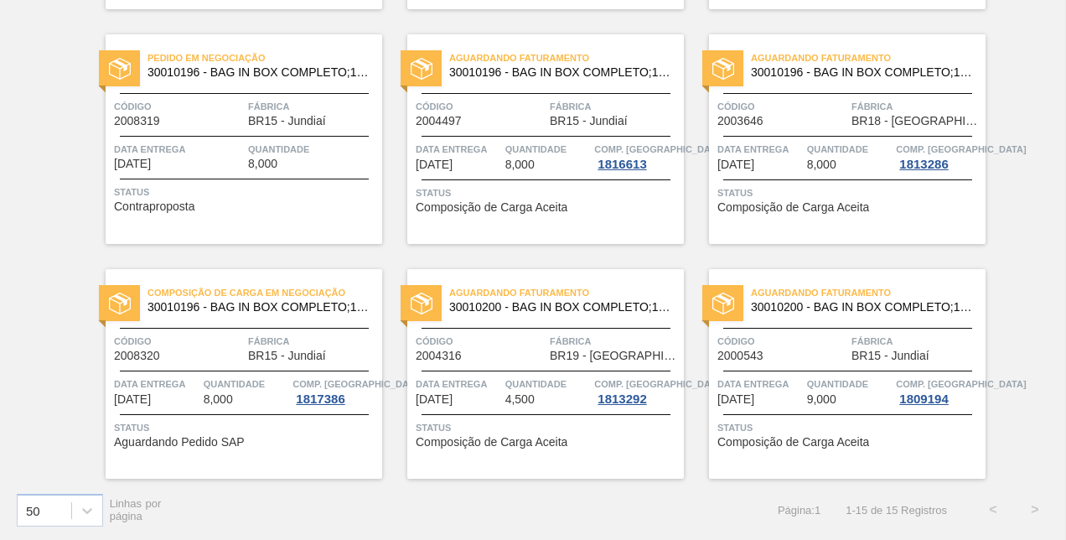
click at [927, 449] on div "Aguardando Faturamento 30010200 - BAG IN BOX COMPLETO;18L;DIET;; Código 2000543…" at bounding box center [847, 374] width 277 height 210
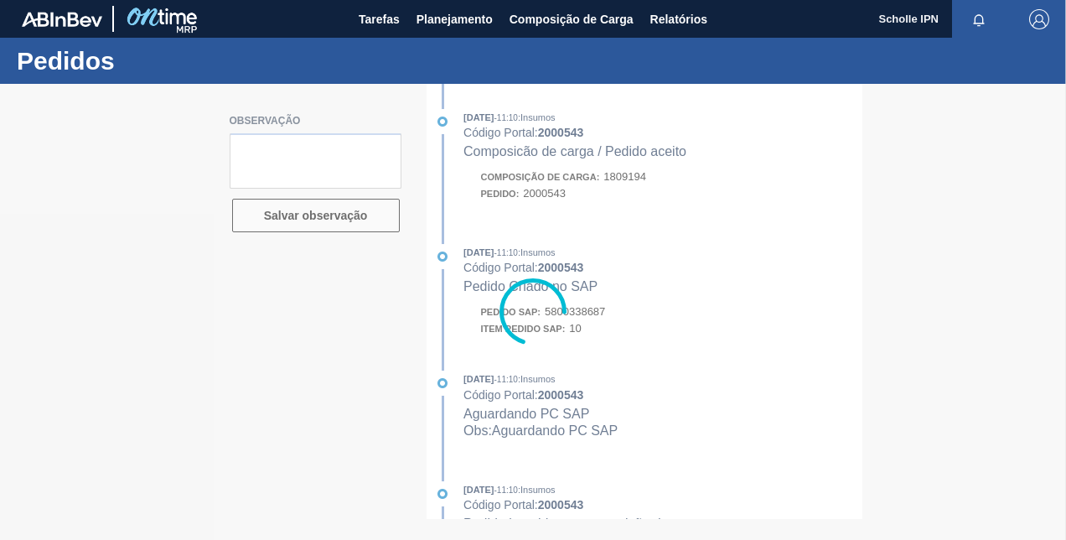
type textarea "SALES 125002966 - 4 PALLETS"
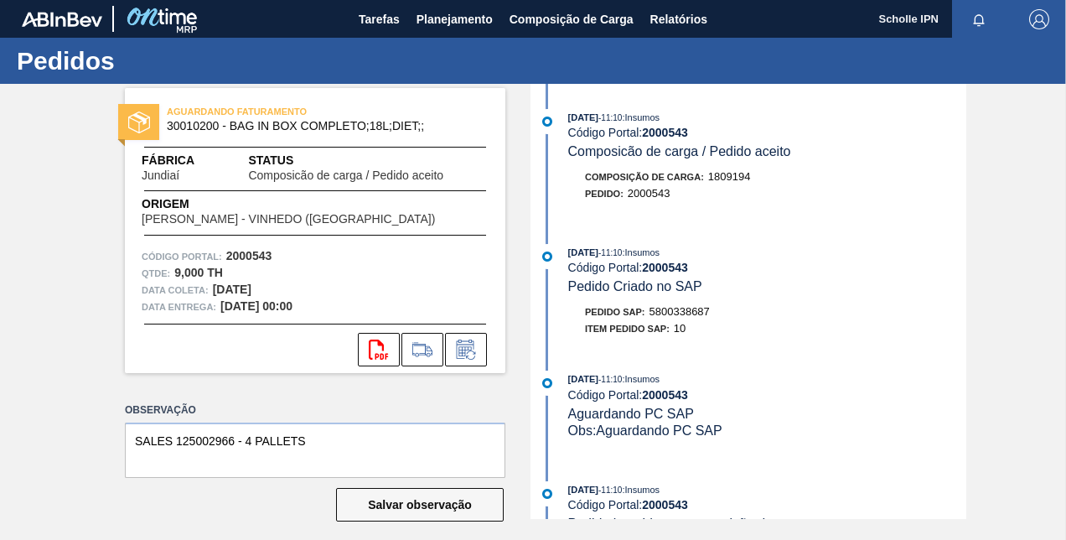
click at [684, 314] on span "5800338687" at bounding box center [680, 311] width 60 height 13
click at [685, 314] on span "5800338687" at bounding box center [680, 311] width 60 height 13
copy span "5800338687"
click at [463, 18] on span "Planejamento" at bounding box center [455, 19] width 76 height 20
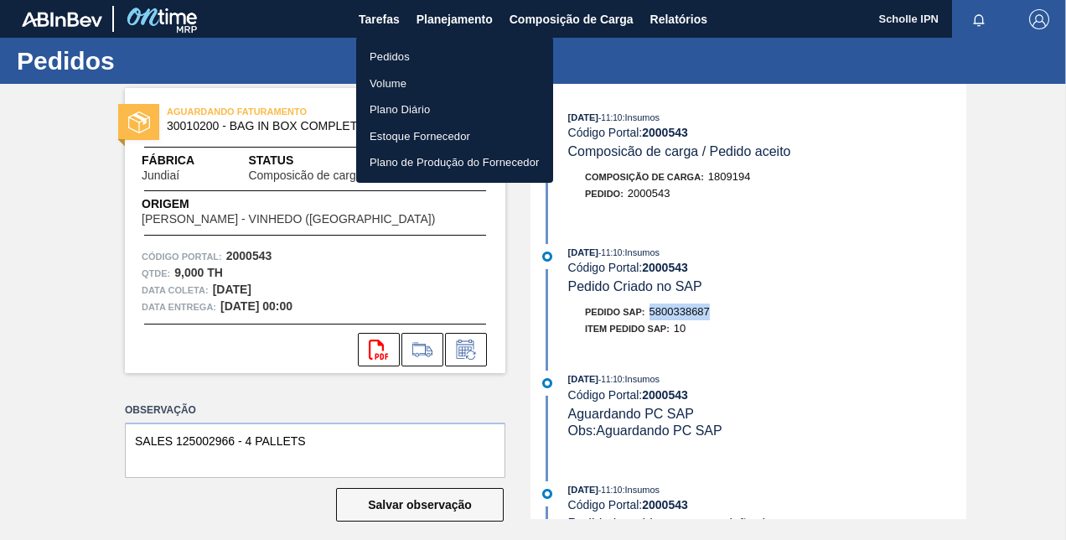
click at [476, 52] on li "Pedidos" at bounding box center [454, 57] width 197 height 27
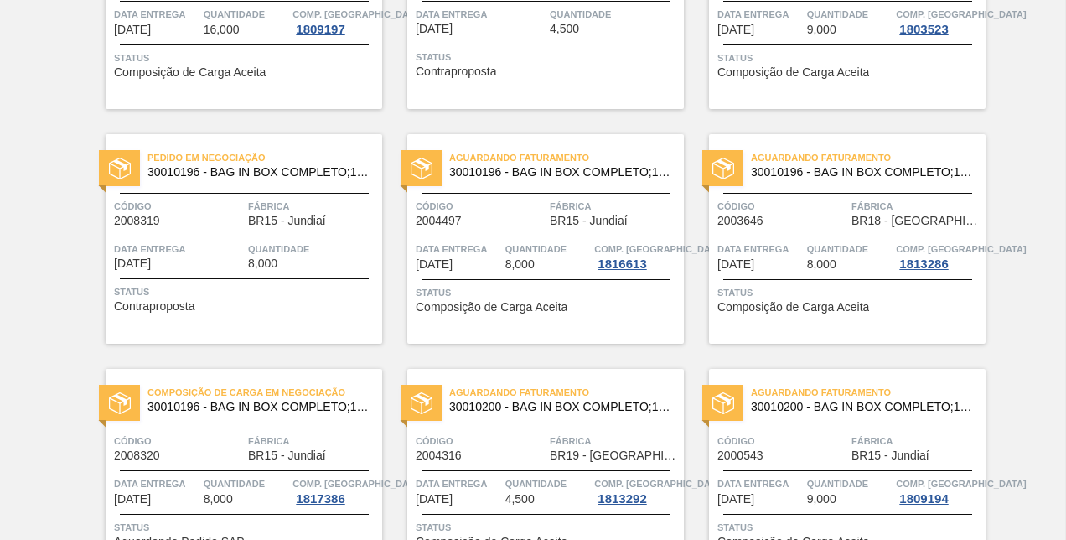
scroll to position [819, 0]
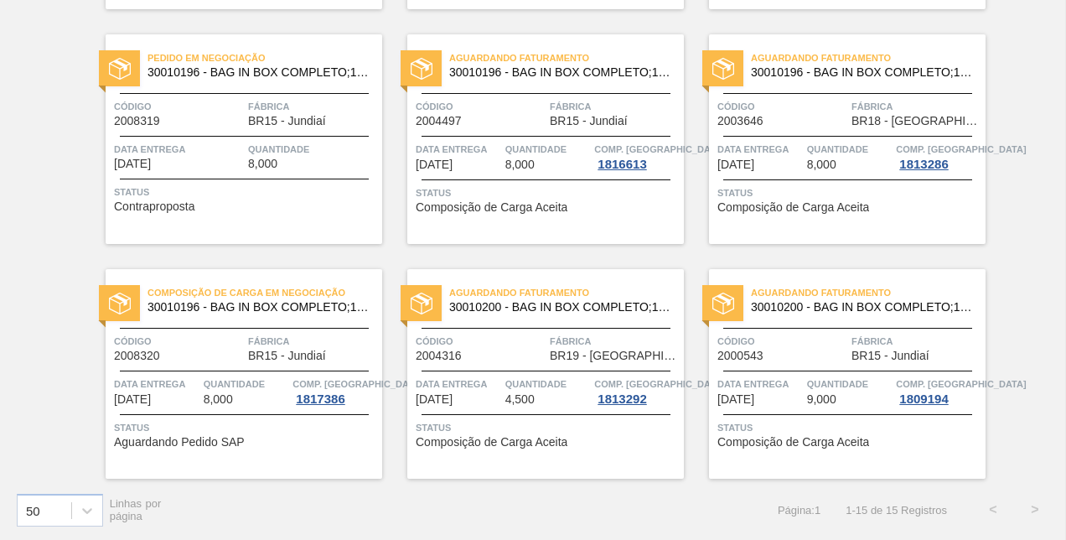
click at [290, 448] on div "Composição de Carga em Negociação 30010196 - BAG IN BOX COMPLETO;18L;NORMAL;; C…" at bounding box center [244, 374] width 277 height 210
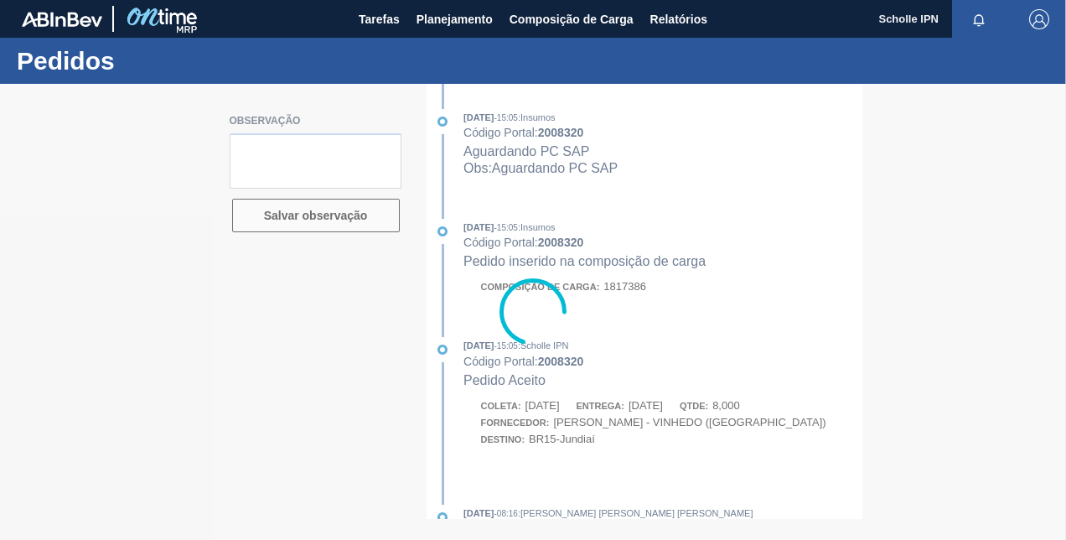
type textarea "SALES 125003010"
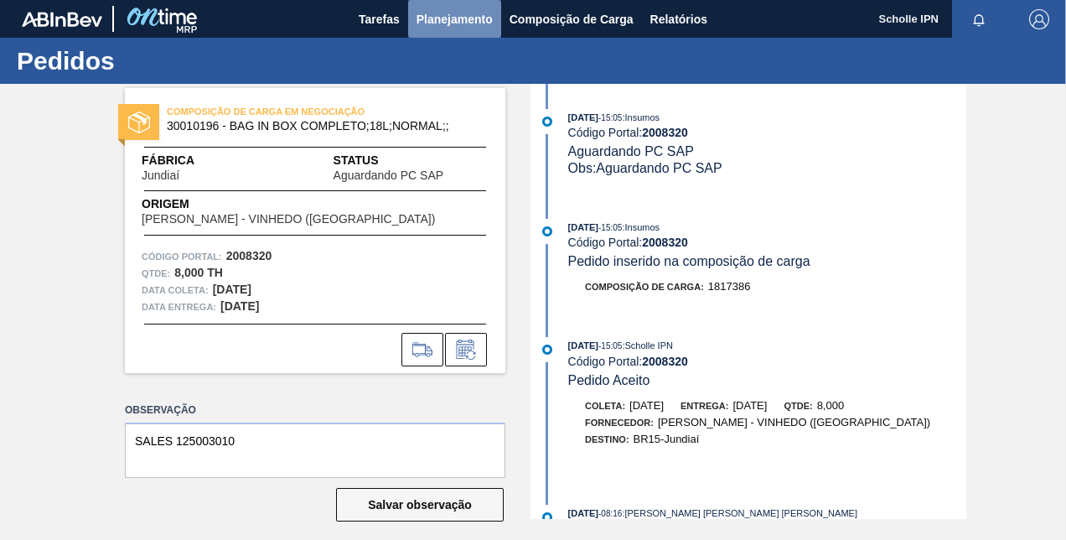
click at [457, 20] on span "Planejamento" at bounding box center [455, 19] width 76 height 20
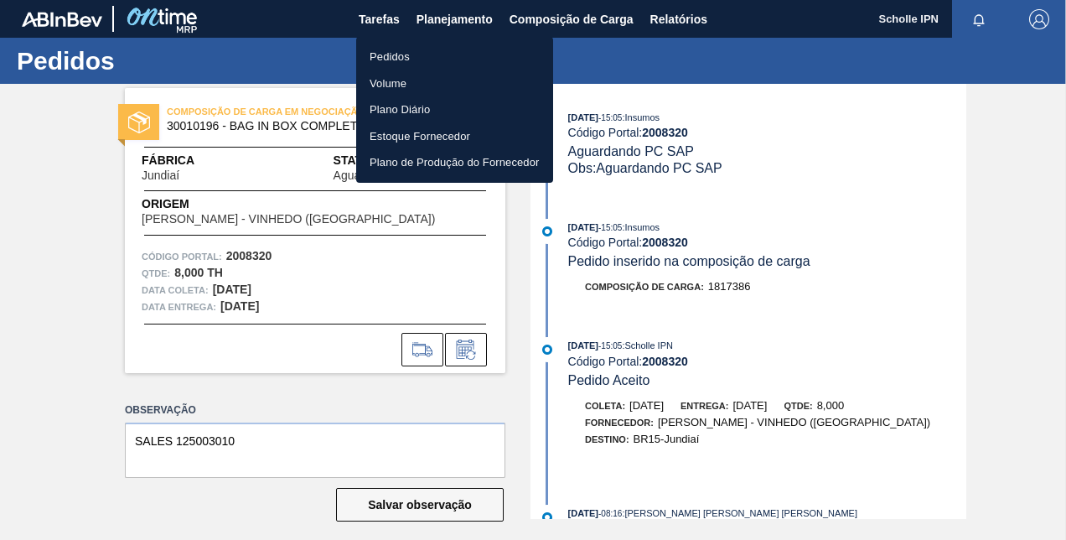
click at [450, 55] on li "Pedidos" at bounding box center [454, 57] width 197 height 27
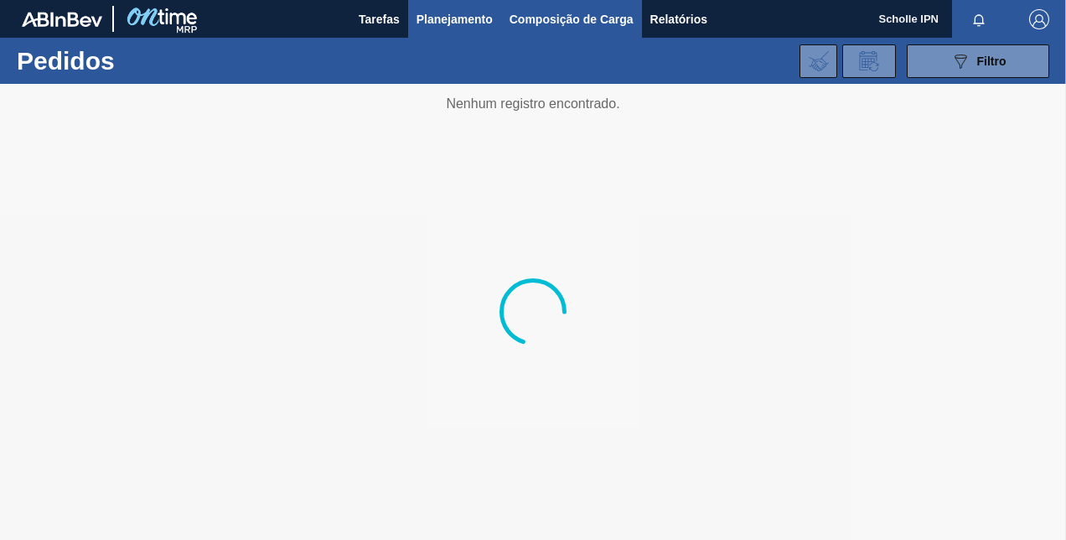
click at [562, 20] on span "Composição de Carga" at bounding box center [572, 19] width 124 height 20
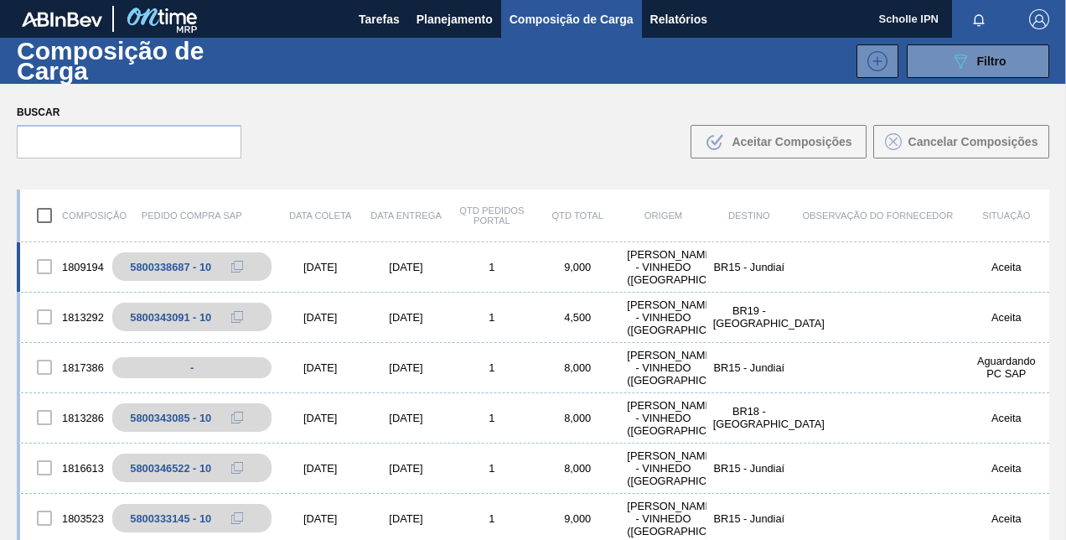
click at [47, 267] on div at bounding box center [44, 266] width 35 height 35
click at [184, 267] on div "5800338687 - 10" at bounding box center [180, 267] width 81 height 13
click at [49, 264] on div at bounding box center [44, 266] width 35 height 35
click at [43, 257] on div at bounding box center [44, 266] width 35 height 35
click at [163, 318] on div "5800343091 - 10" at bounding box center [180, 317] width 81 height 13
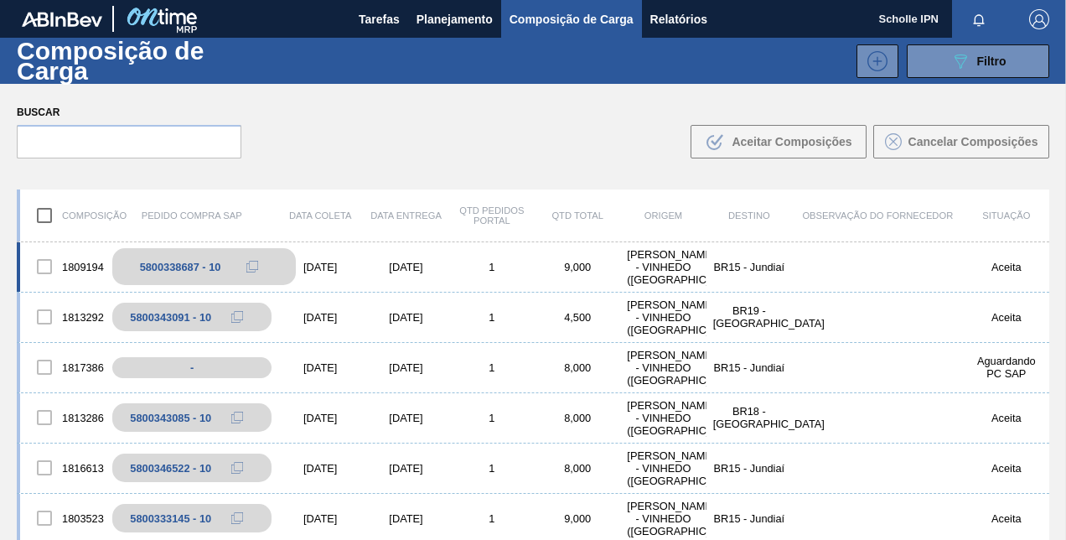
click at [238, 252] on div "5800338687 - 10" at bounding box center [204, 266] width 184 height 37
click at [223, 265] on div "5800338687 - 10" at bounding box center [204, 266] width 184 height 37
click at [48, 218] on input "checkbox" at bounding box center [44, 215] width 35 height 35
checkbox input "true"
click at [44, 267] on div at bounding box center [44, 266] width 35 height 35
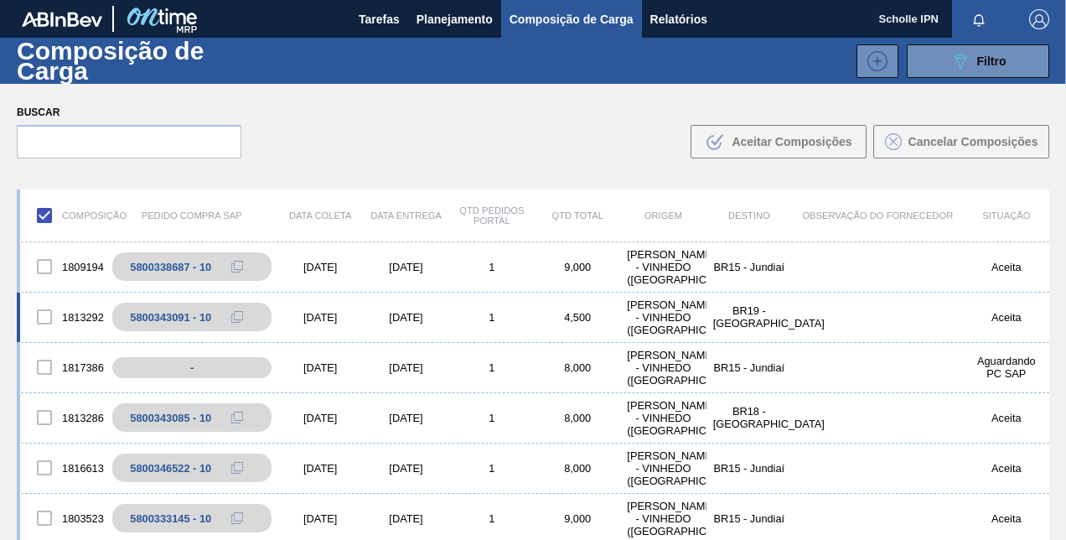
click at [47, 315] on div at bounding box center [44, 316] width 35 height 35
click at [223, 262] on div "5800338687 - 10" at bounding box center [204, 266] width 184 height 37
drag, startPoint x: 223, startPoint y: 262, endPoint x: 213, endPoint y: 269, distance: 12.6
click at [213, 269] on div "5800338687 - 10" at bounding box center [180, 267] width 81 height 13
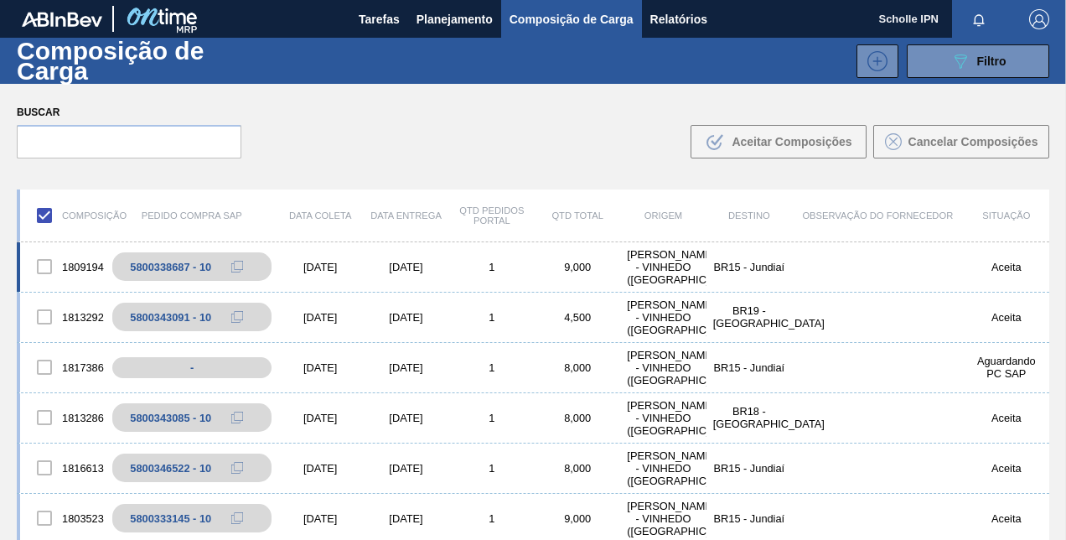
drag, startPoint x: 213, startPoint y: 269, endPoint x: 318, endPoint y: 281, distance: 105.4
click at [318, 281] on div "1809194 5800338687 - 10 30/09/2025 01/10/2025 1 9,000 SCHOLLE - VINHEDO (SP) BR…" at bounding box center [533, 267] width 1033 height 50
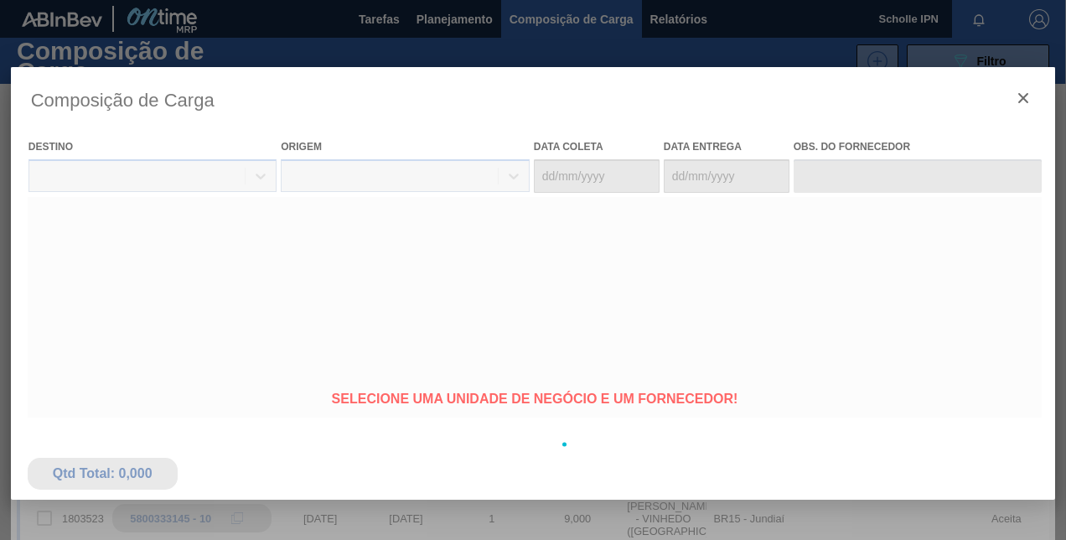
type coleta "[DATE]"
type entrega "[DATE]"
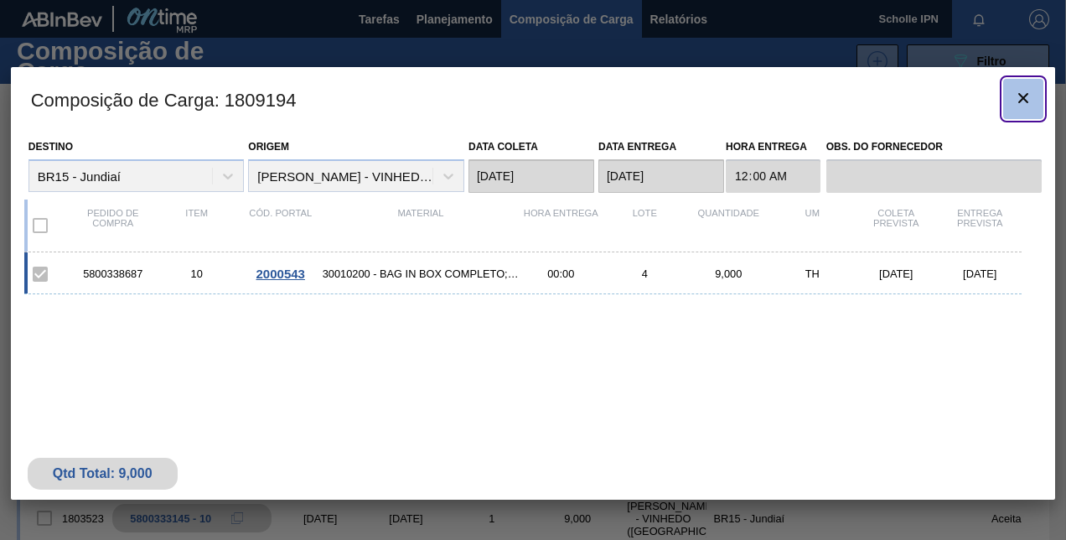
click at [1030, 109] on clb-icon "botão de ícone" at bounding box center [1024, 99] width 20 height 23
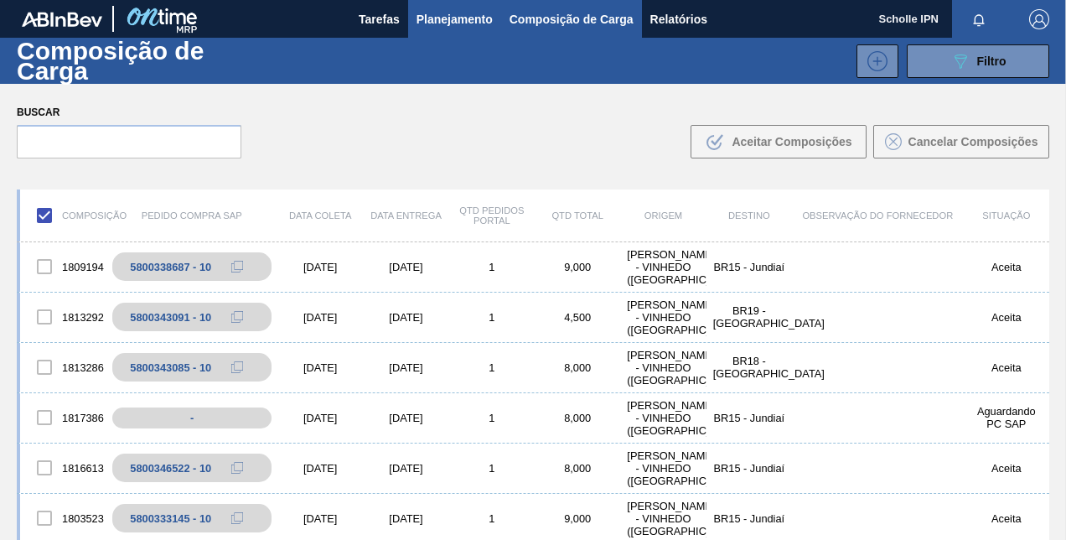
click at [459, 11] on span "Planejamento" at bounding box center [455, 19] width 76 height 20
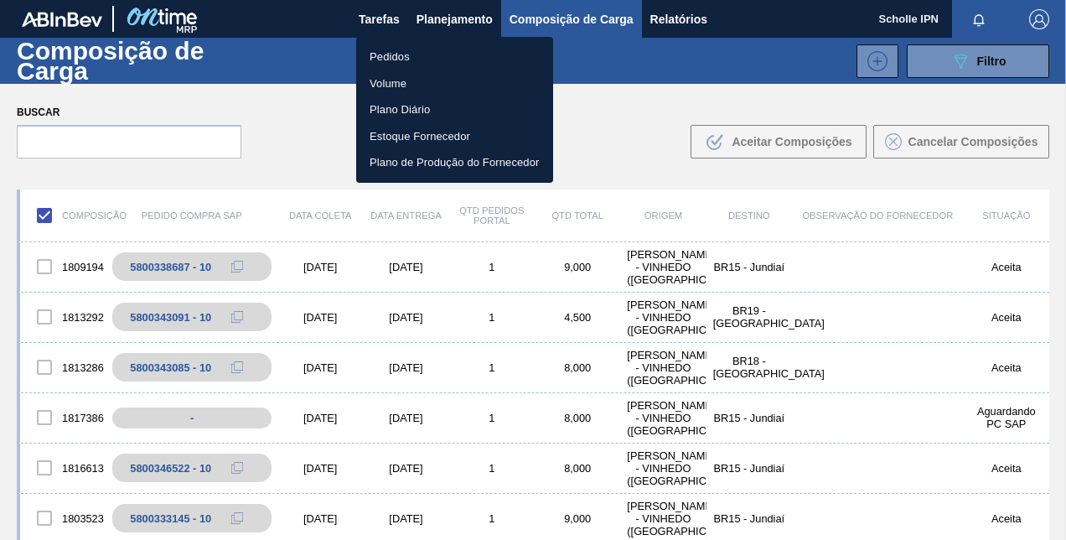
click at [447, 61] on li "Pedidos" at bounding box center [454, 57] width 197 height 27
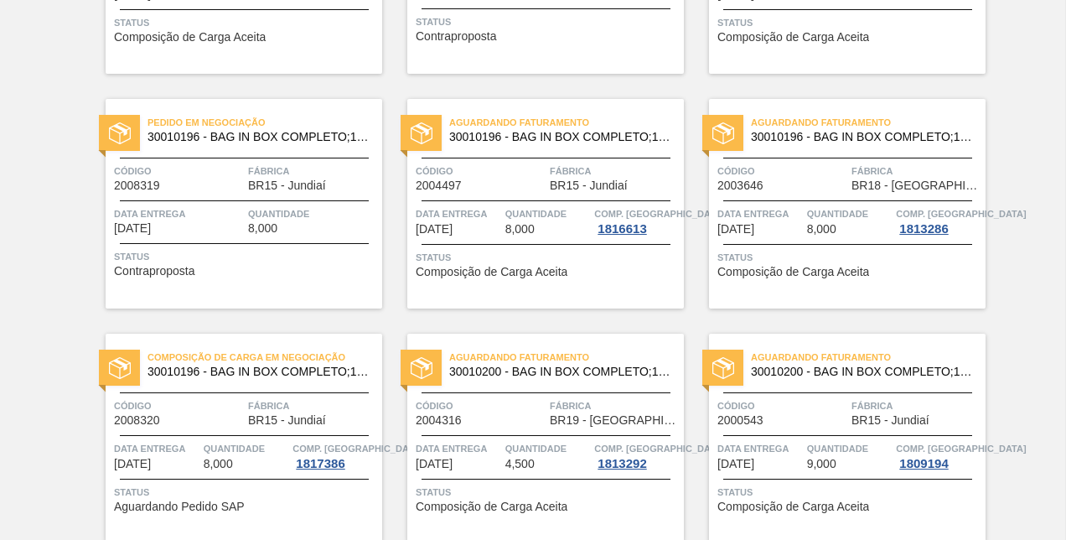
scroll to position [819, 0]
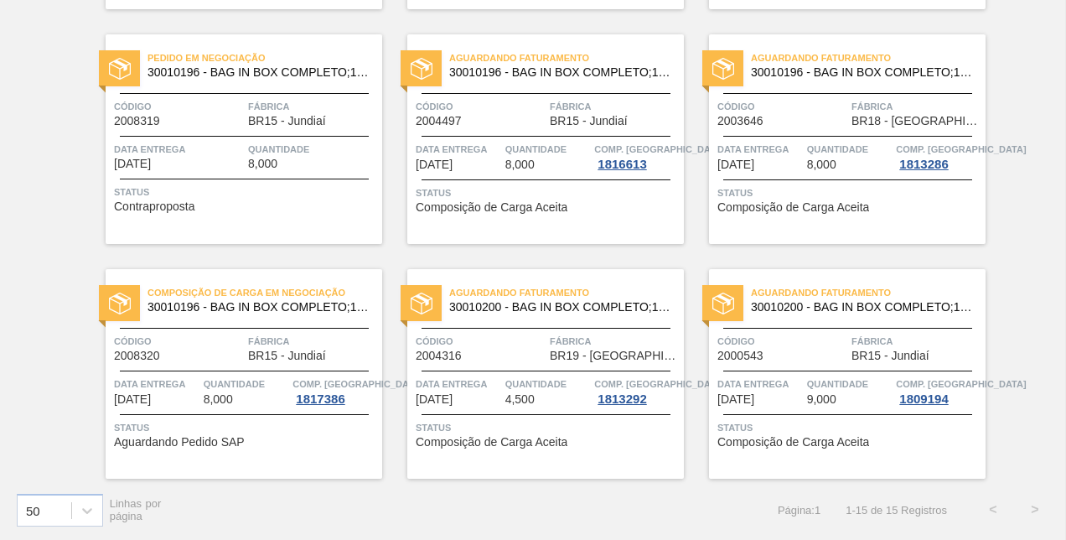
click at [329, 441] on div "Status Aguardando Pedido SAP" at bounding box center [246, 432] width 264 height 27
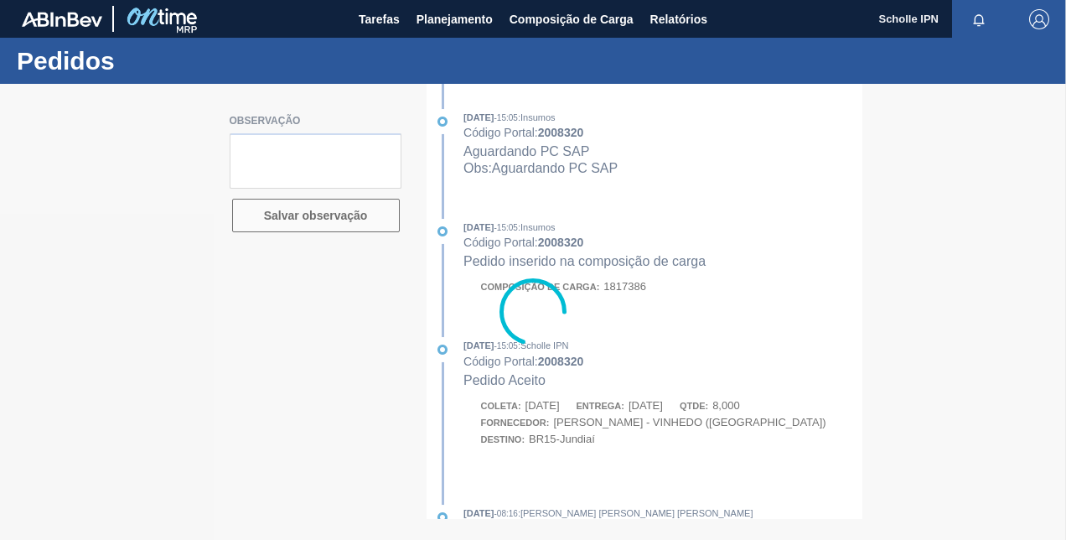
type textarea "SALES 125003010"
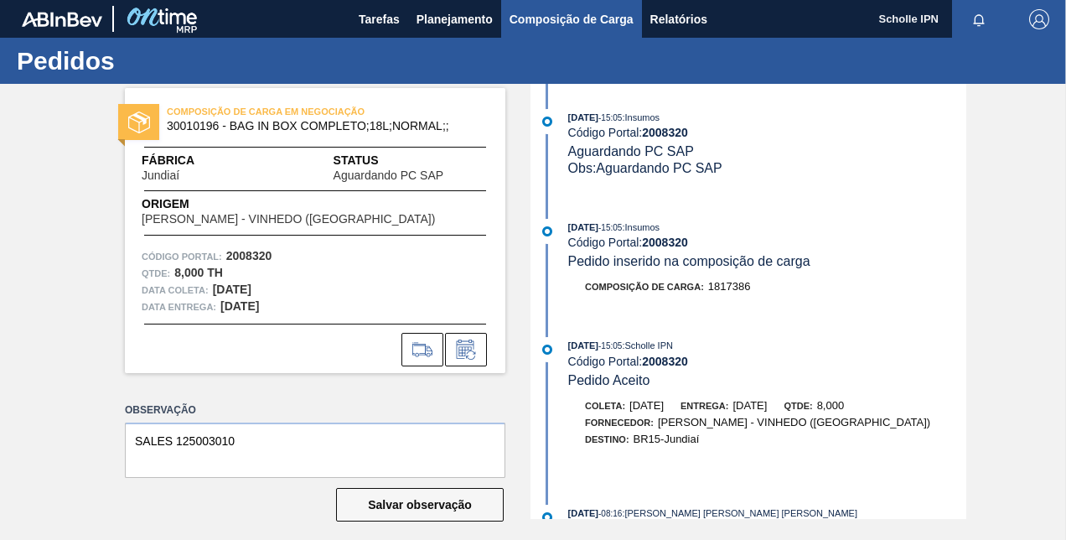
click at [527, 18] on span "Composição de Carga" at bounding box center [572, 19] width 124 height 20
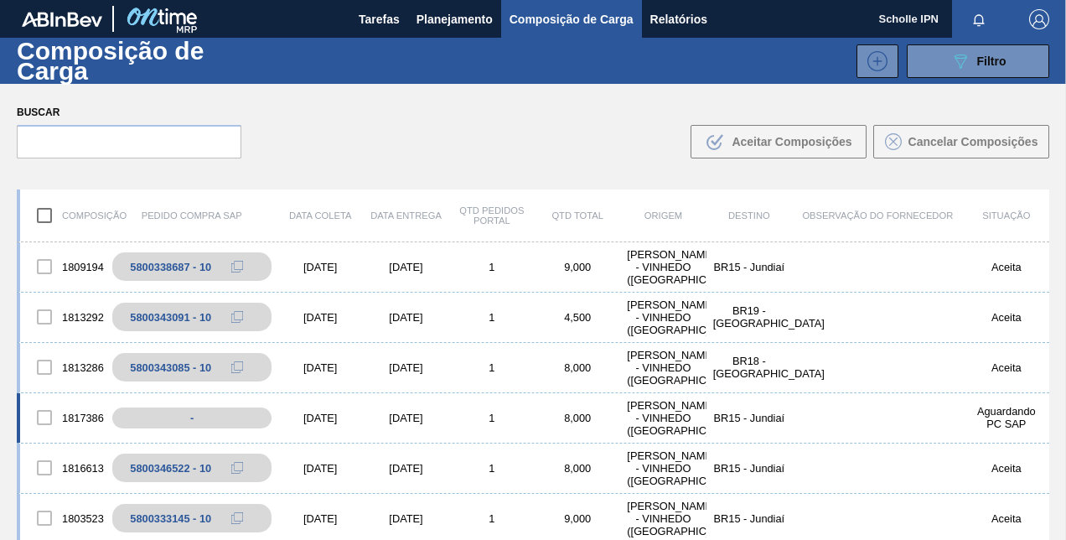
click at [56, 412] on div at bounding box center [44, 417] width 35 height 35
click at [39, 422] on div at bounding box center [44, 417] width 35 height 35
click at [1001, 427] on div "Aguardando PC SAP" at bounding box center [1007, 417] width 86 height 25
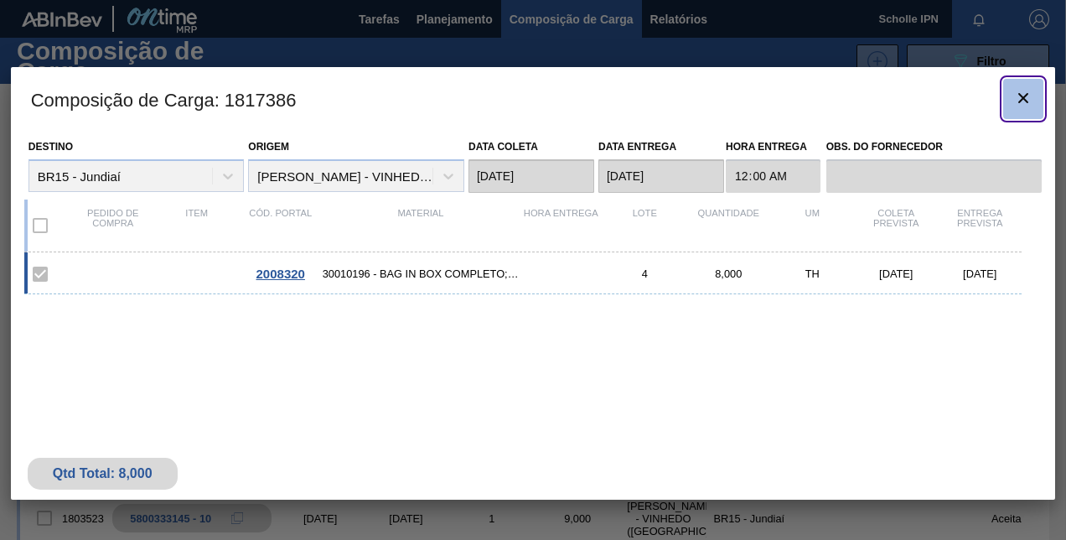
click at [1021, 101] on icon "botão de ícone" at bounding box center [1024, 98] width 10 height 10
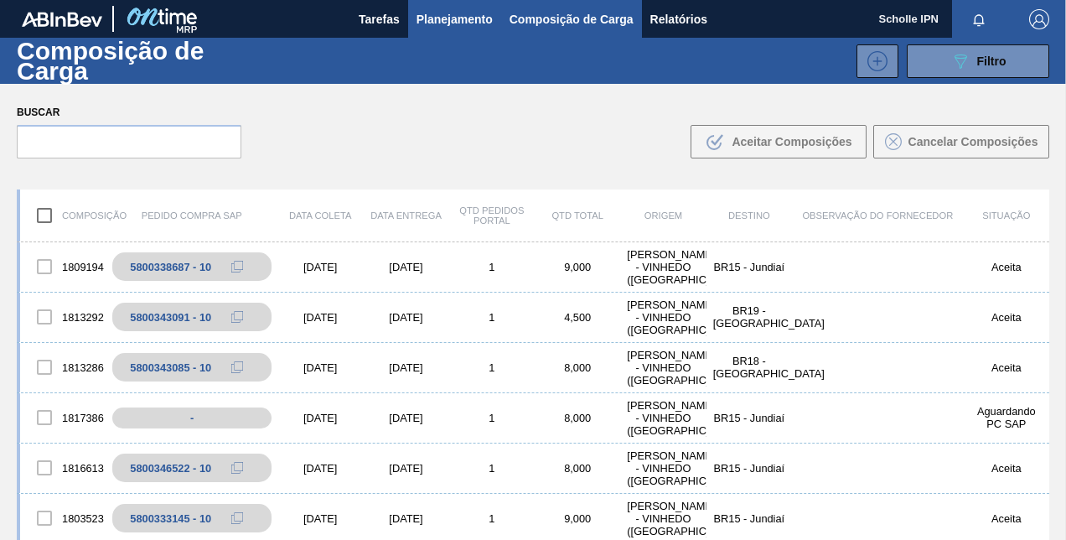
click at [495, 21] on button "Planejamento" at bounding box center [454, 19] width 93 height 38
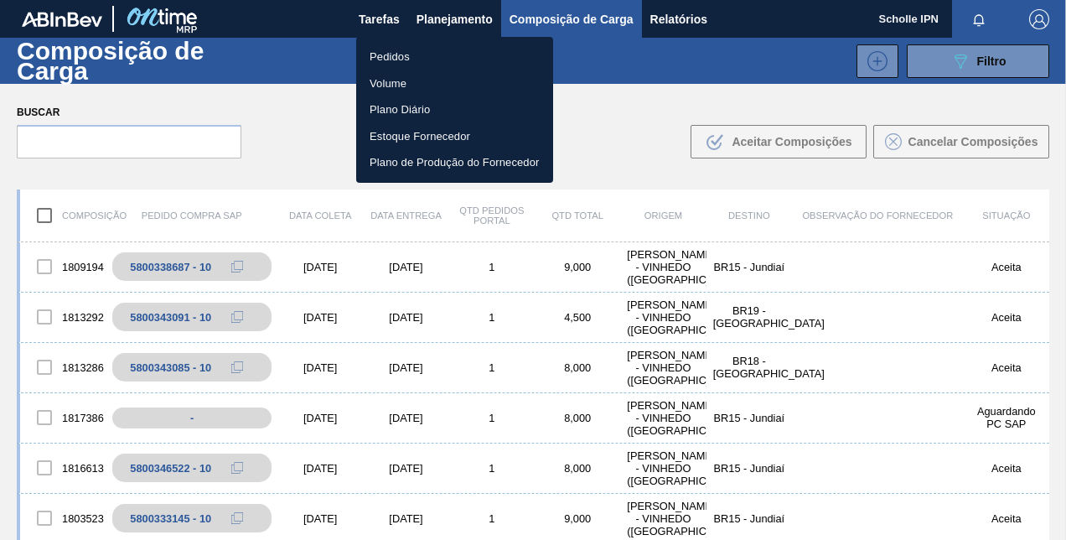
click at [468, 53] on li "Pedidos" at bounding box center [454, 57] width 197 height 27
